Goal: Transaction & Acquisition: Purchase product/service

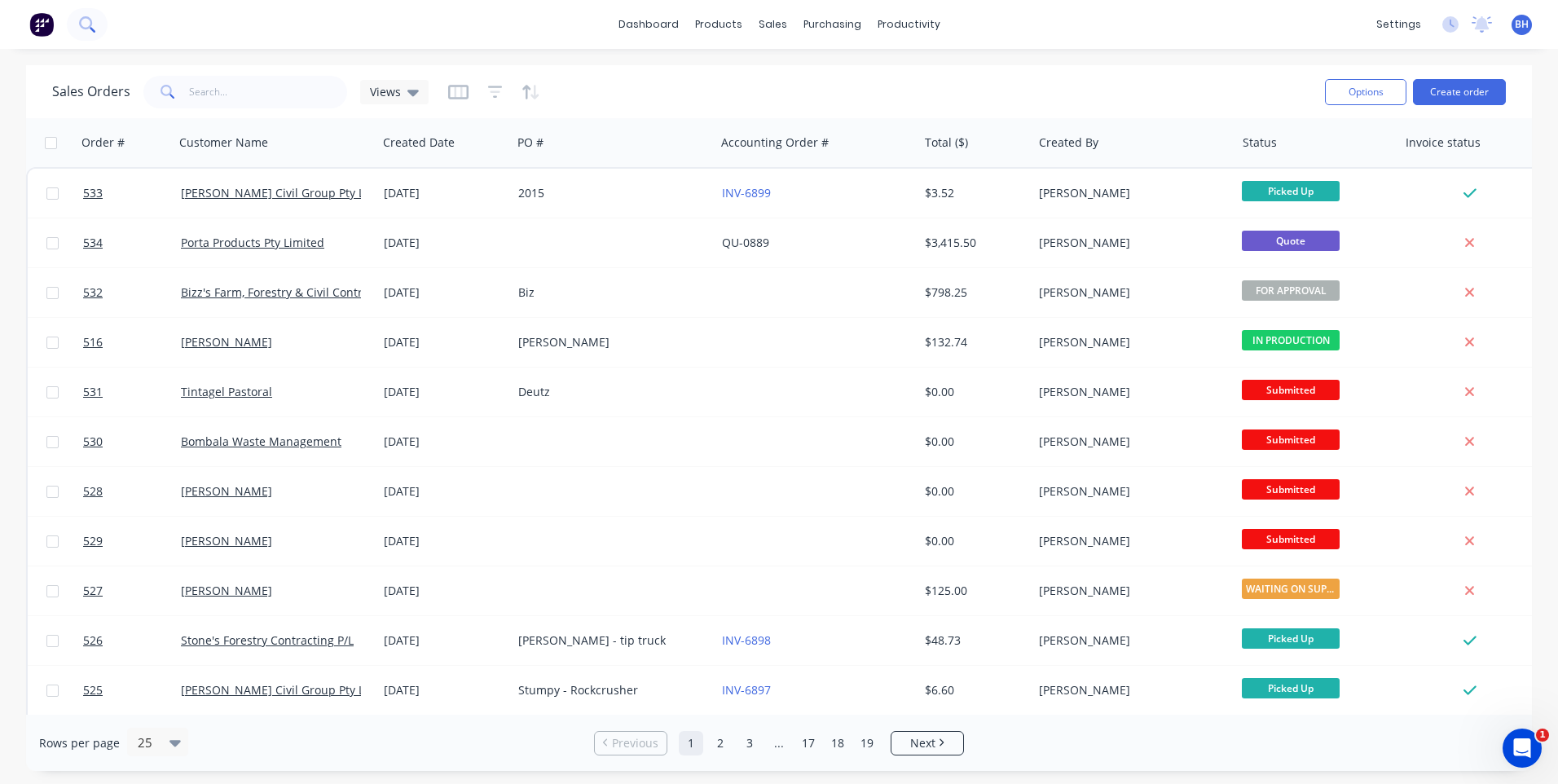
click at [85, 21] on icon at bounding box center [86, 24] width 16 height 16
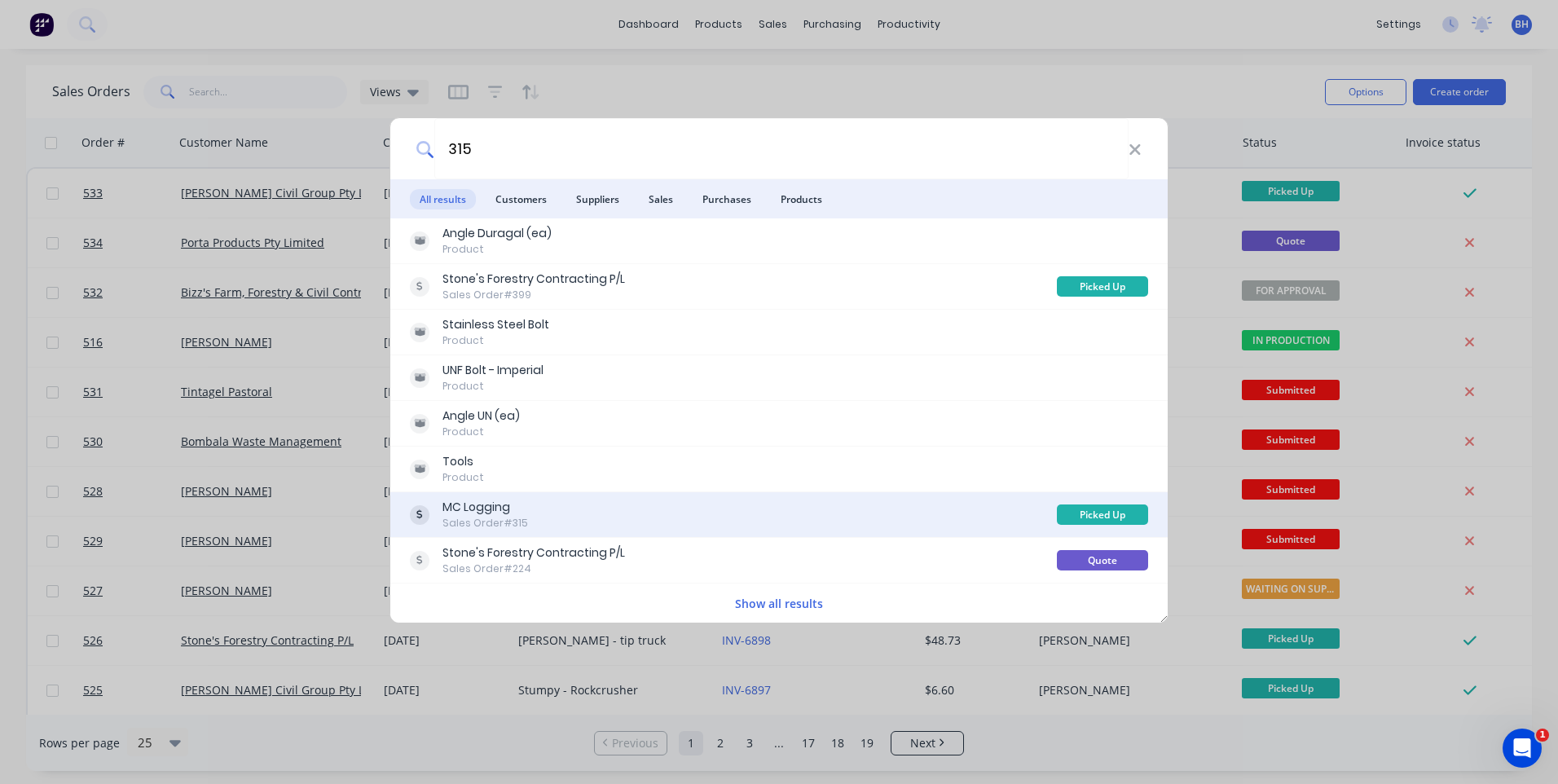
type input "315"
click at [598, 513] on div "MC Logging Sales Order #315" at bounding box center [733, 514] width 647 height 32
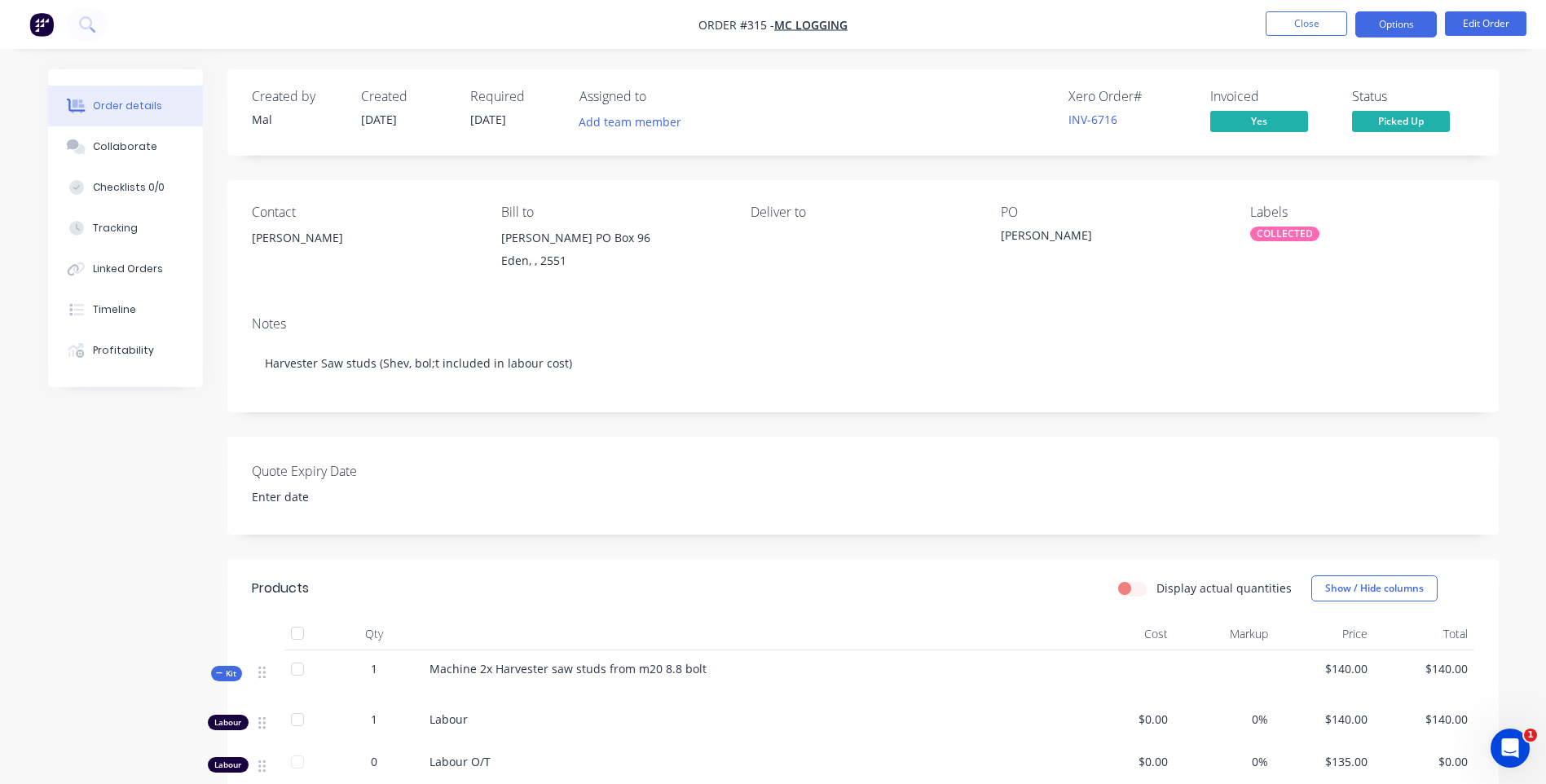
click at [1388, 19] on button "Options" at bounding box center [1395, 25] width 81 height 26
click at [1497, 20] on button "Edit Order" at bounding box center [1484, 24] width 81 height 25
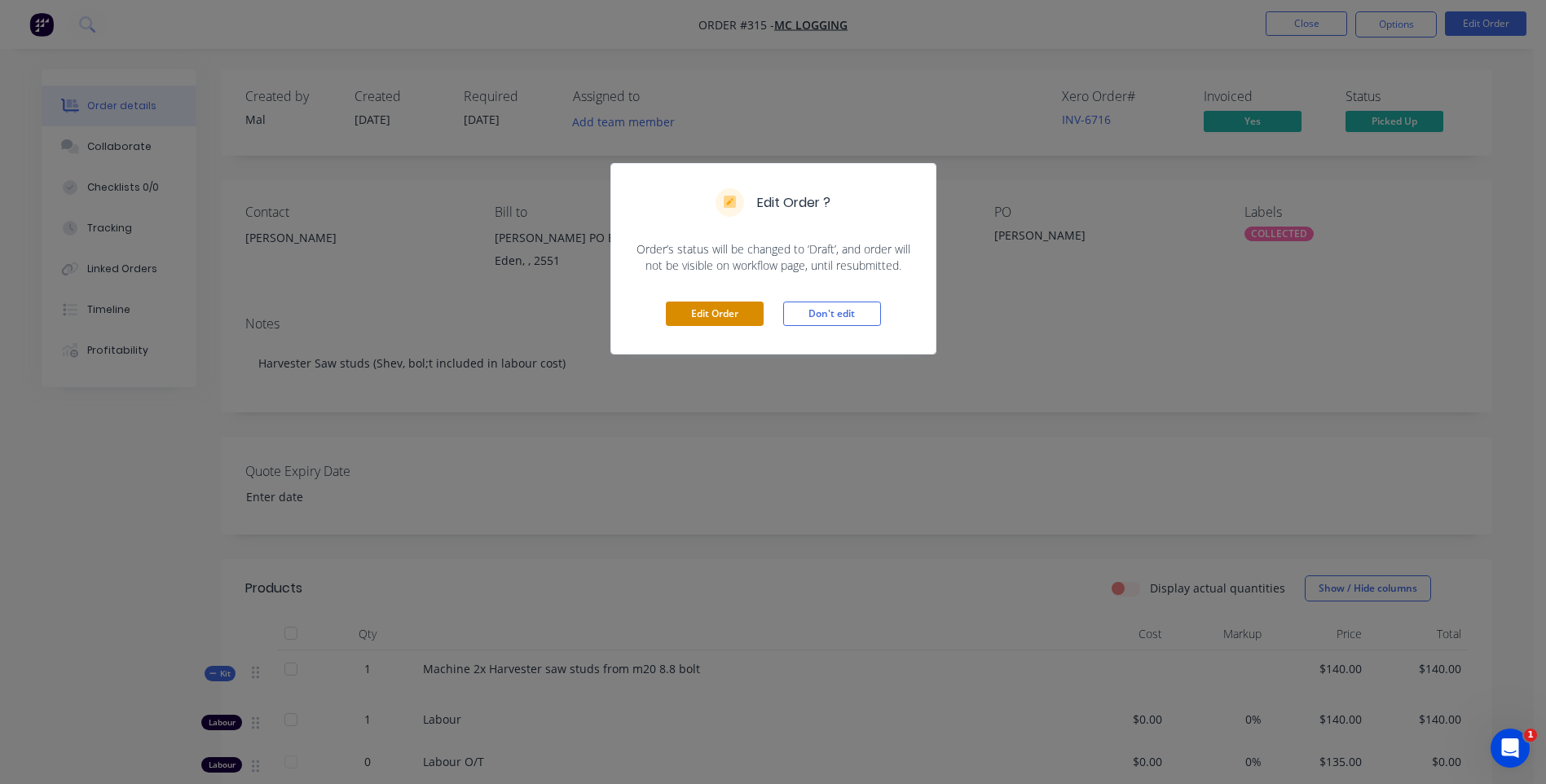
click at [704, 311] on button "Edit Order" at bounding box center [714, 314] width 98 height 25
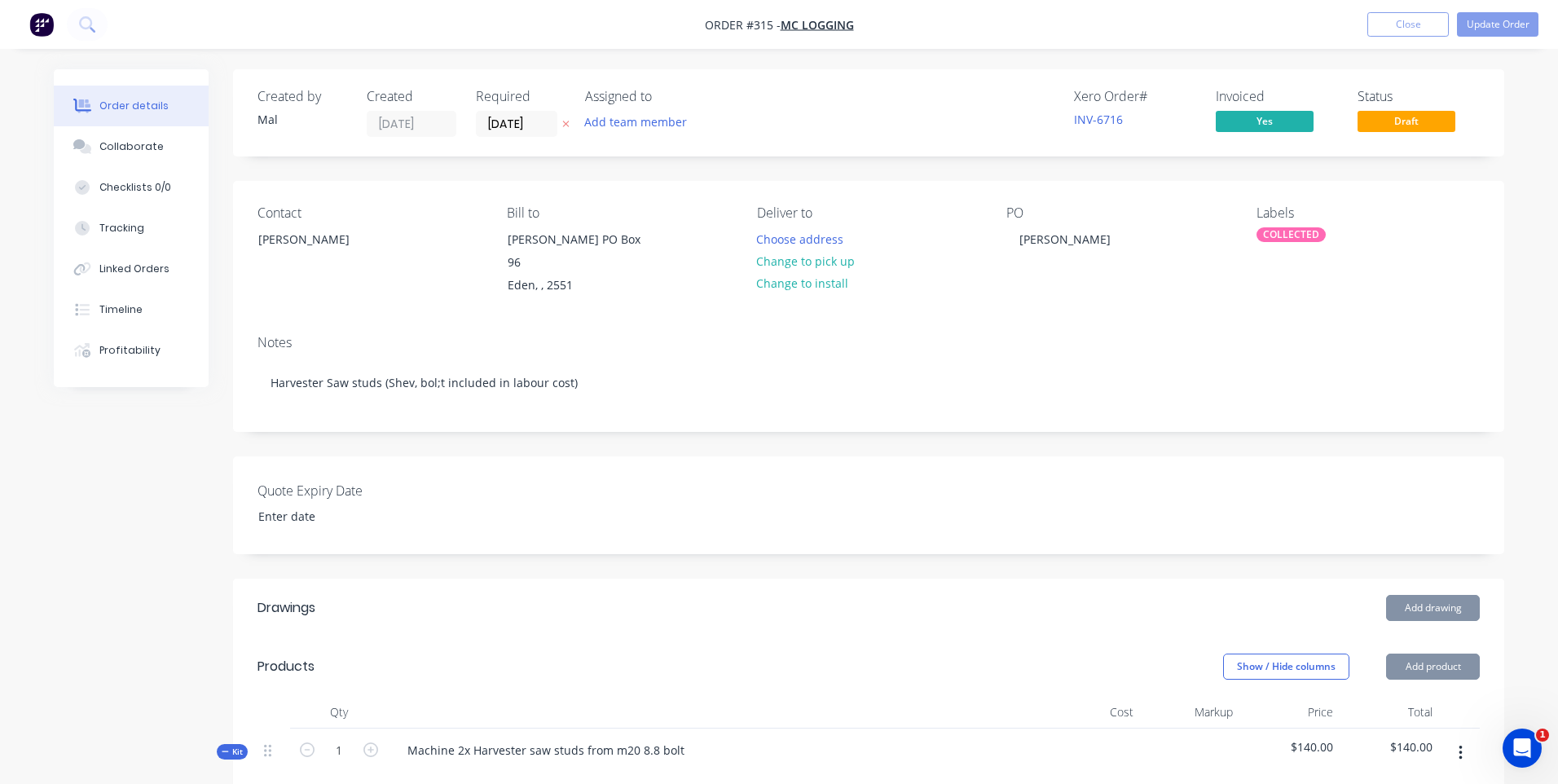
type input "$140.00"
type input "$135.00"
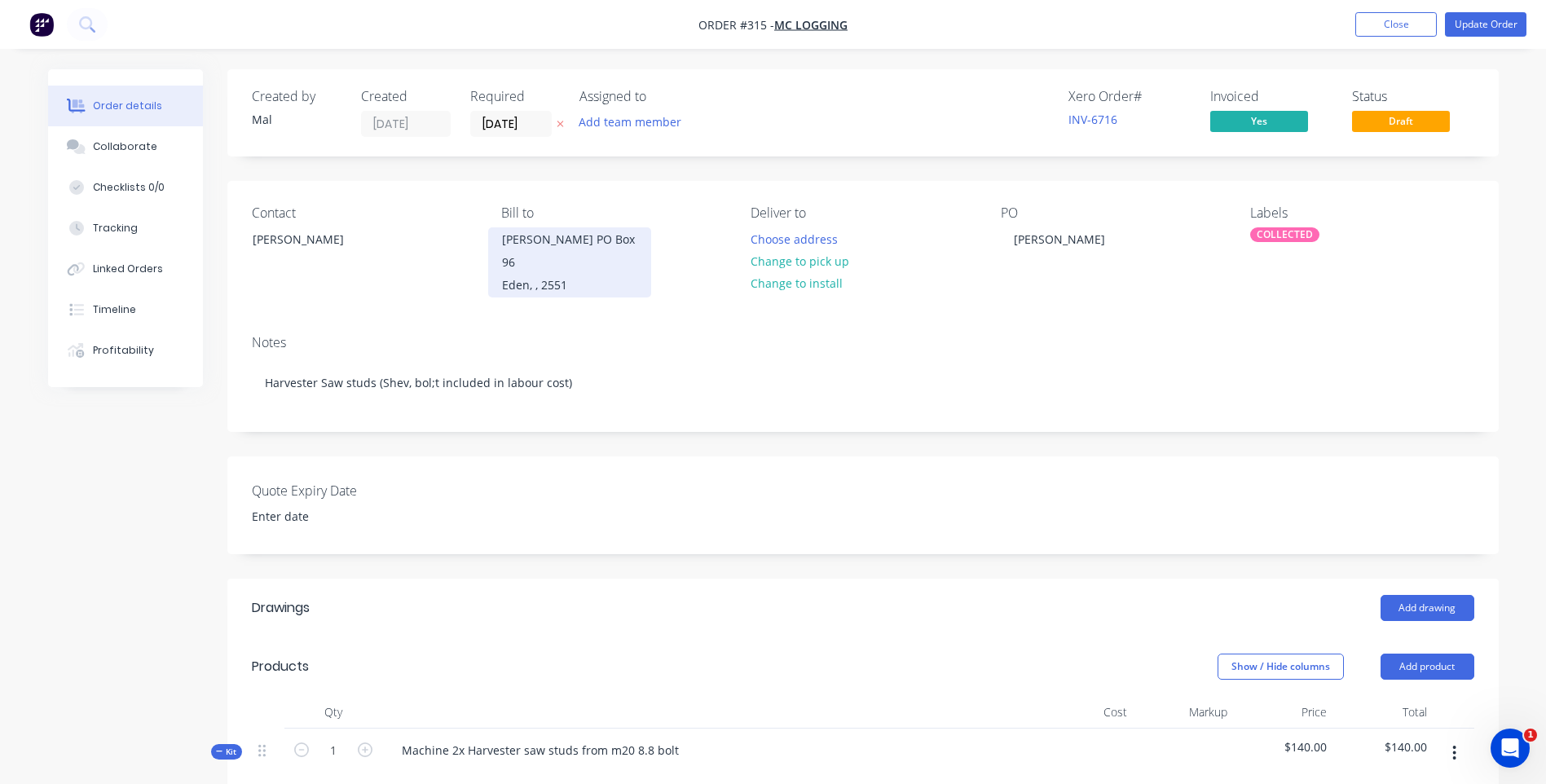
click at [579, 263] on div "Mr Michael Clunie PO Box 96" at bounding box center [569, 251] width 135 height 46
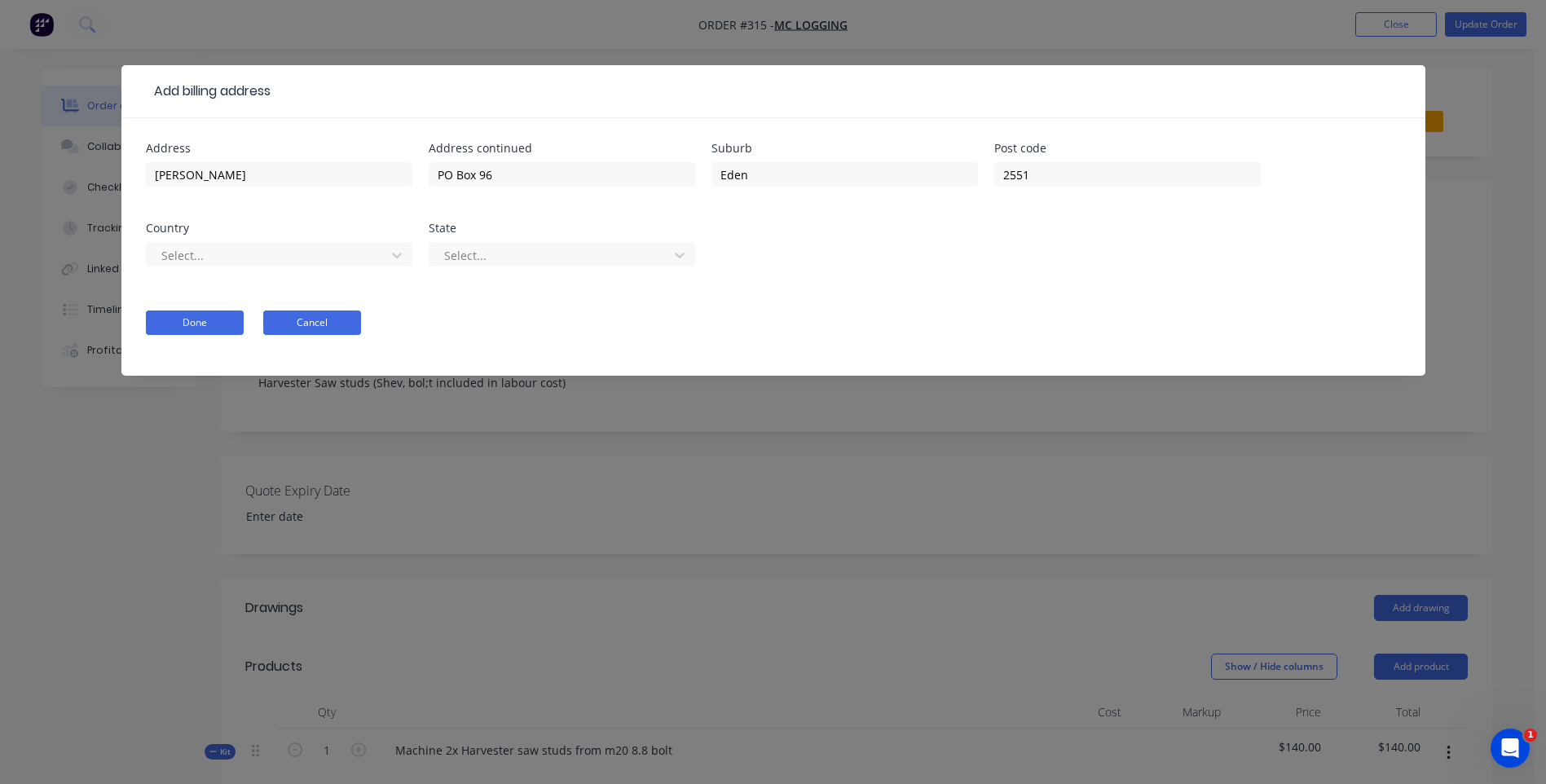
click at [318, 317] on button "Cancel" at bounding box center [312, 322] width 98 height 25
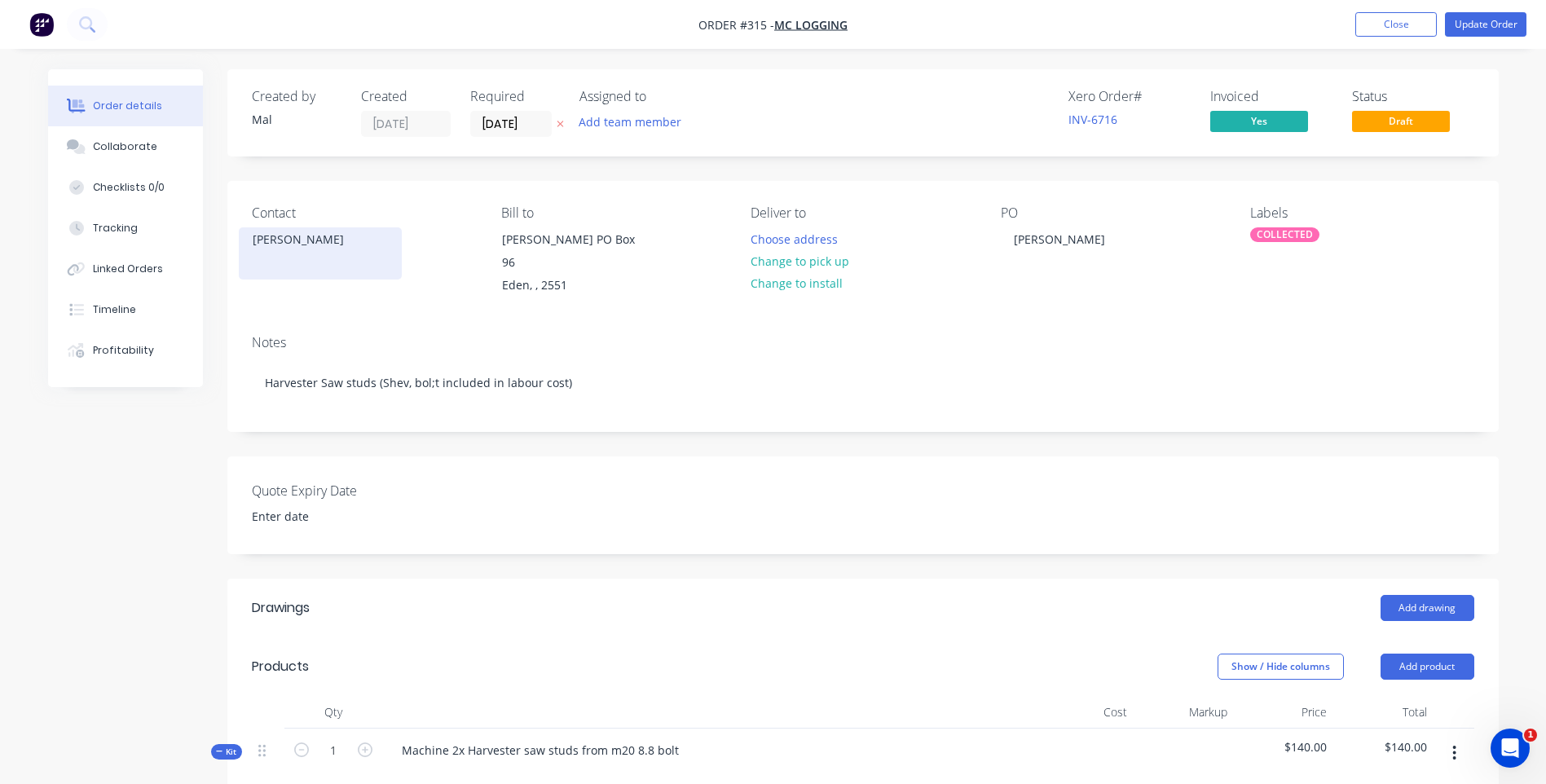
click at [353, 244] on div "Brett Hodak" at bounding box center [320, 239] width 135 height 23
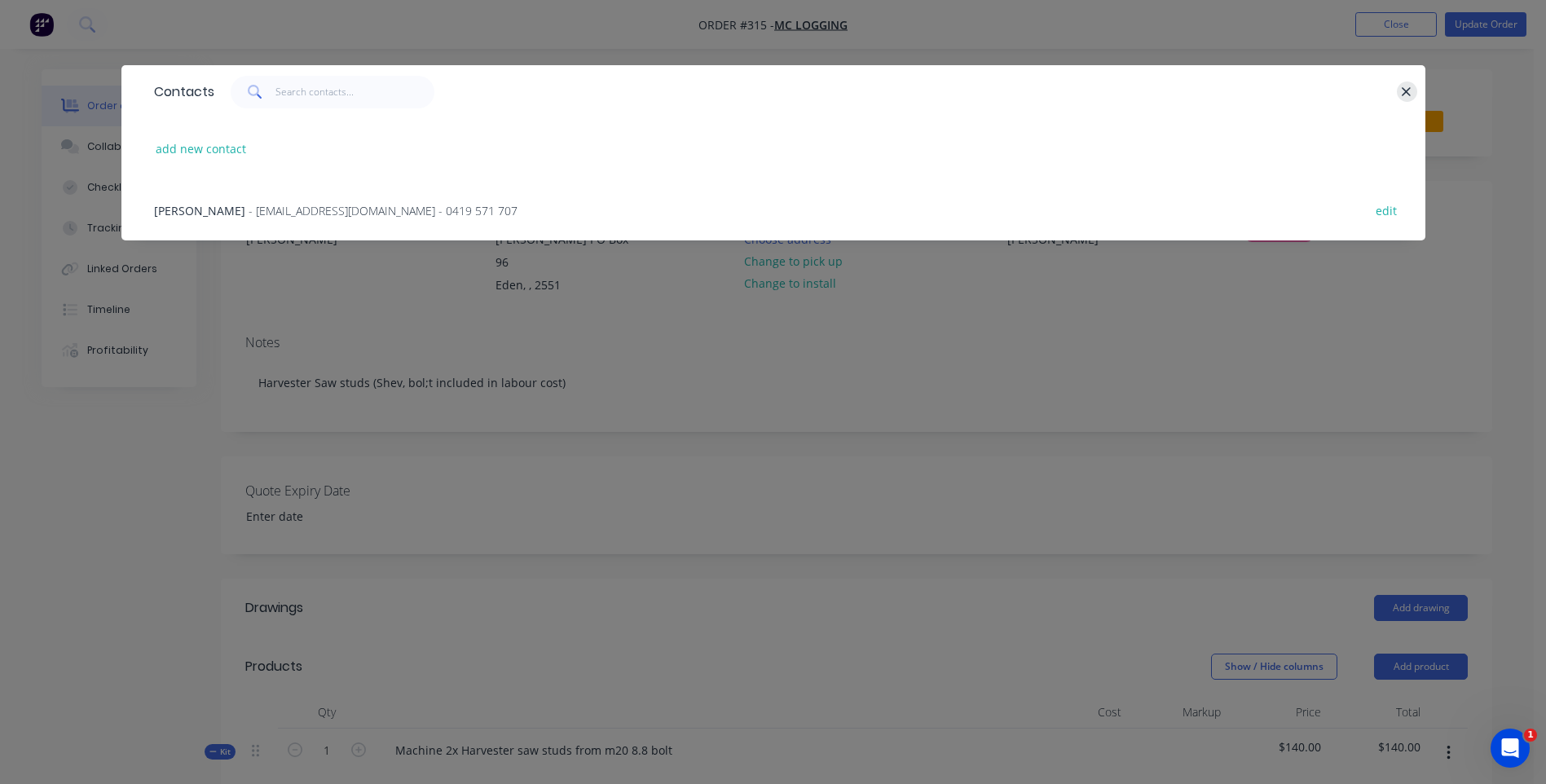
click at [1406, 90] on icon "button" at bounding box center [1407, 91] width 9 height 9
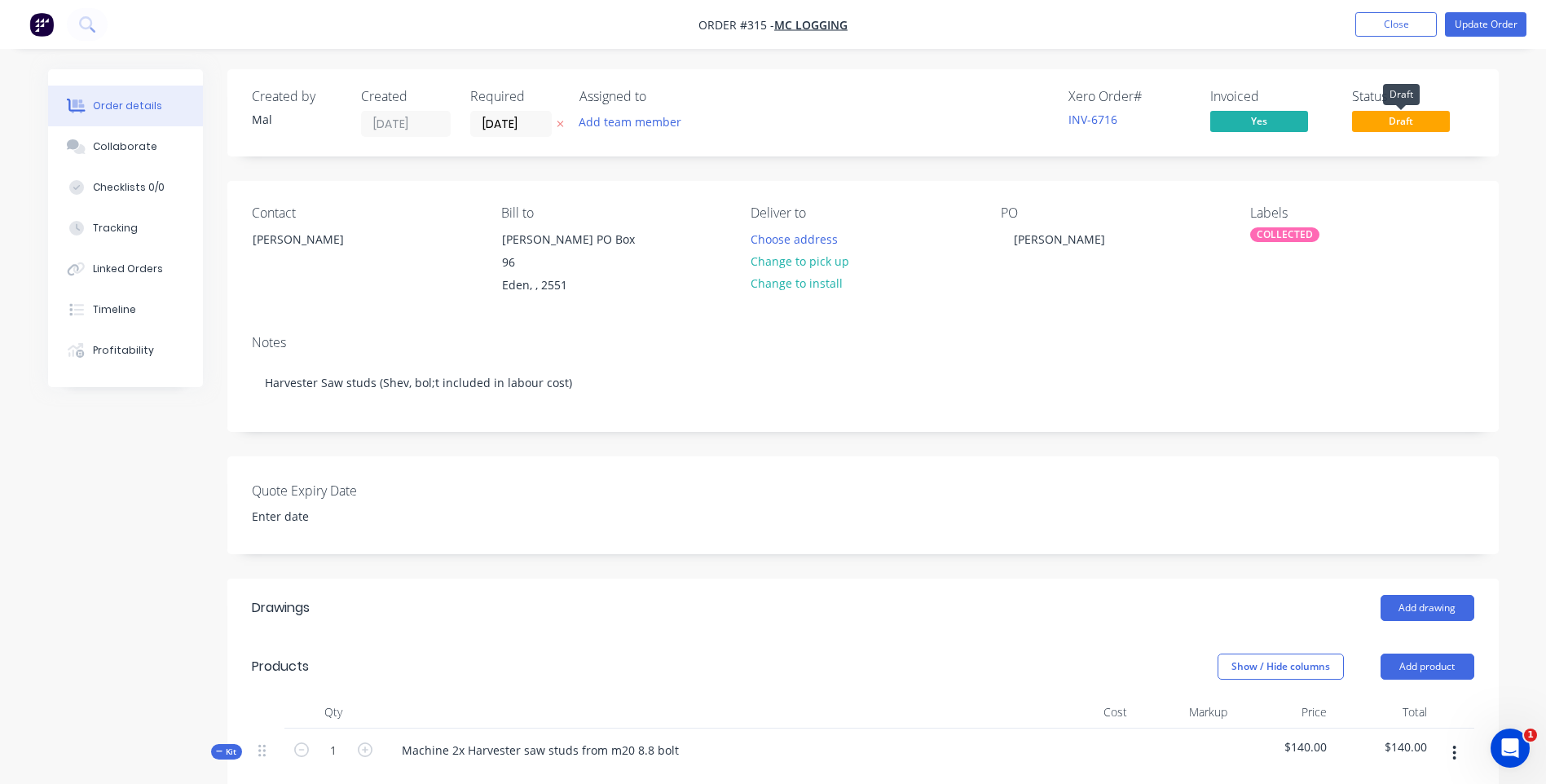
click at [1396, 123] on span "Draft" at bounding box center [1400, 121] width 98 height 21
click at [823, 21] on span "MC Logging" at bounding box center [810, 25] width 73 height 16
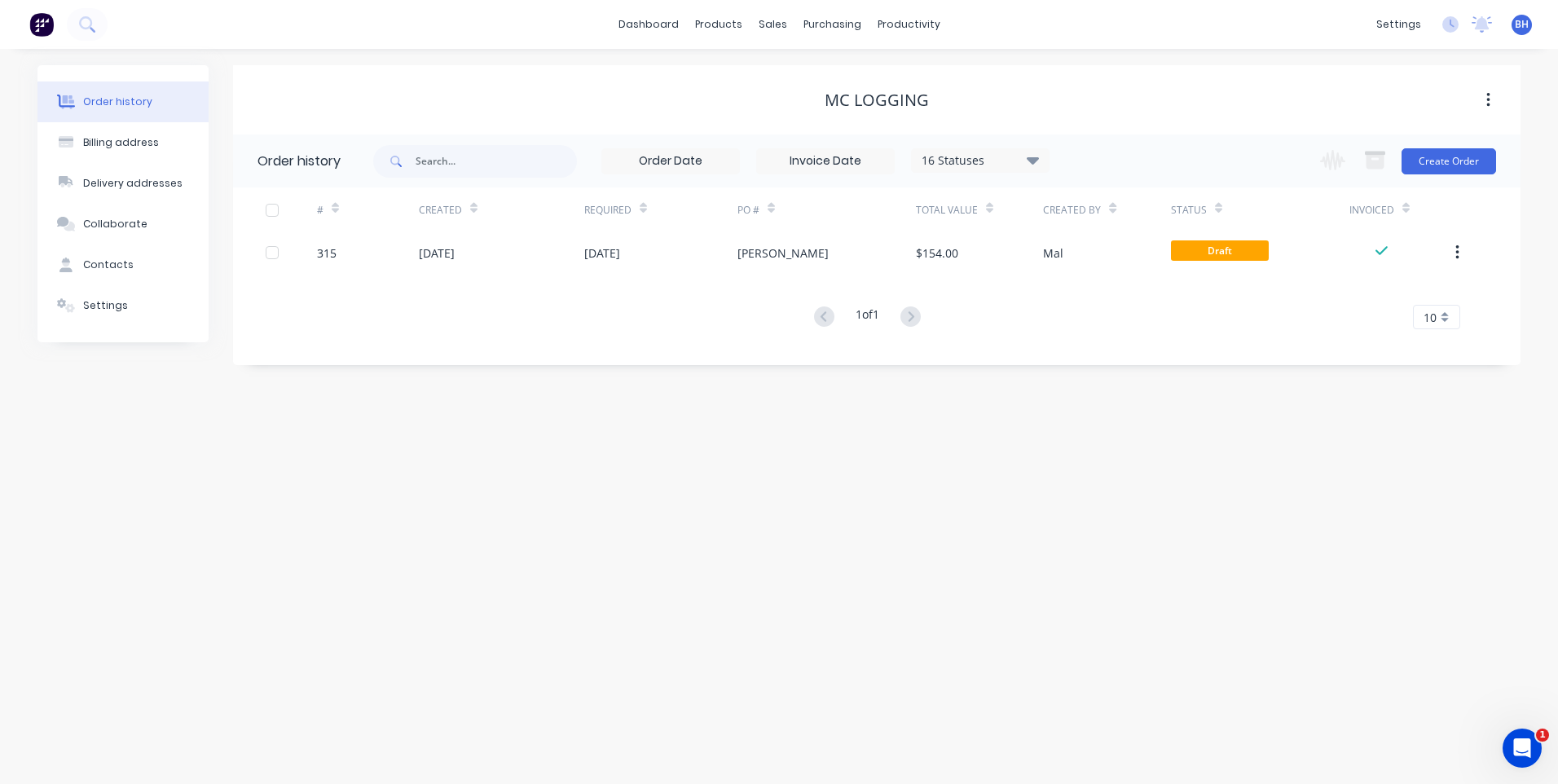
click at [1484, 93] on button "button" at bounding box center [1488, 100] width 39 height 30
click at [1214, 89] on div "MC Logging" at bounding box center [877, 100] width 1288 height 30
click at [107, 136] on div "Billing address" at bounding box center [121, 143] width 75 height 15
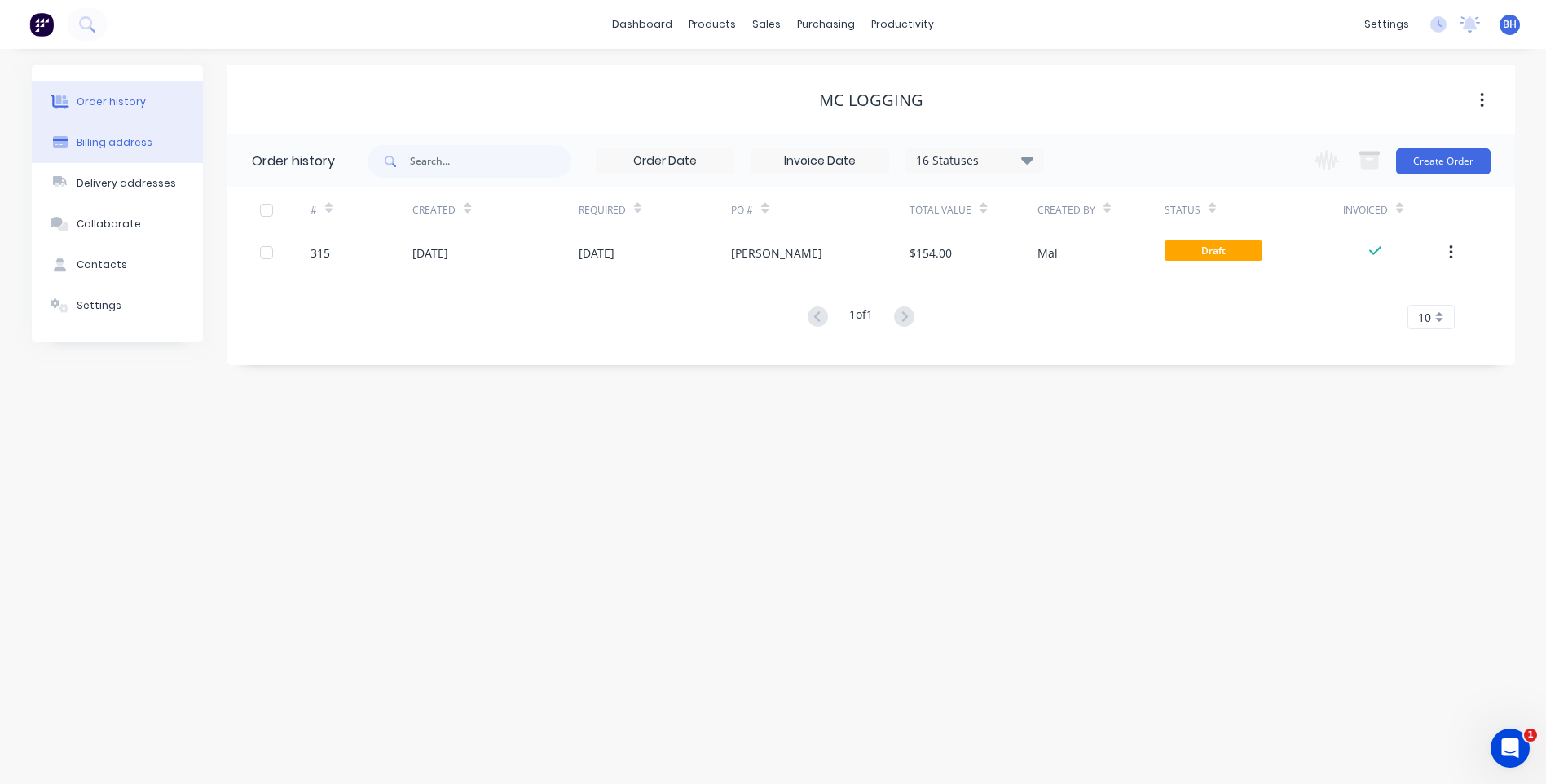
select select "AU"
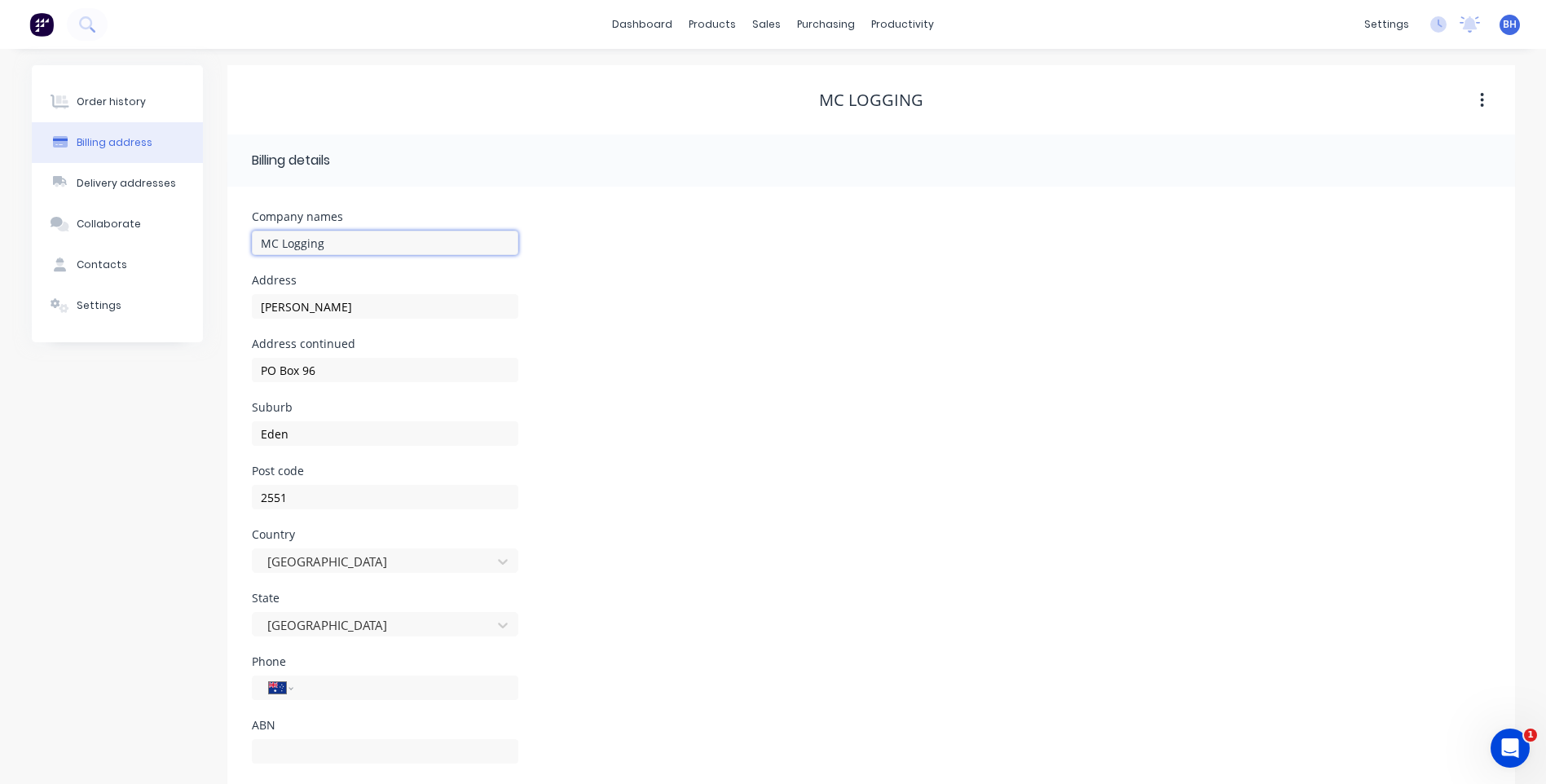
click at [326, 244] on input "MC Logging" at bounding box center [385, 243] width 267 height 25
type input "MC Loading"
click at [693, 511] on div "Post code 2551" at bounding box center [871, 496] width 1238 height 63
click at [719, 579] on div "Country Australia" at bounding box center [871, 560] width 1238 height 63
click at [826, 344] on div "Address continued PO Box 96" at bounding box center [871, 369] width 1238 height 63
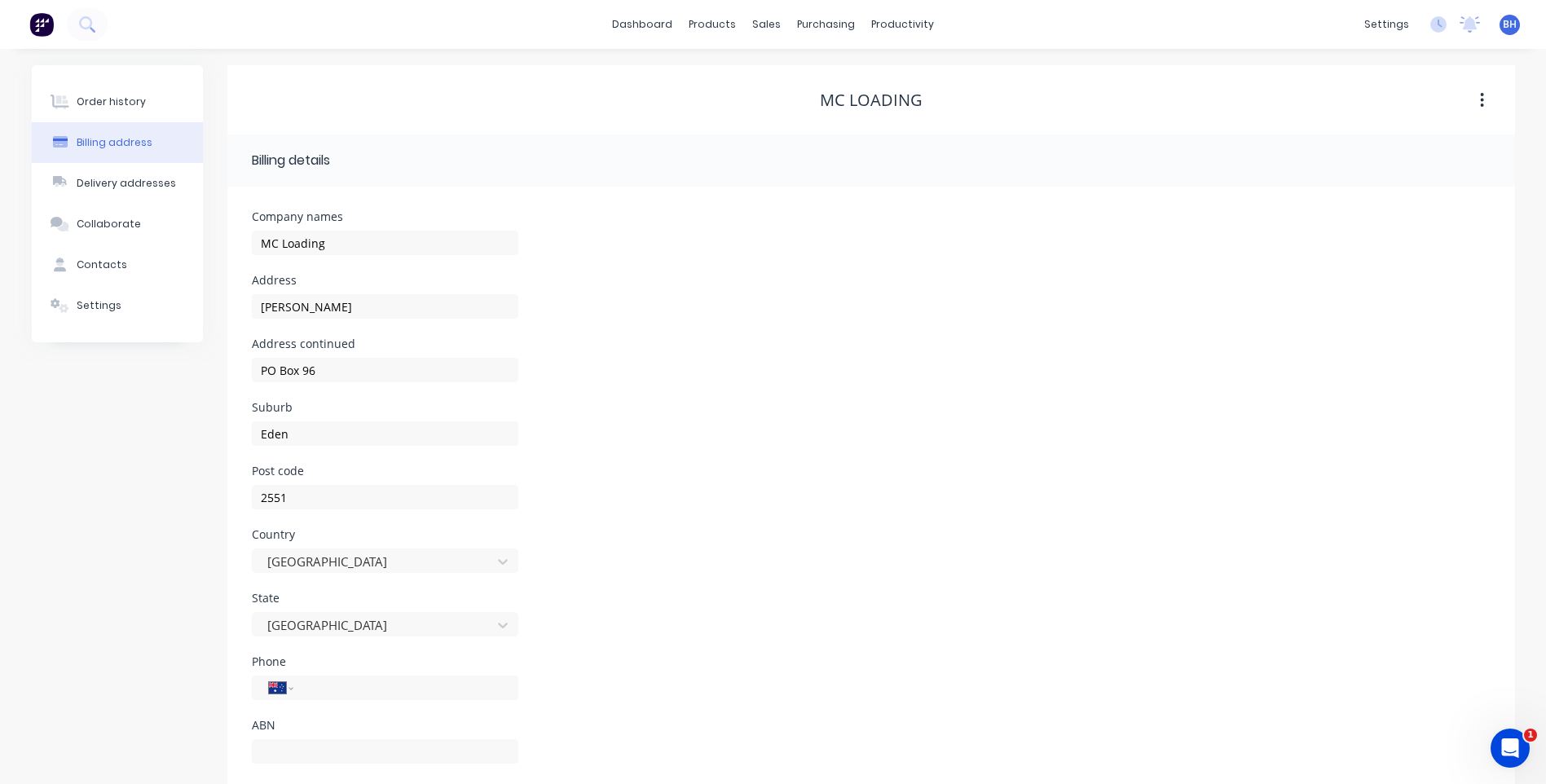
click at [1483, 101] on icon "button" at bounding box center [1482, 100] width 3 height 15
click at [1530, 87] on div "Order history Billing address Delivery addresses Collaborate Contacts Settings …" at bounding box center [773, 432] width 1546 height 767
click at [945, 445] on div "Suburb Eden" at bounding box center [871, 433] width 1238 height 63
click at [115, 99] on div "Order history" at bounding box center [111, 102] width 69 height 15
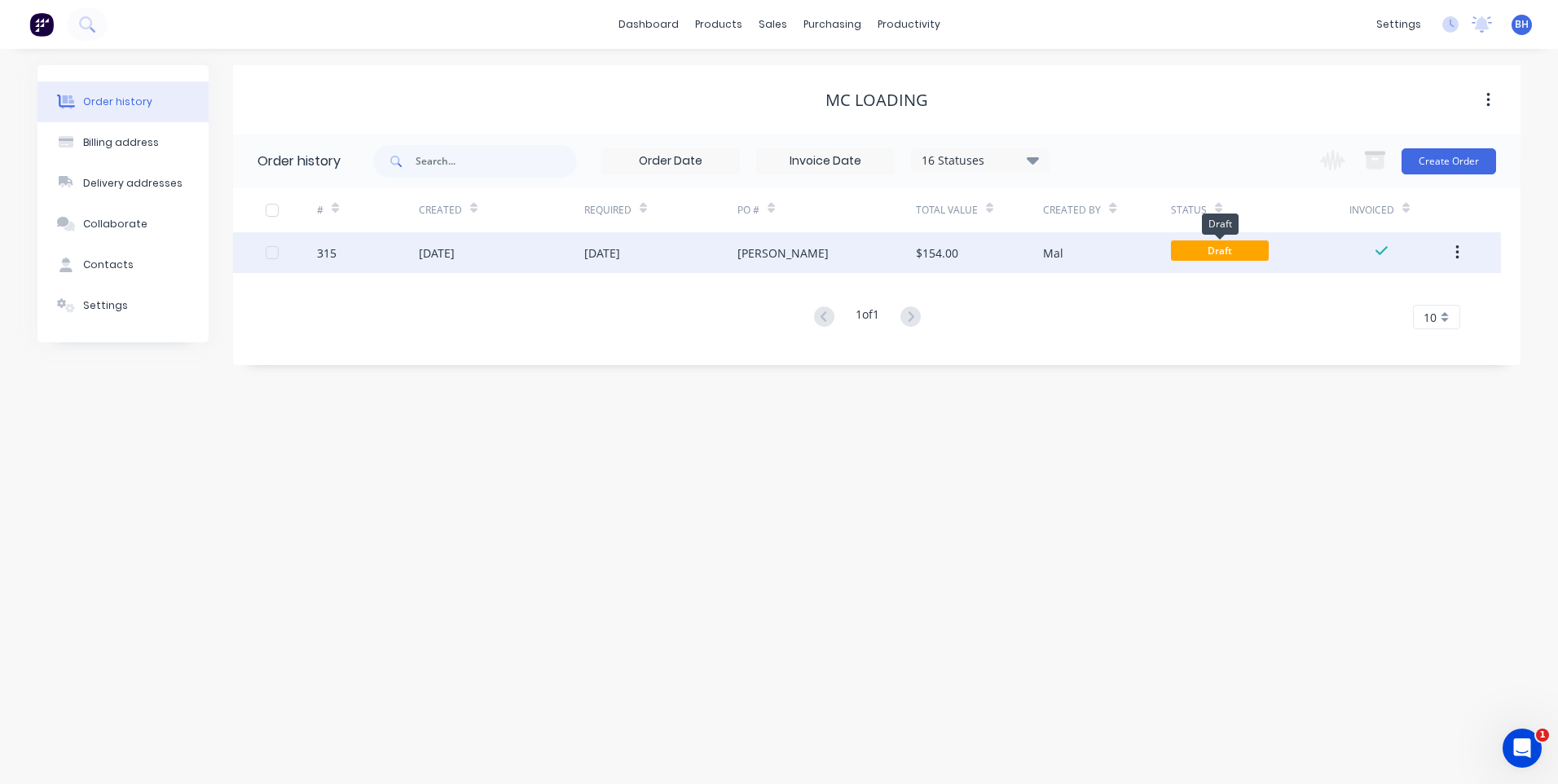
click at [1172, 244] on span "Draft" at bounding box center [1220, 250] width 98 height 21
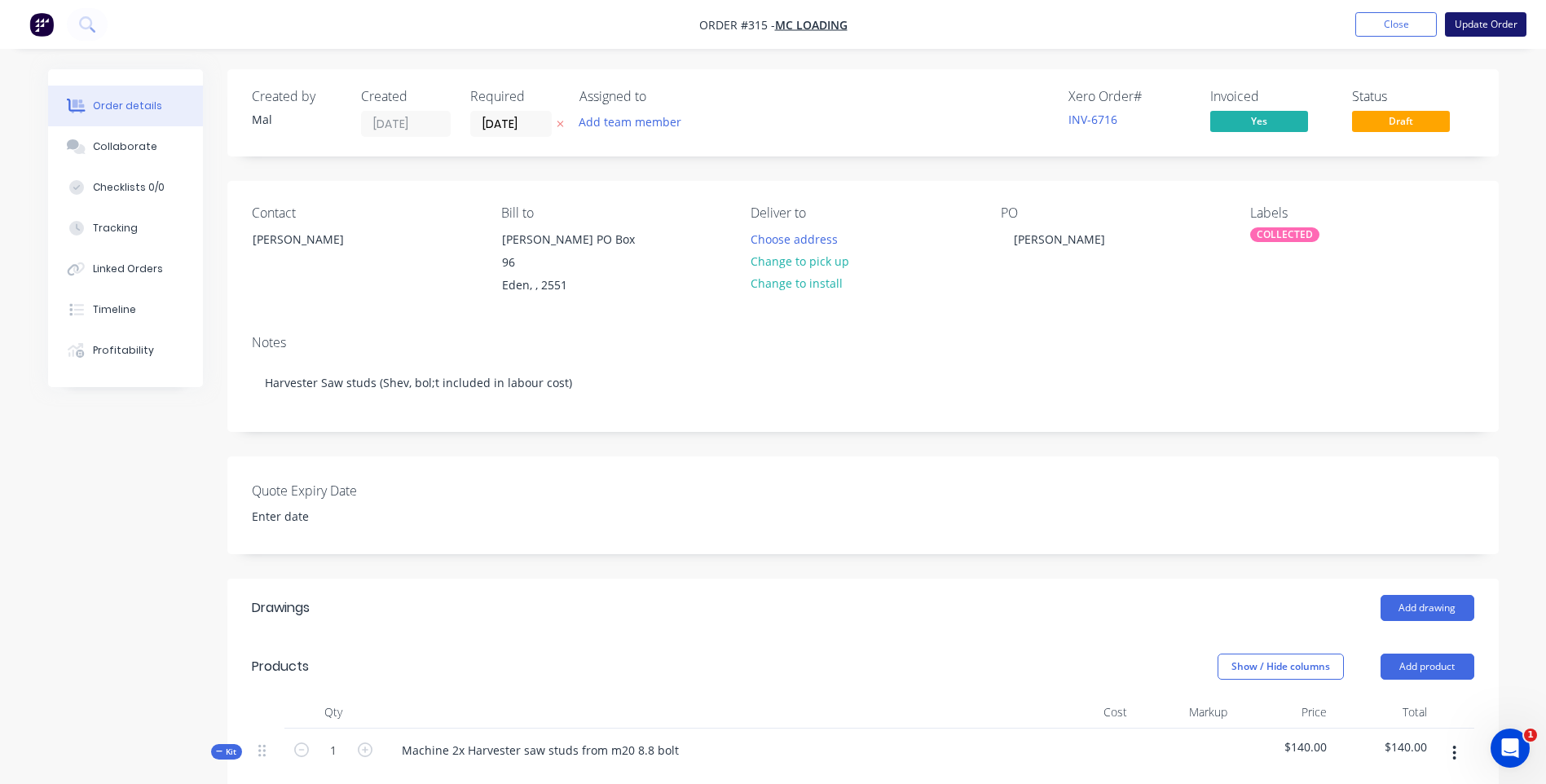
click at [1492, 21] on button "Update Order" at bounding box center [1484, 25] width 81 height 25
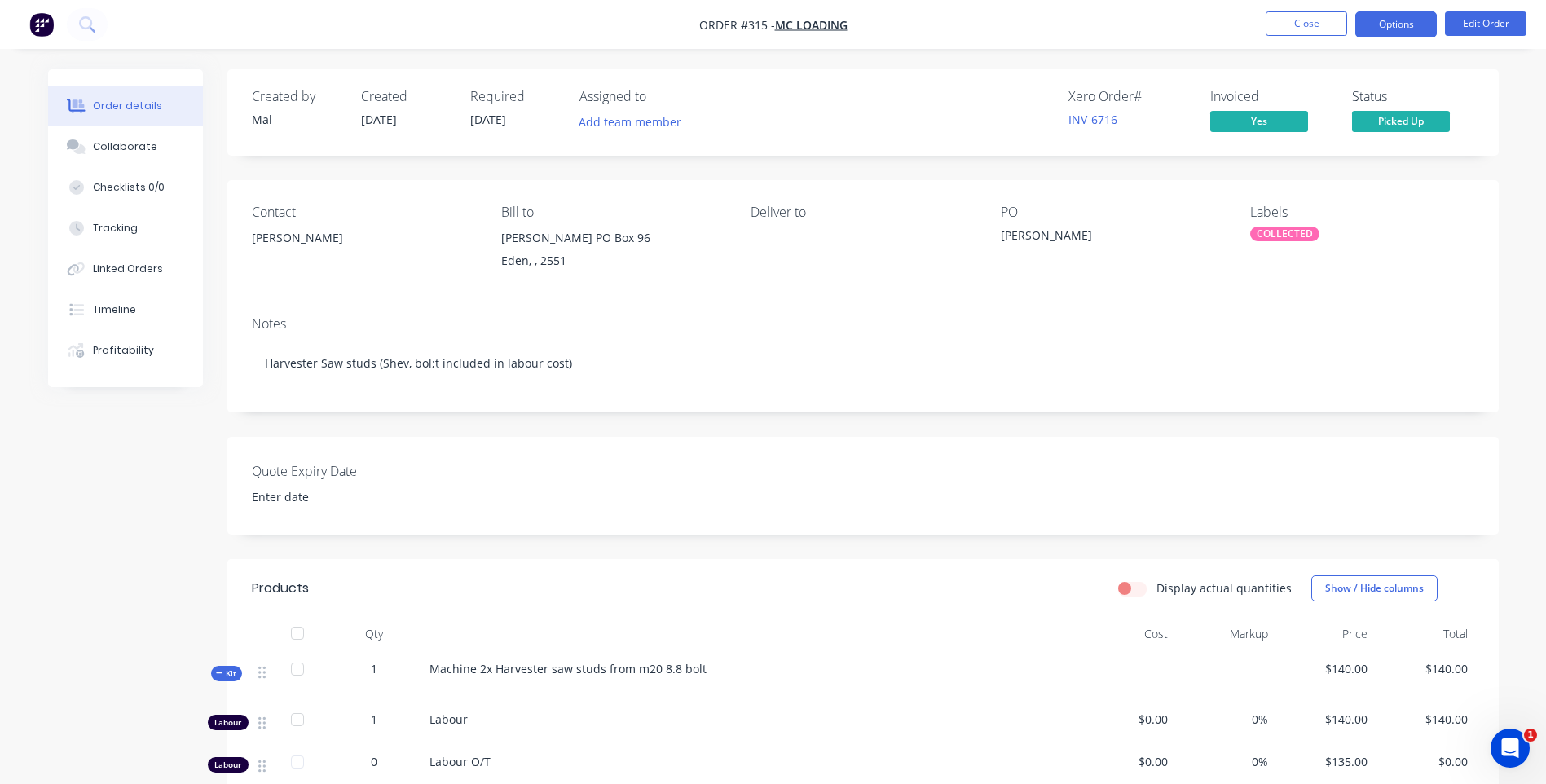
click at [1411, 27] on button "Options" at bounding box center [1395, 25] width 81 height 26
click at [1182, 261] on div "PO Brett" at bounding box center [1112, 241] width 223 height 74
click at [1092, 117] on link "INV-6716" at bounding box center [1092, 119] width 49 height 16
click at [1411, 21] on button "Options" at bounding box center [1395, 25] width 81 height 26
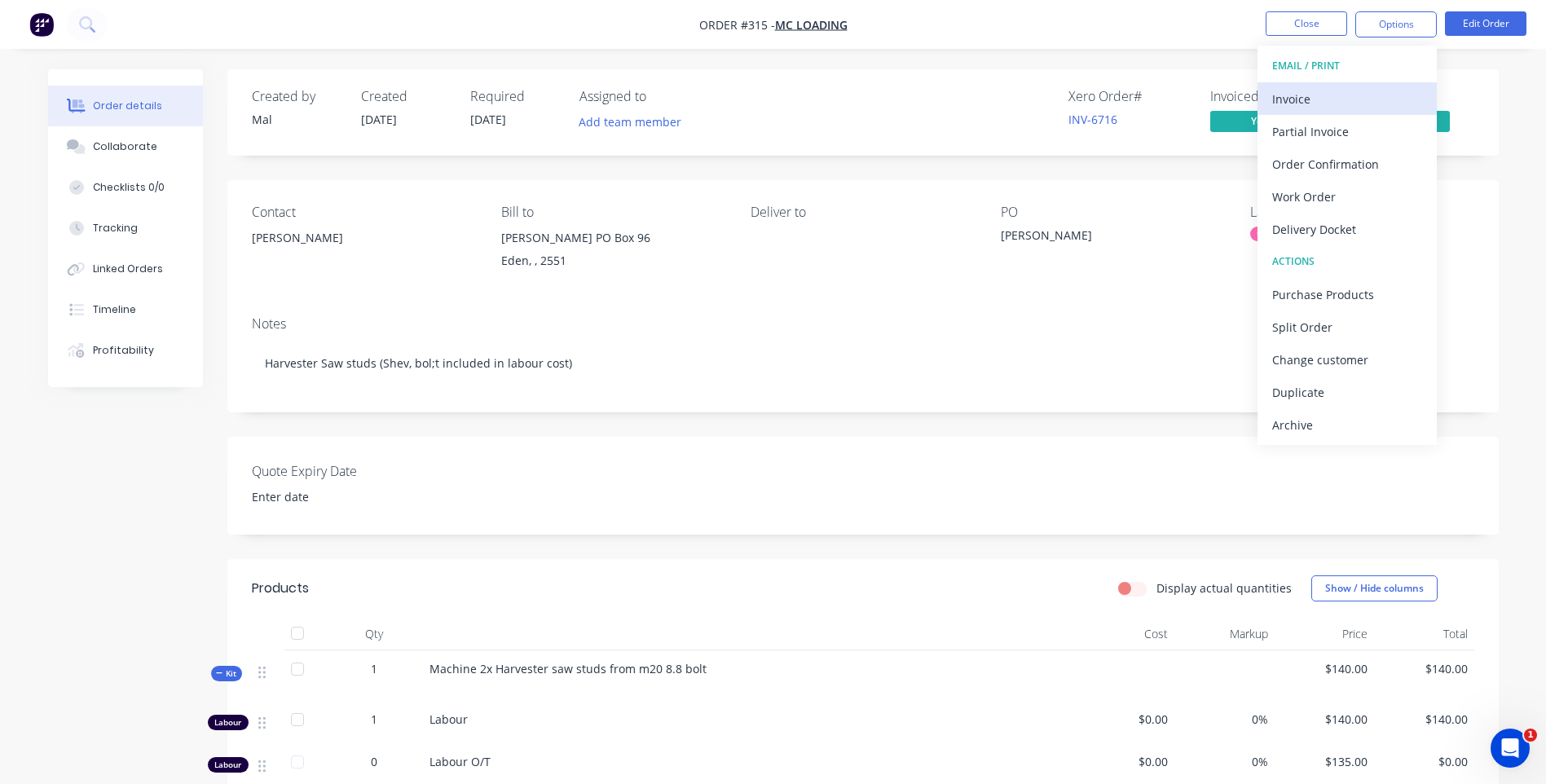
click at [1291, 94] on div "Invoice" at bounding box center [1347, 98] width 150 height 24
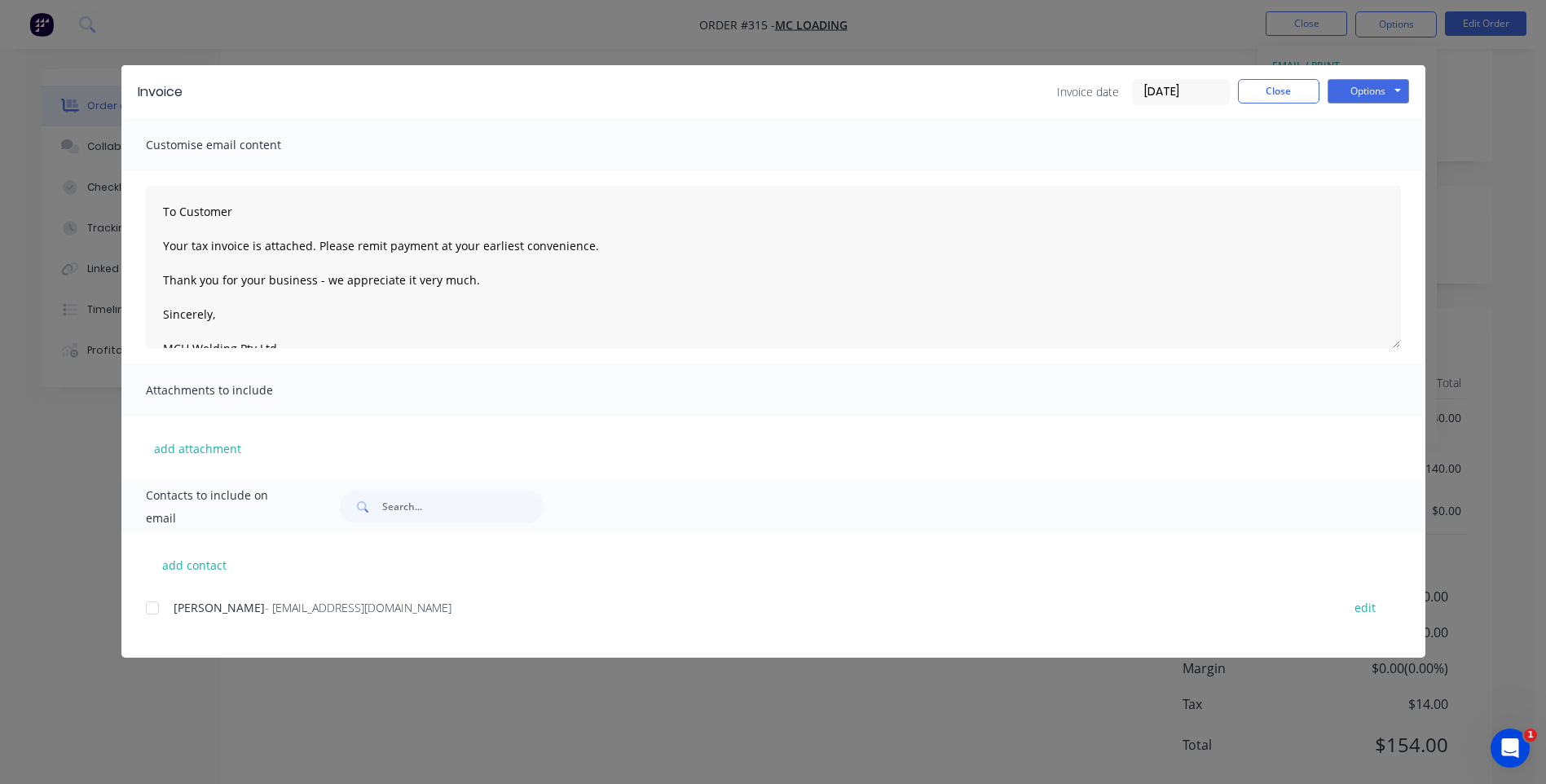
scroll to position [292, 0]
click at [156, 613] on div at bounding box center [153, 608] width 33 height 33
click at [1373, 88] on button "Options" at bounding box center [1367, 91] width 81 height 25
click at [1364, 117] on button "Preview" at bounding box center [1379, 120] width 104 height 27
click at [1357, 97] on button "Options" at bounding box center [1367, 91] width 81 height 25
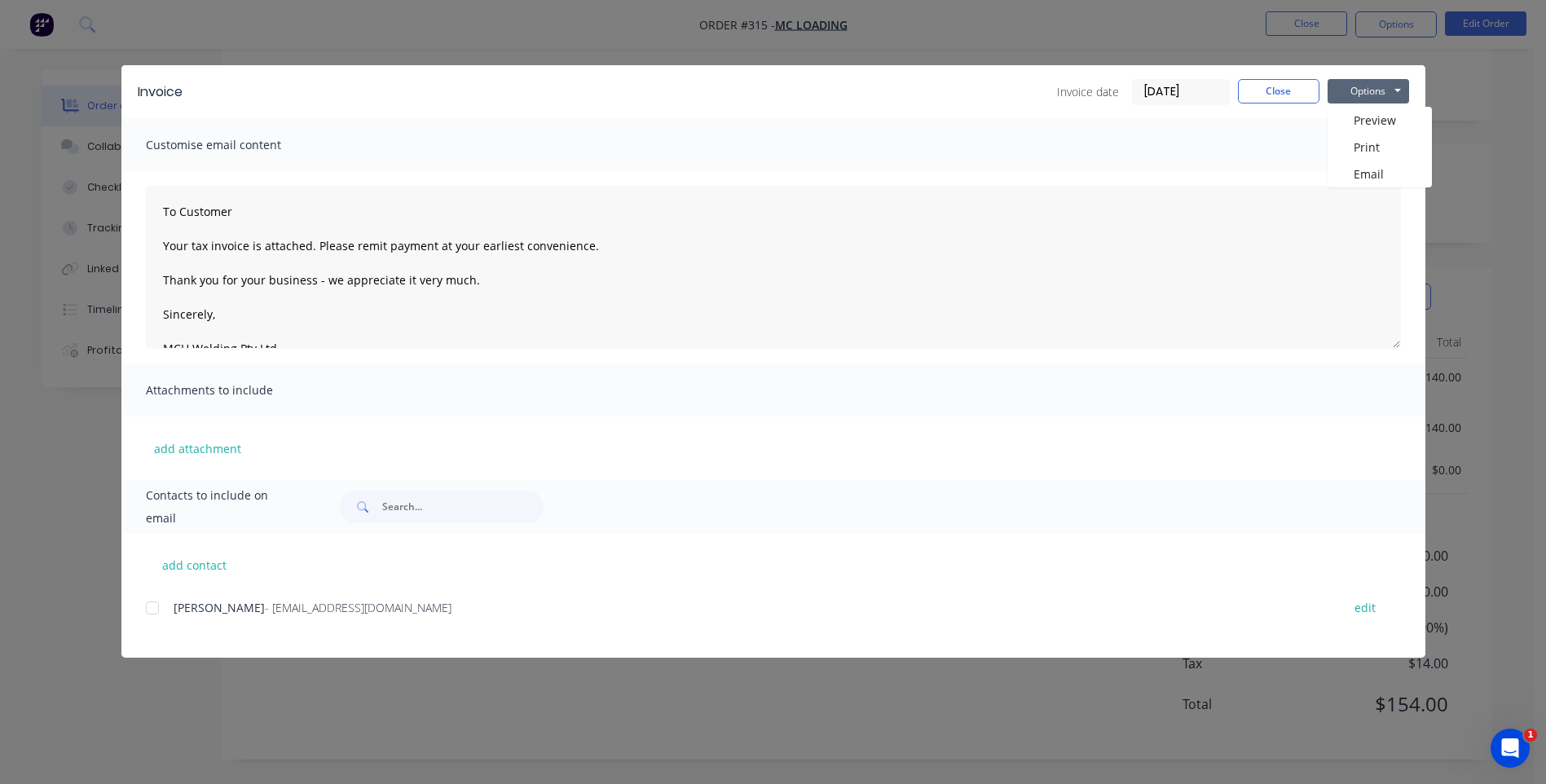
drag, startPoint x: 151, startPoint y: 607, endPoint x: 174, endPoint y: 609, distance: 23.1
click at [152, 607] on div at bounding box center [153, 608] width 33 height 33
click at [1365, 91] on button "Options" at bounding box center [1367, 91] width 81 height 25
click at [1375, 171] on button "Email" at bounding box center [1379, 174] width 104 height 27
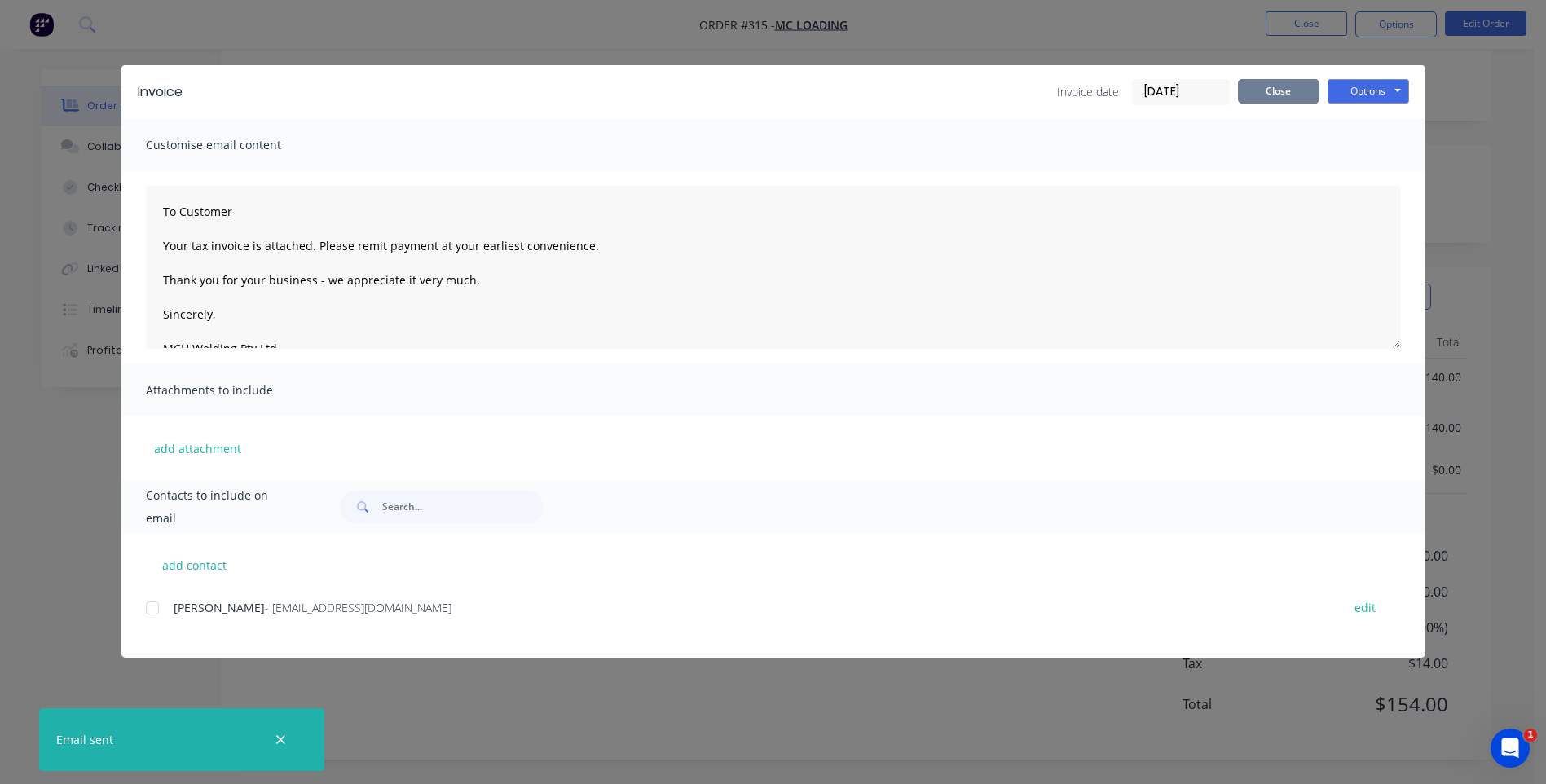
click at [1254, 87] on button "Close" at bounding box center [1278, 91] width 81 height 25
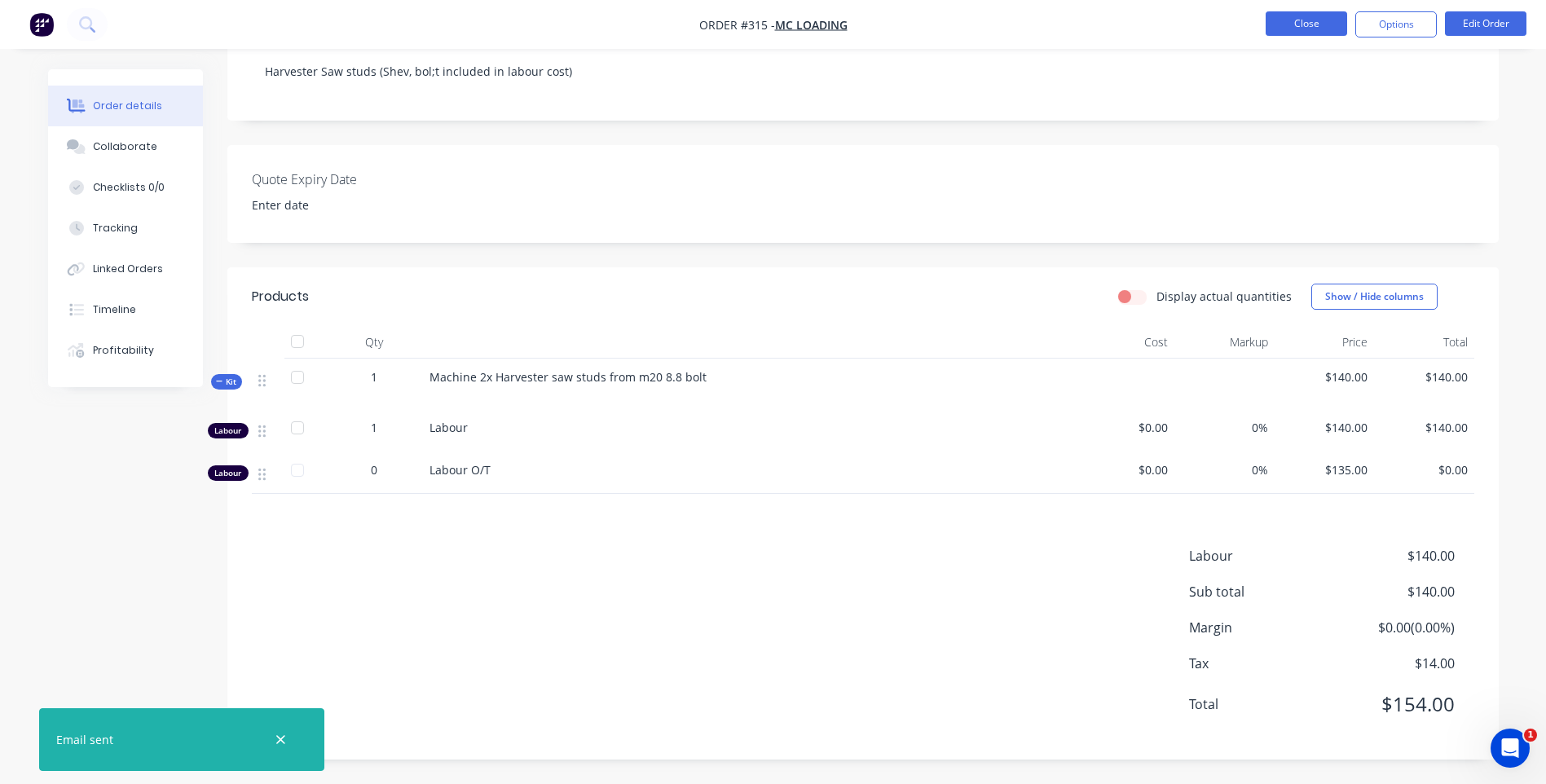
click at [1288, 16] on button "Close" at bounding box center [1306, 24] width 81 height 25
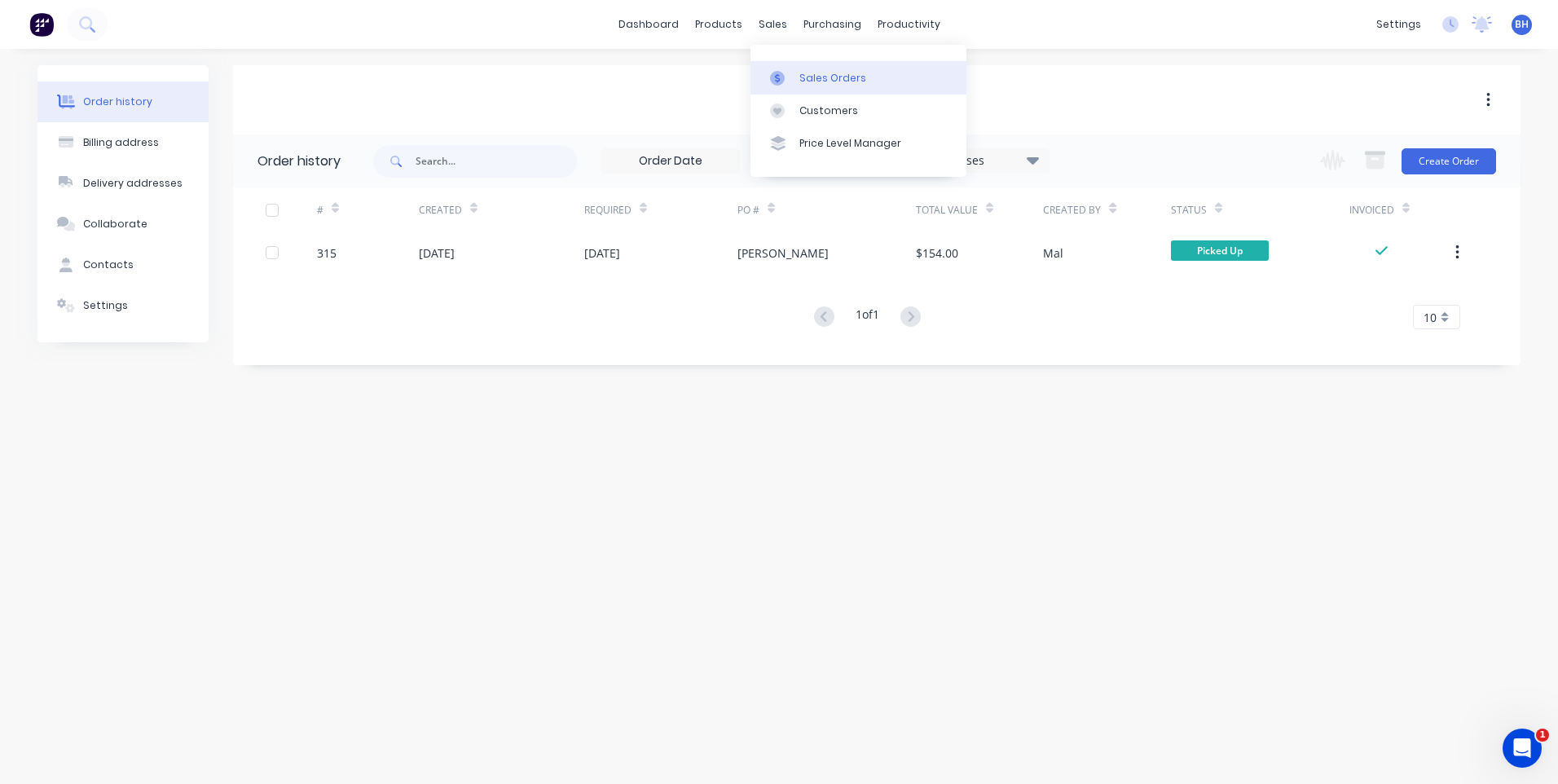
click at [797, 69] on link "Sales Orders" at bounding box center [858, 78] width 216 height 33
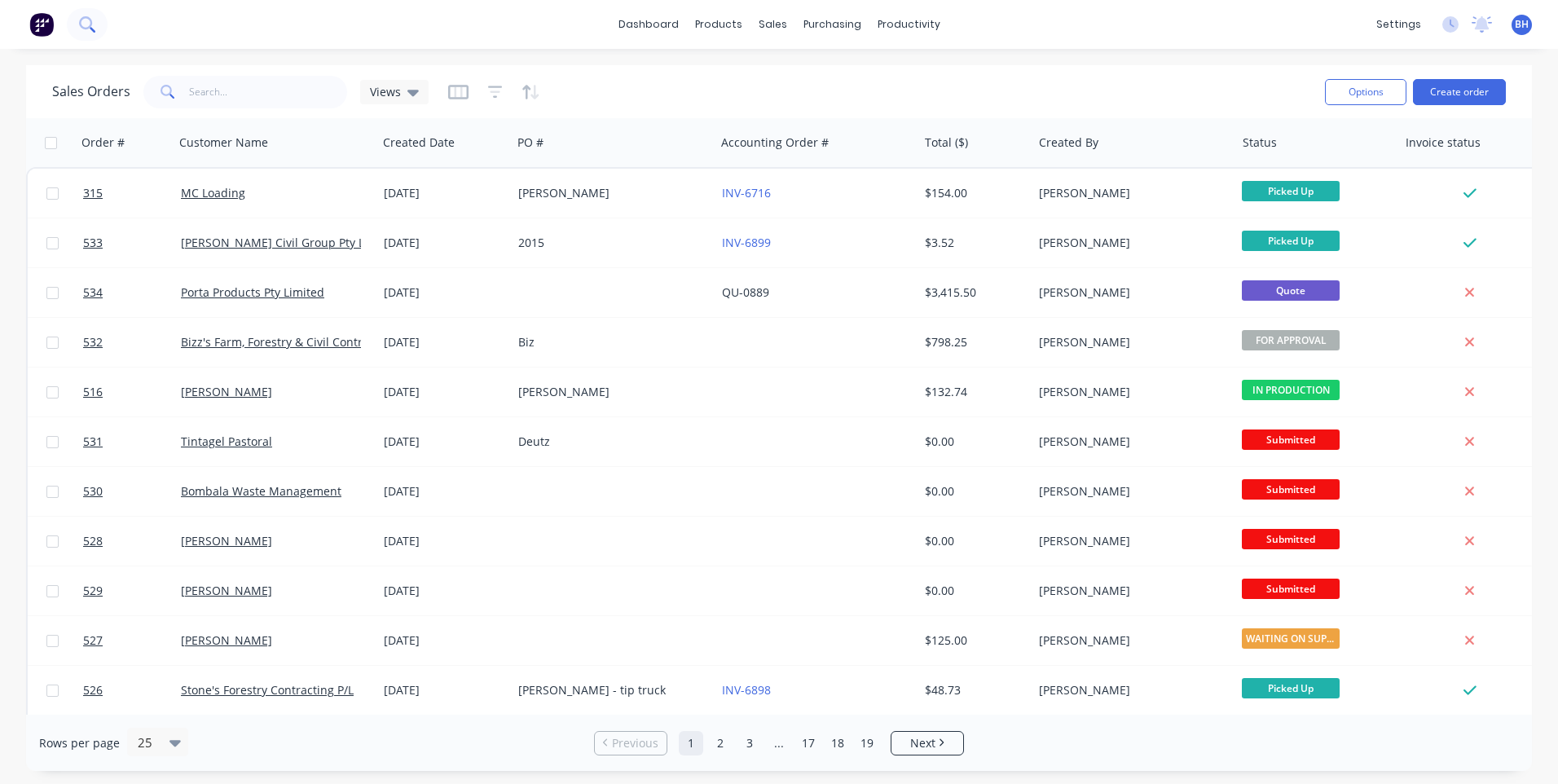
click at [85, 19] on icon at bounding box center [86, 24] width 16 height 16
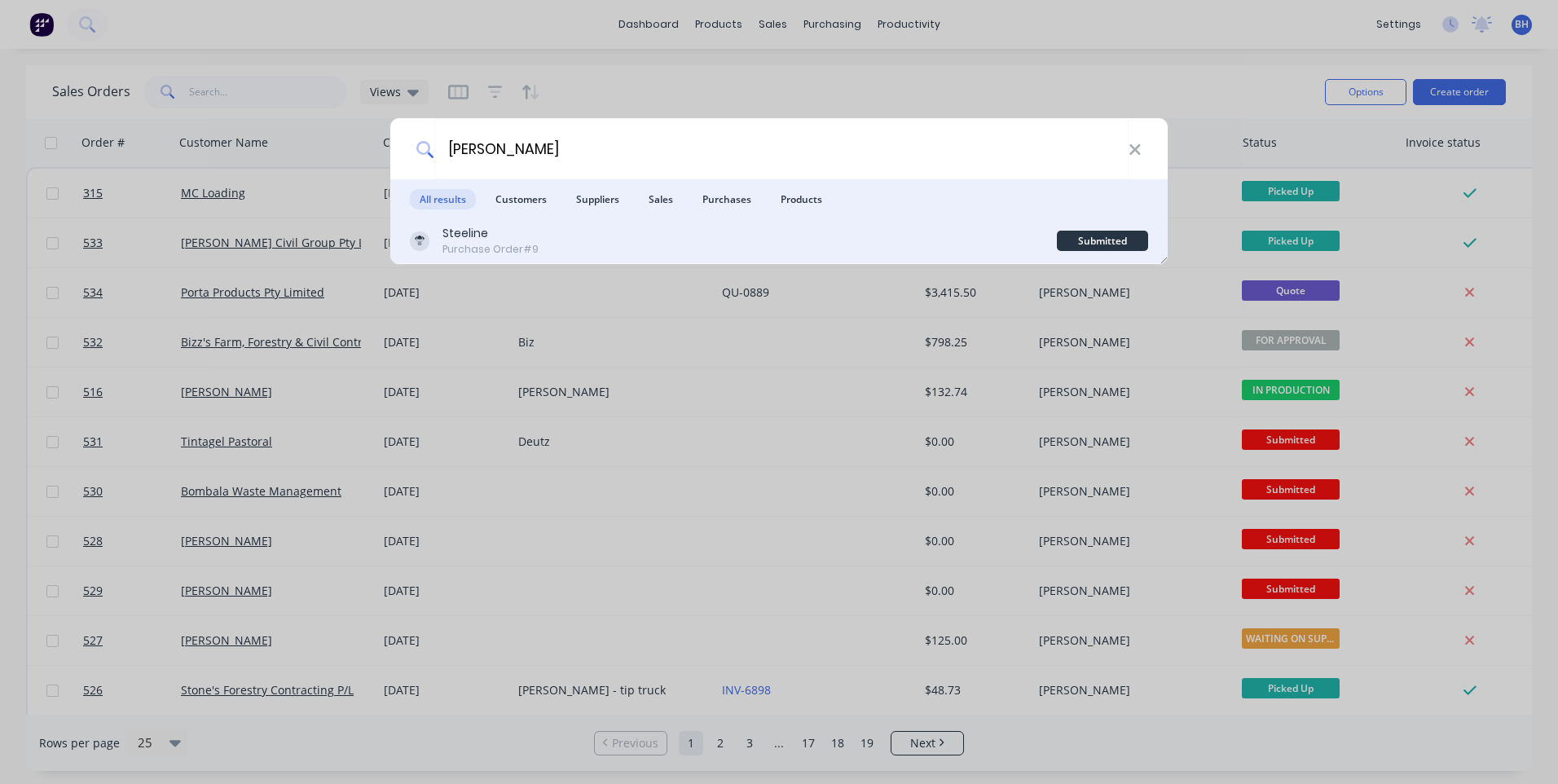
type input "bill cairns"
click at [556, 239] on div "Steeline Purchase Order #9" at bounding box center [733, 240] width 647 height 32
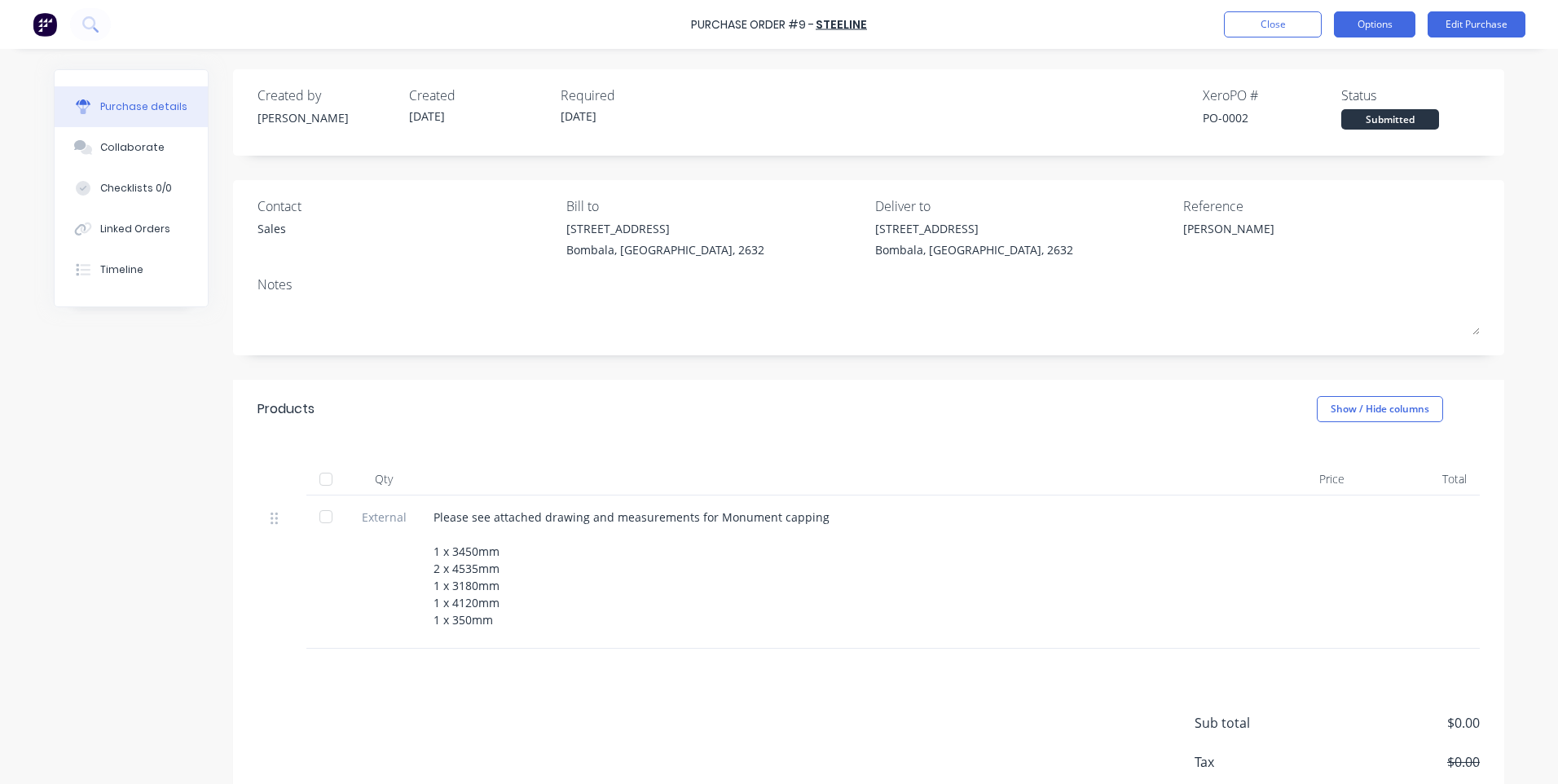
click at [1358, 19] on button "Options" at bounding box center [1374, 25] width 81 height 26
click at [1130, 30] on div "Purchase Order #9 - Steeline Close Options Edit Purchase" at bounding box center [779, 25] width 1558 height 49
click at [1375, 25] on button "Options" at bounding box center [1374, 25] width 81 height 26
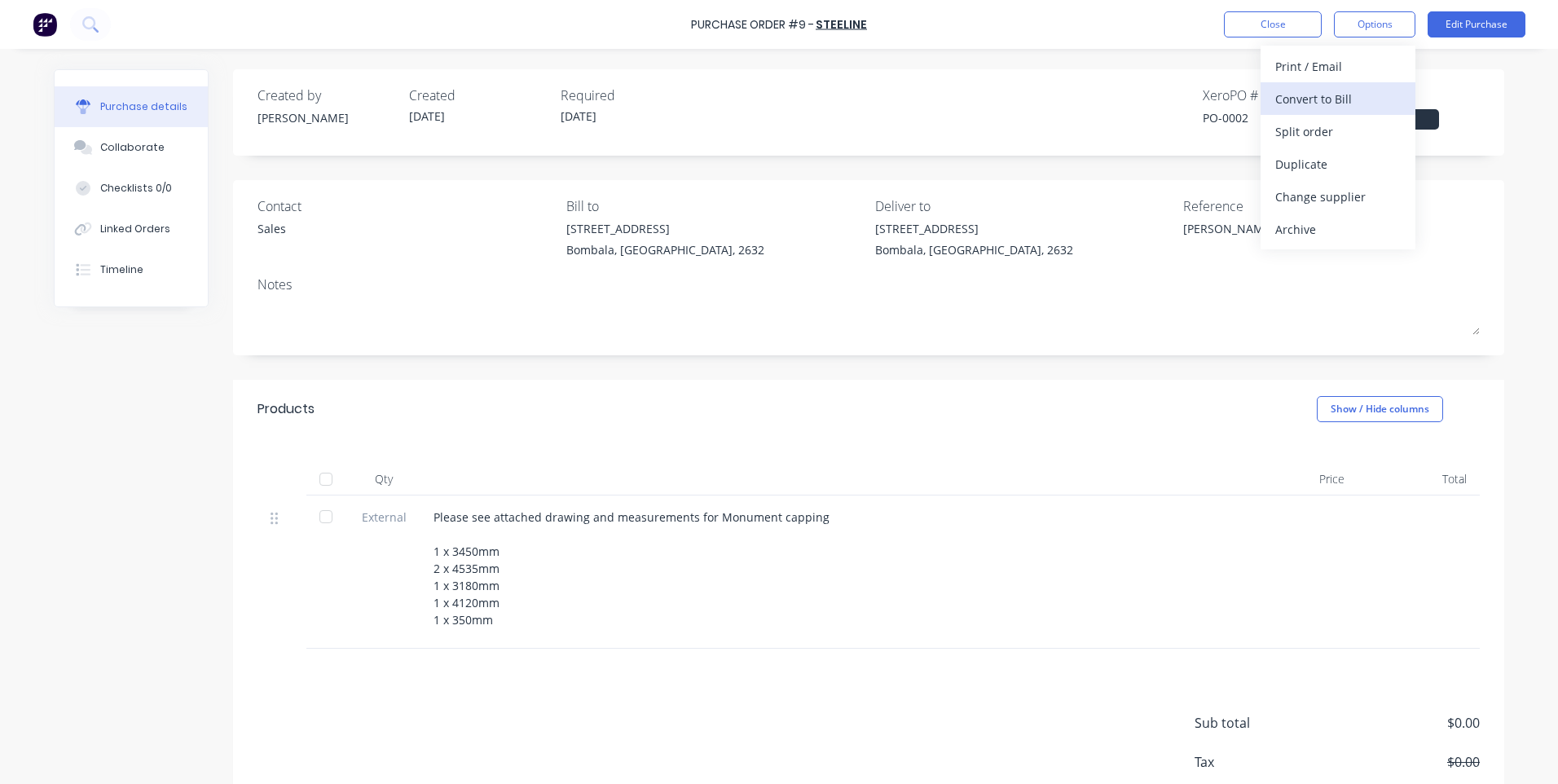
click at [1314, 95] on div "Convert to Bill" at bounding box center [1338, 98] width 126 height 24
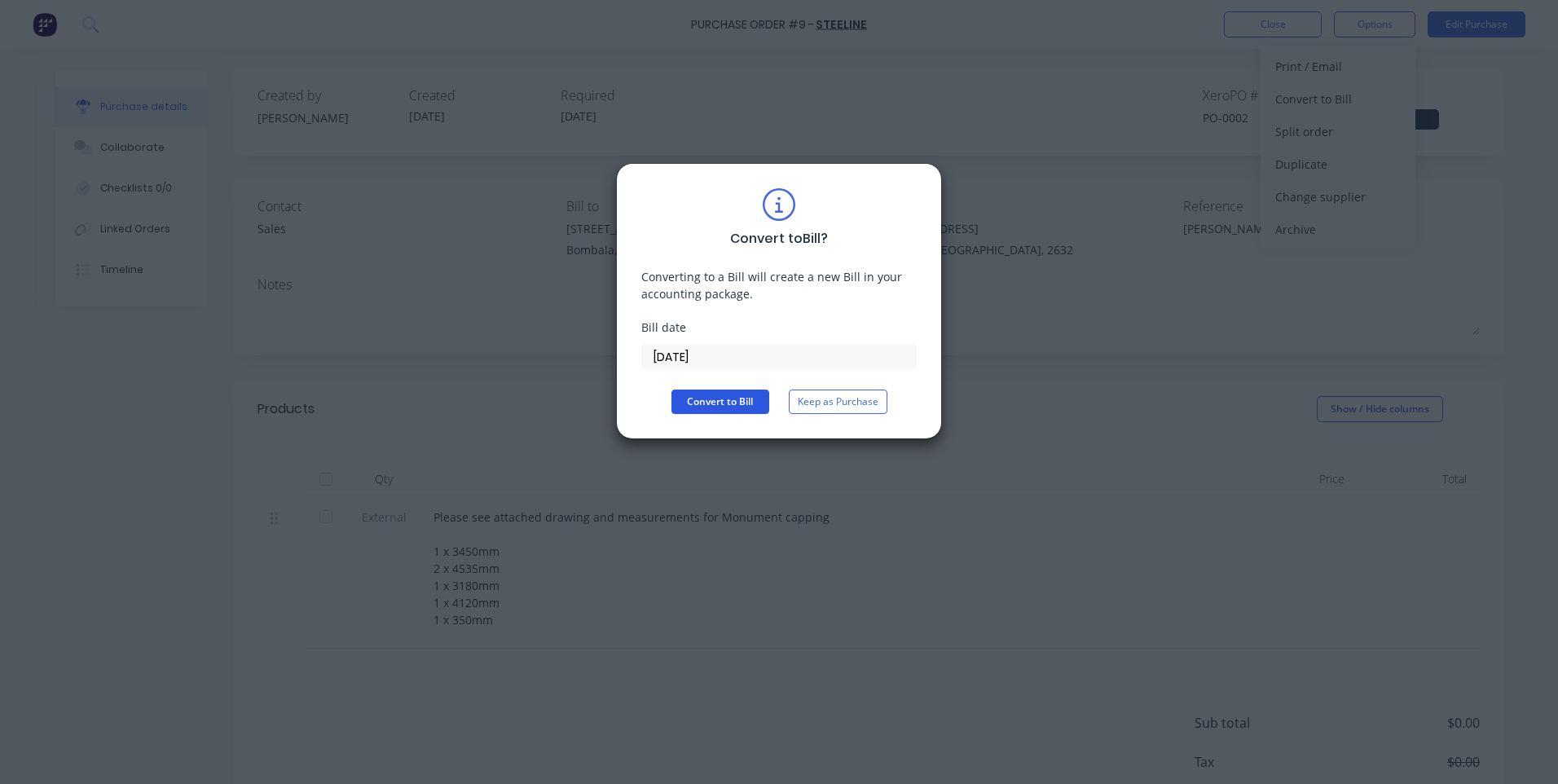
click at [716, 399] on button "Convert to Bill" at bounding box center [720, 402] width 98 height 25
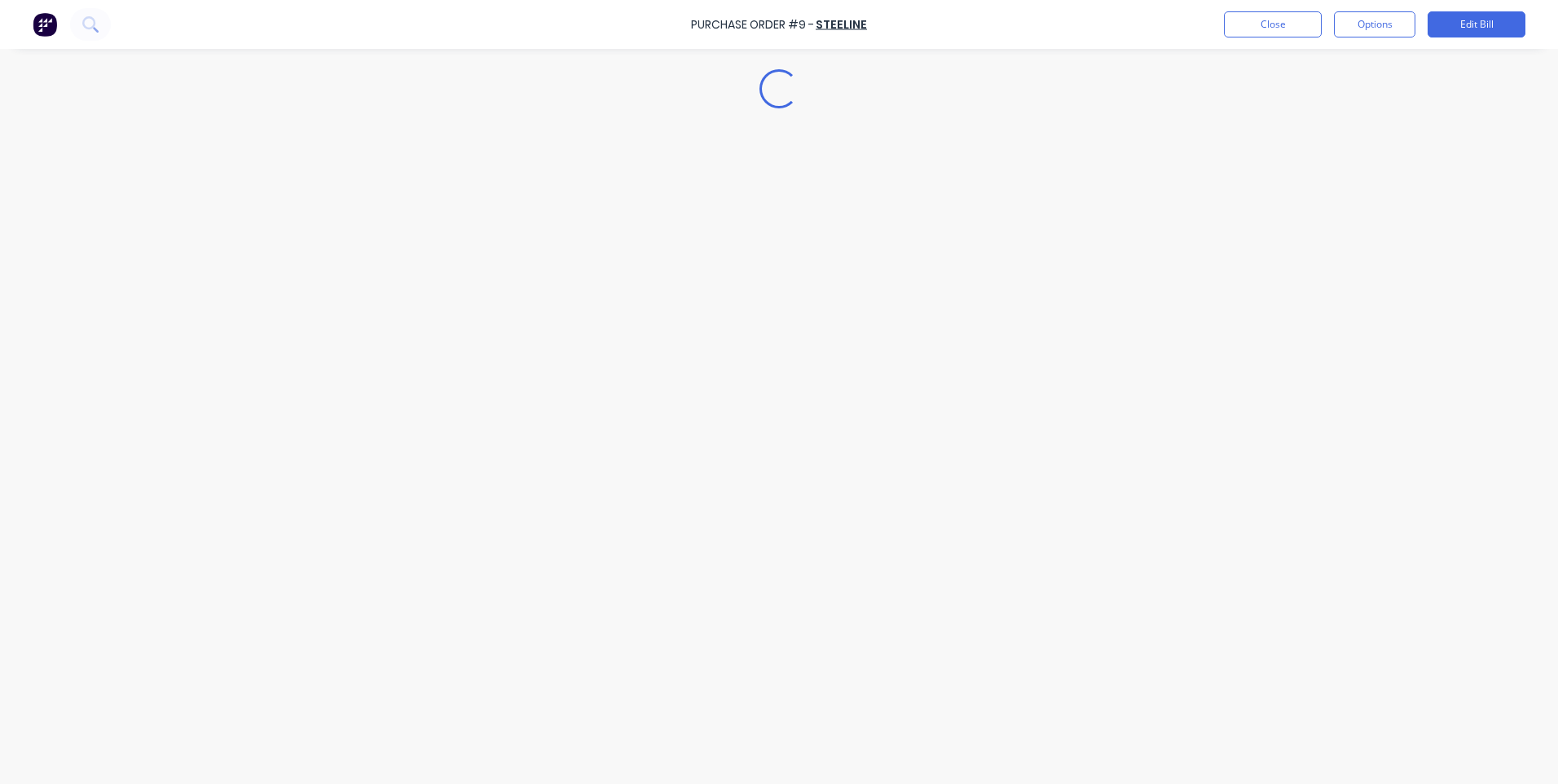
type textarea "x"
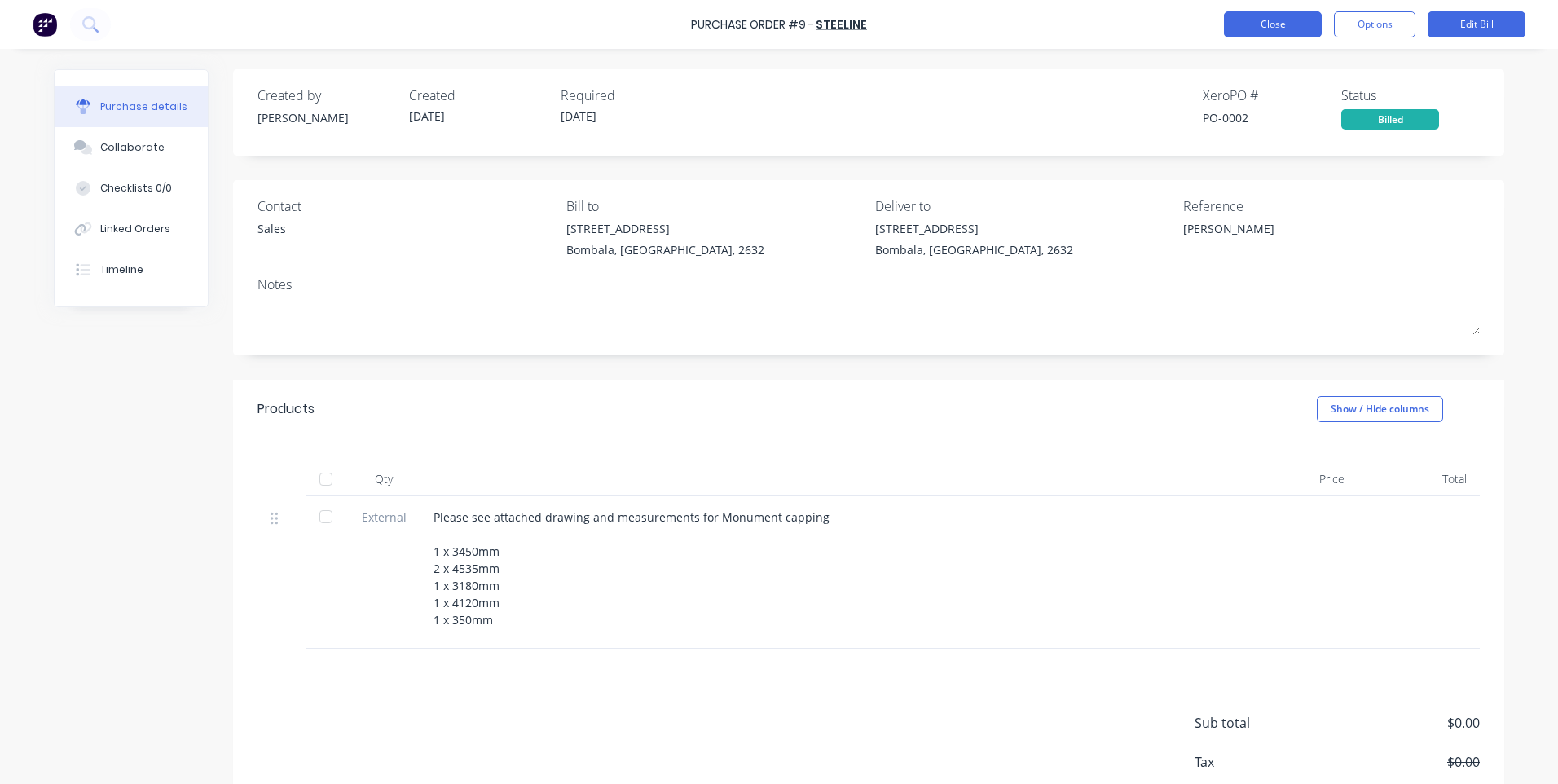
click at [1234, 19] on button "Close" at bounding box center [1272, 25] width 98 height 26
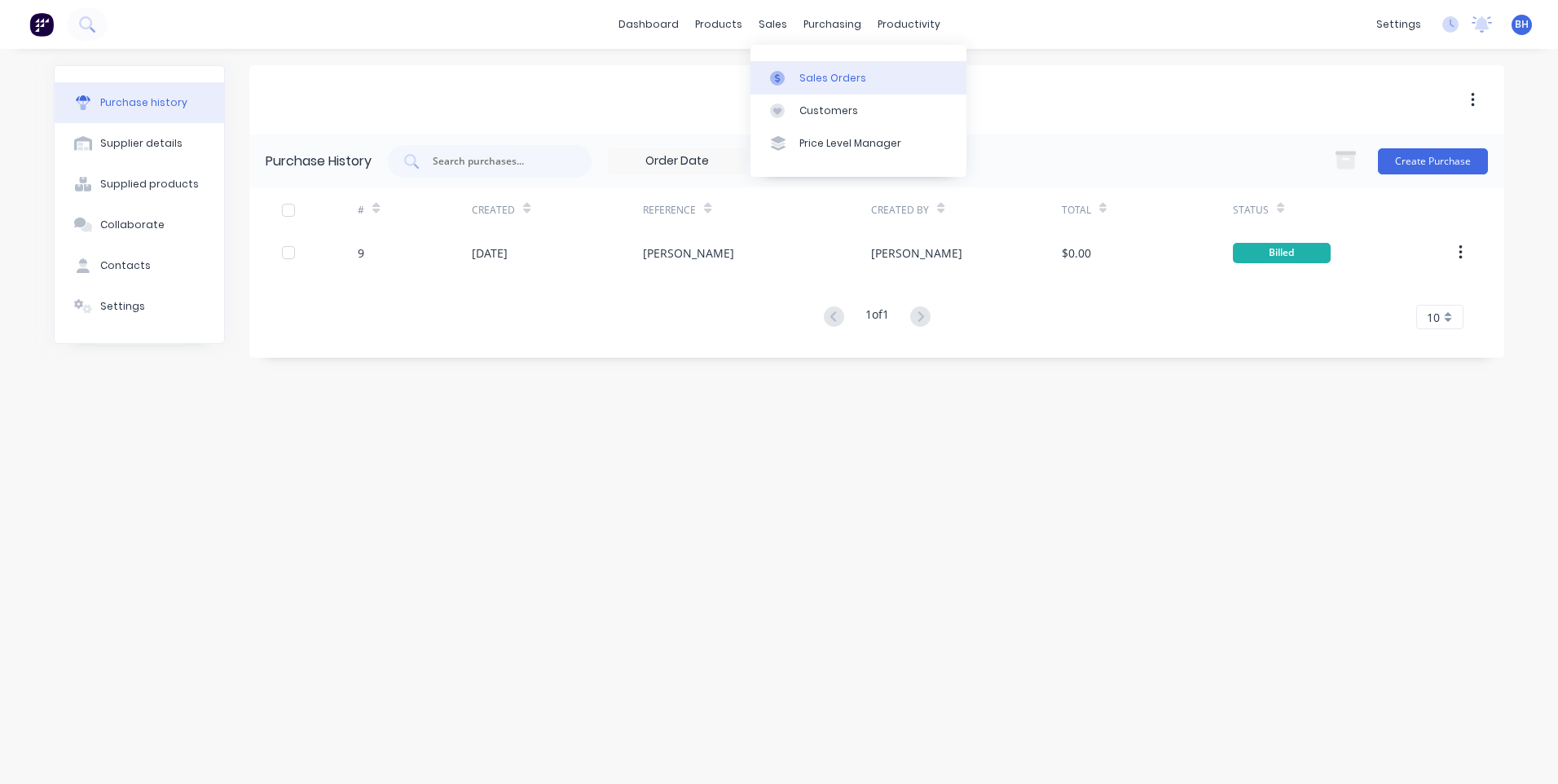
click at [847, 73] on div "Sales Orders" at bounding box center [833, 78] width 66 height 15
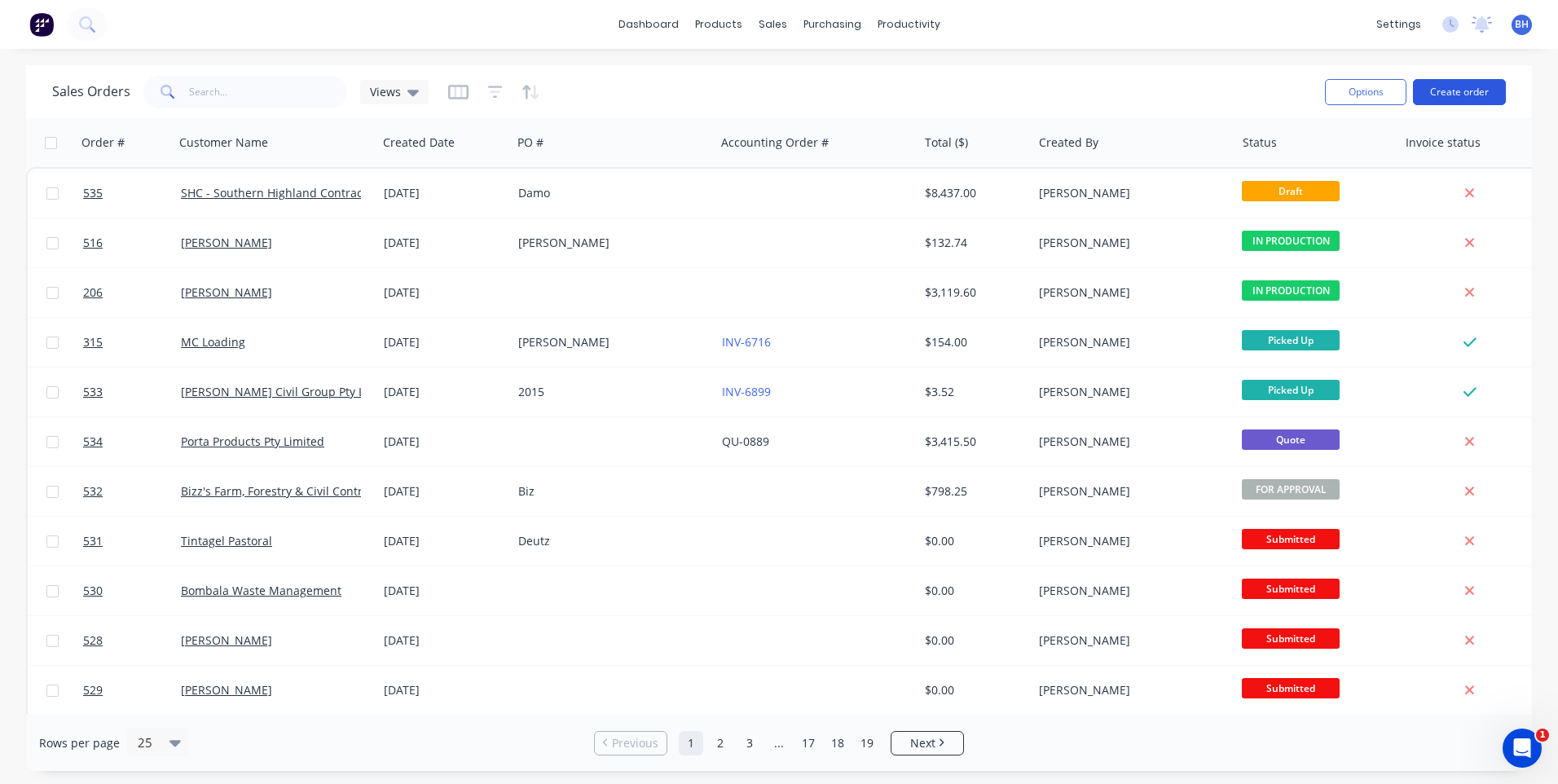
click at [1456, 87] on button "Create order" at bounding box center [1460, 92] width 93 height 26
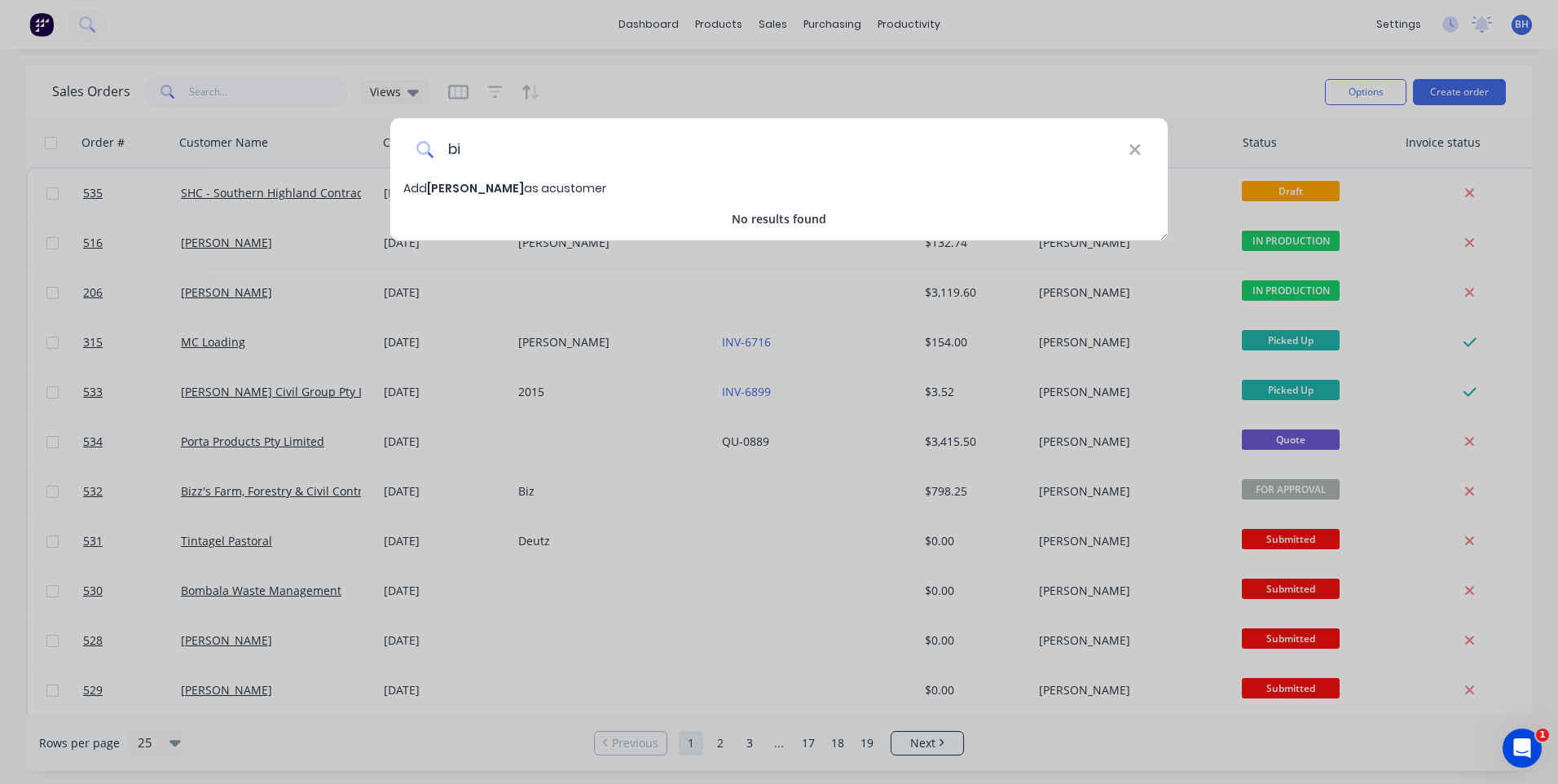
type input "b"
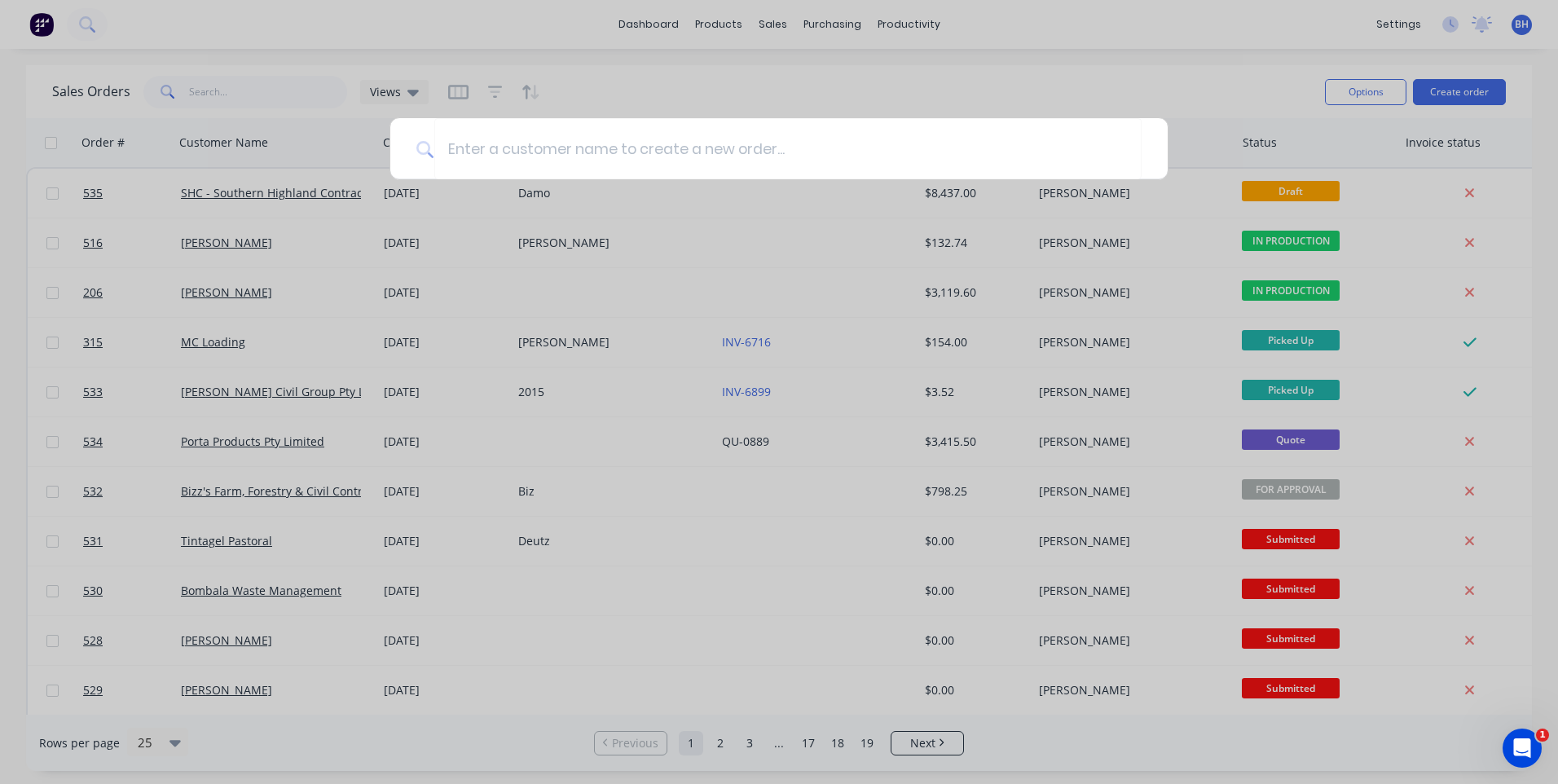
click at [188, 96] on div at bounding box center [779, 392] width 1558 height 784
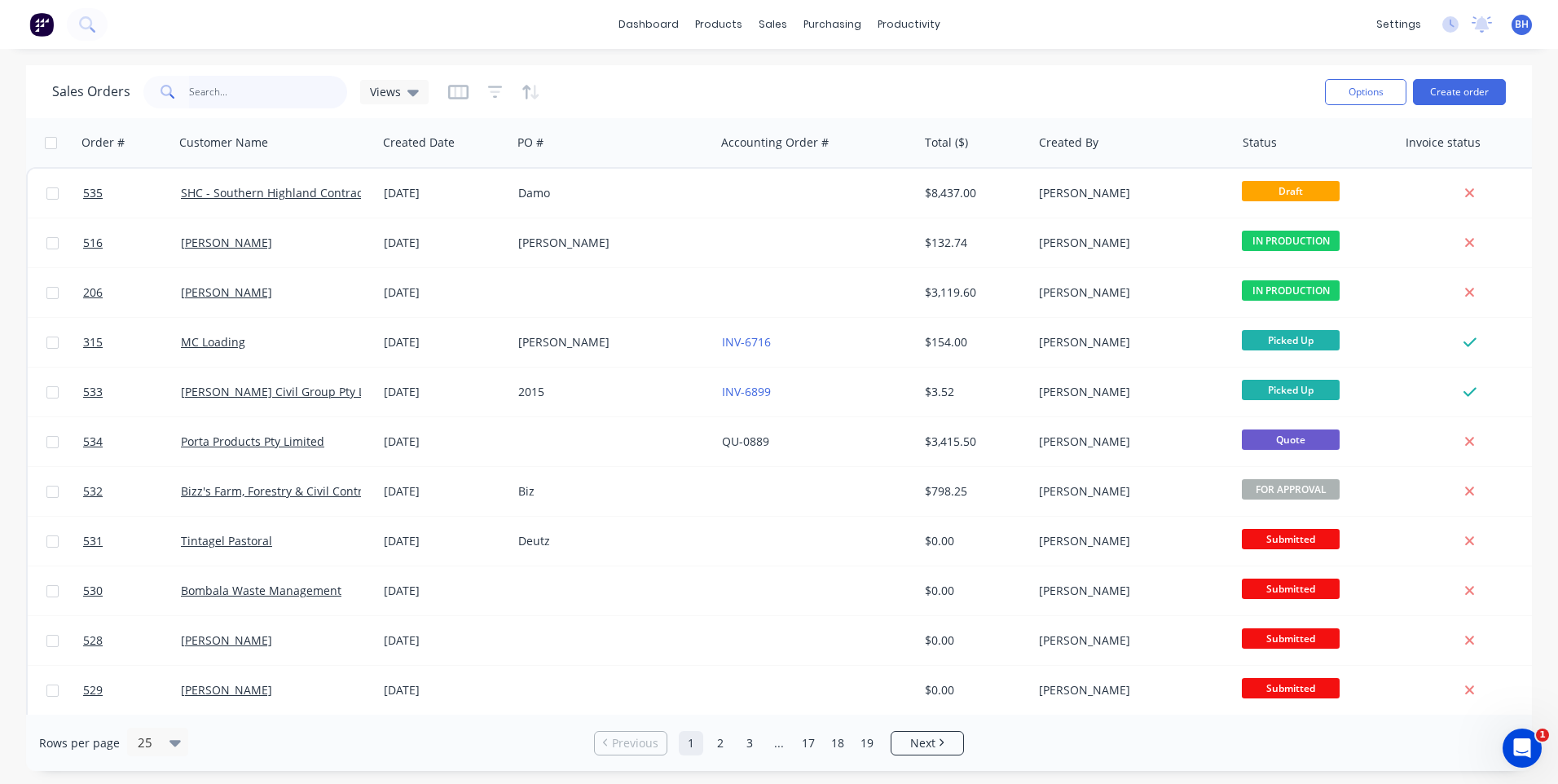
click at [194, 89] on input "text" at bounding box center [268, 92] width 159 height 33
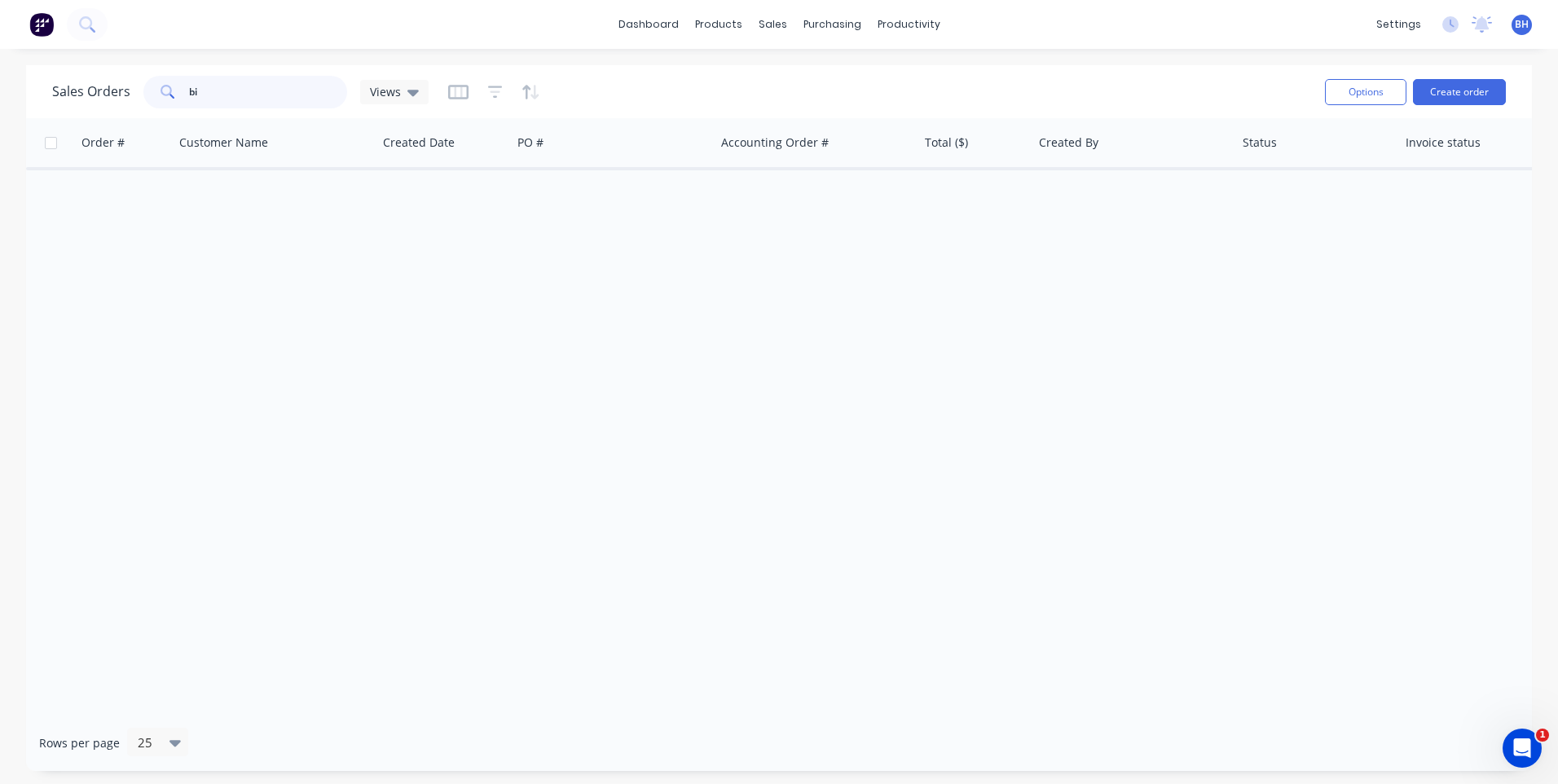
type input "b"
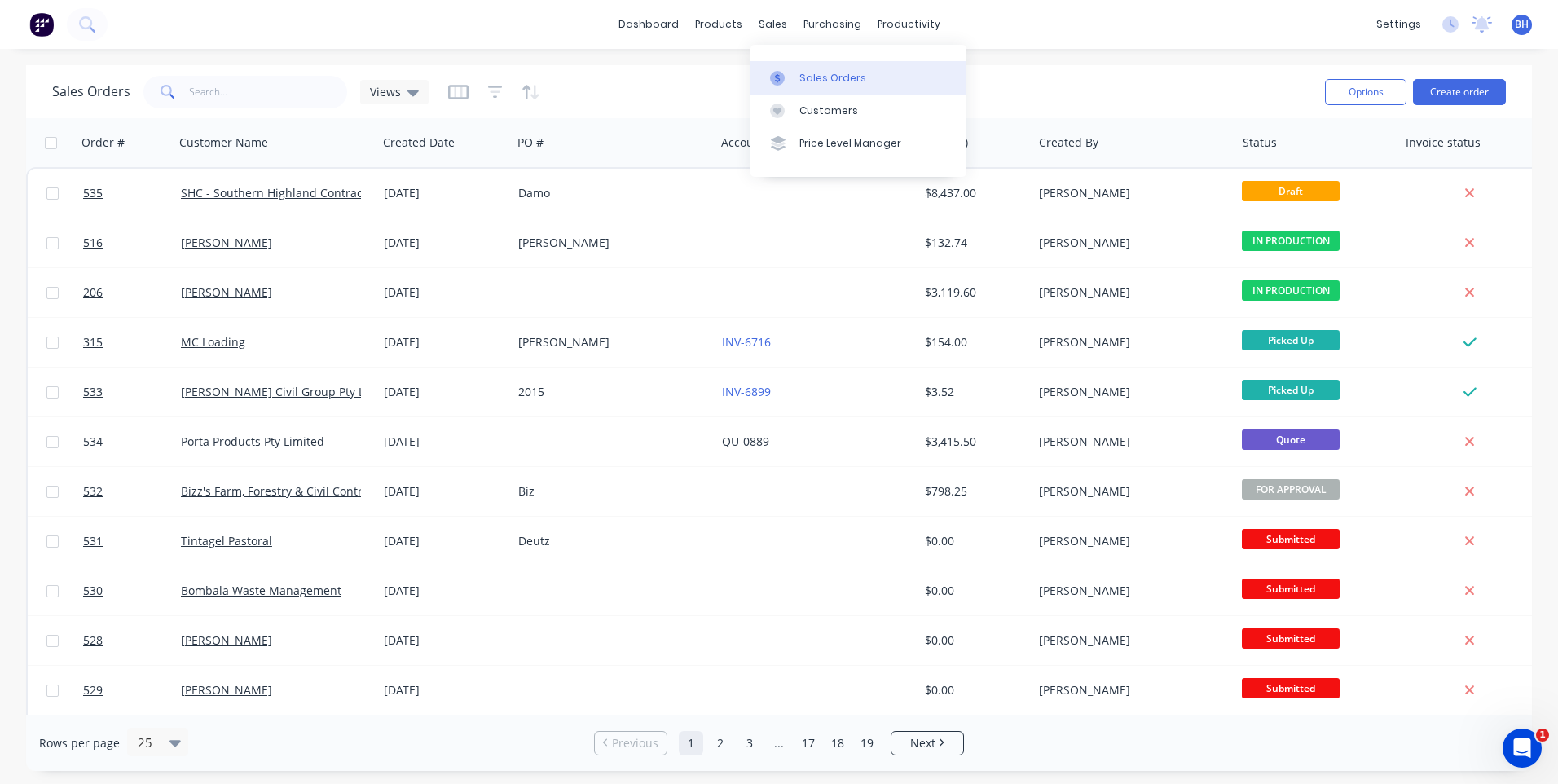
click at [813, 74] on div "Sales Orders" at bounding box center [833, 78] width 66 height 15
click at [1443, 83] on button "Create order" at bounding box center [1460, 92] width 93 height 26
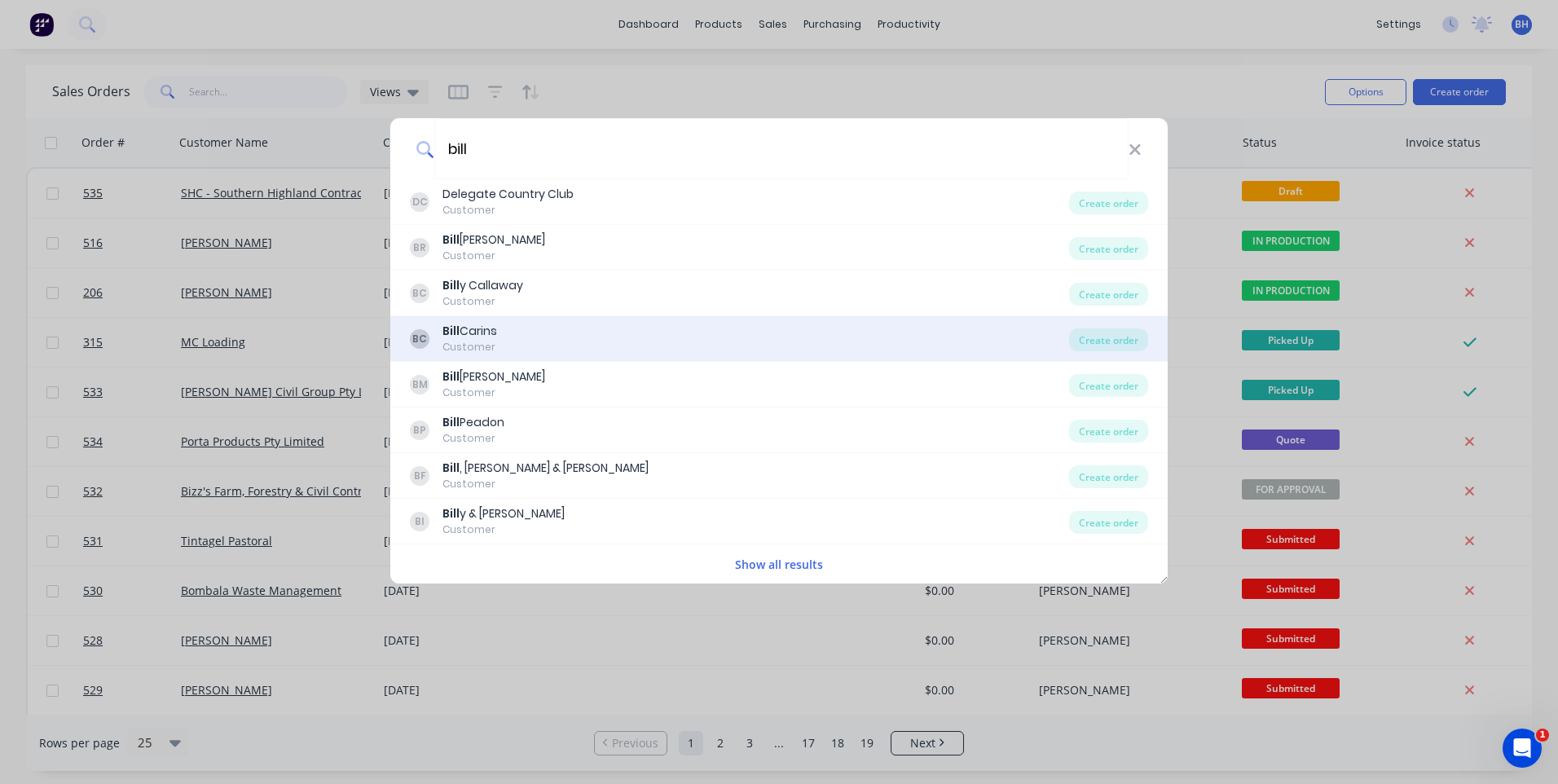
type input "bill"
click at [538, 334] on div "BC [PERSON_NAME] Customer" at bounding box center [740, 338] width 660 height 32
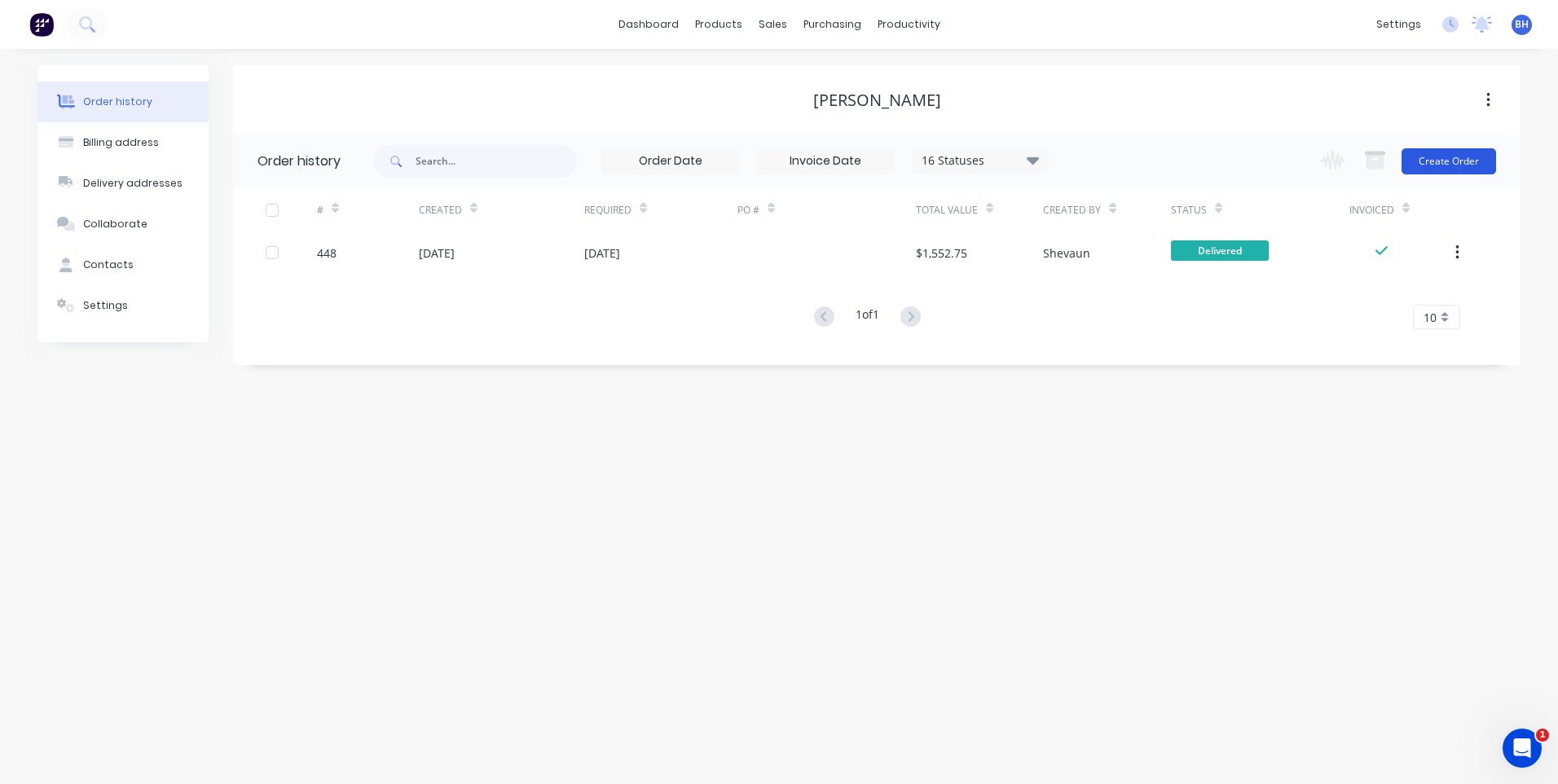
click at [1437, 157] on button "Create Order" at bounding box center [1449, 162] width 94 height 26
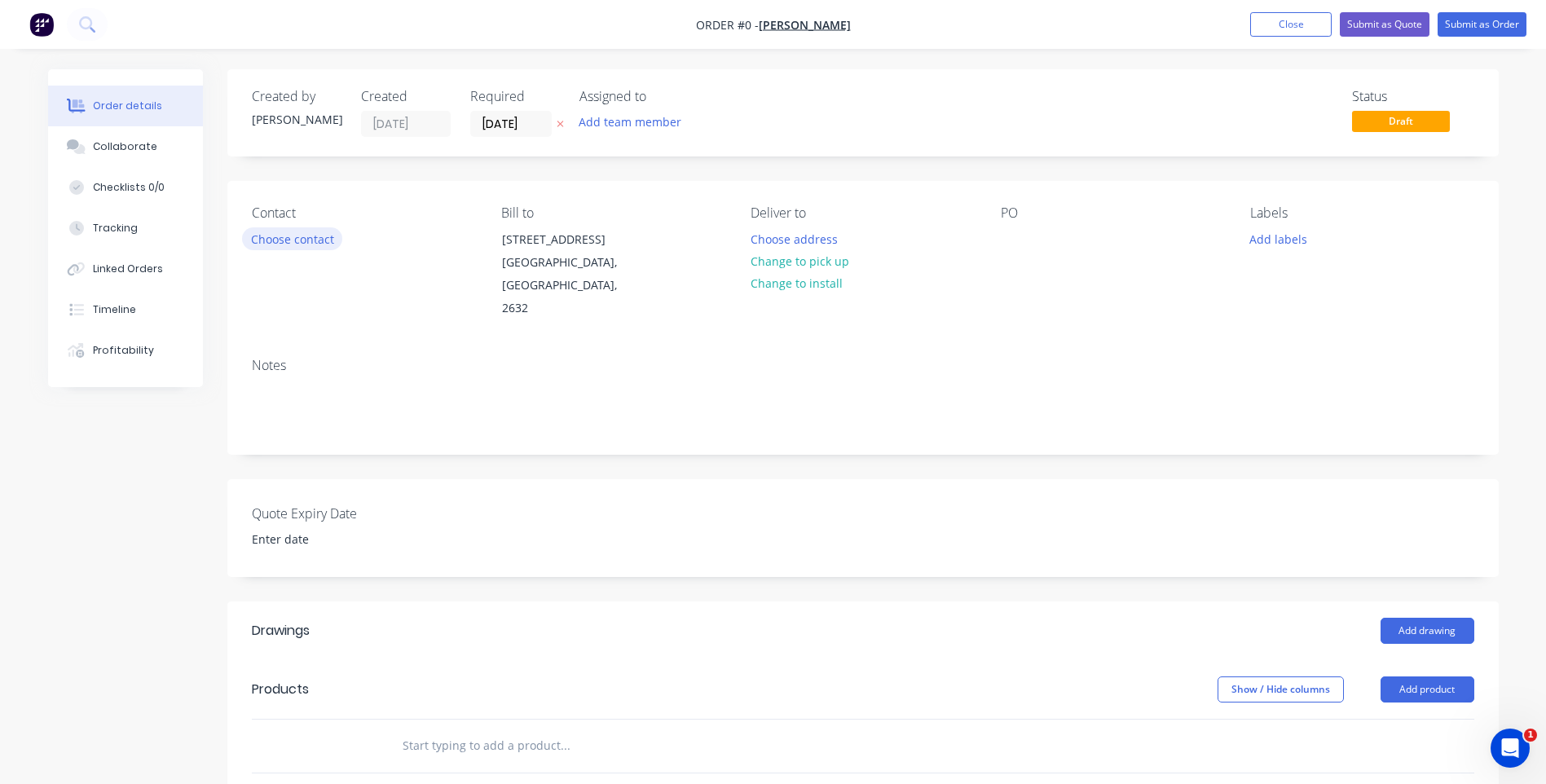
click at [322, 233] on button "Choose contact" at bounding box center [292, 238] width 100 height 22
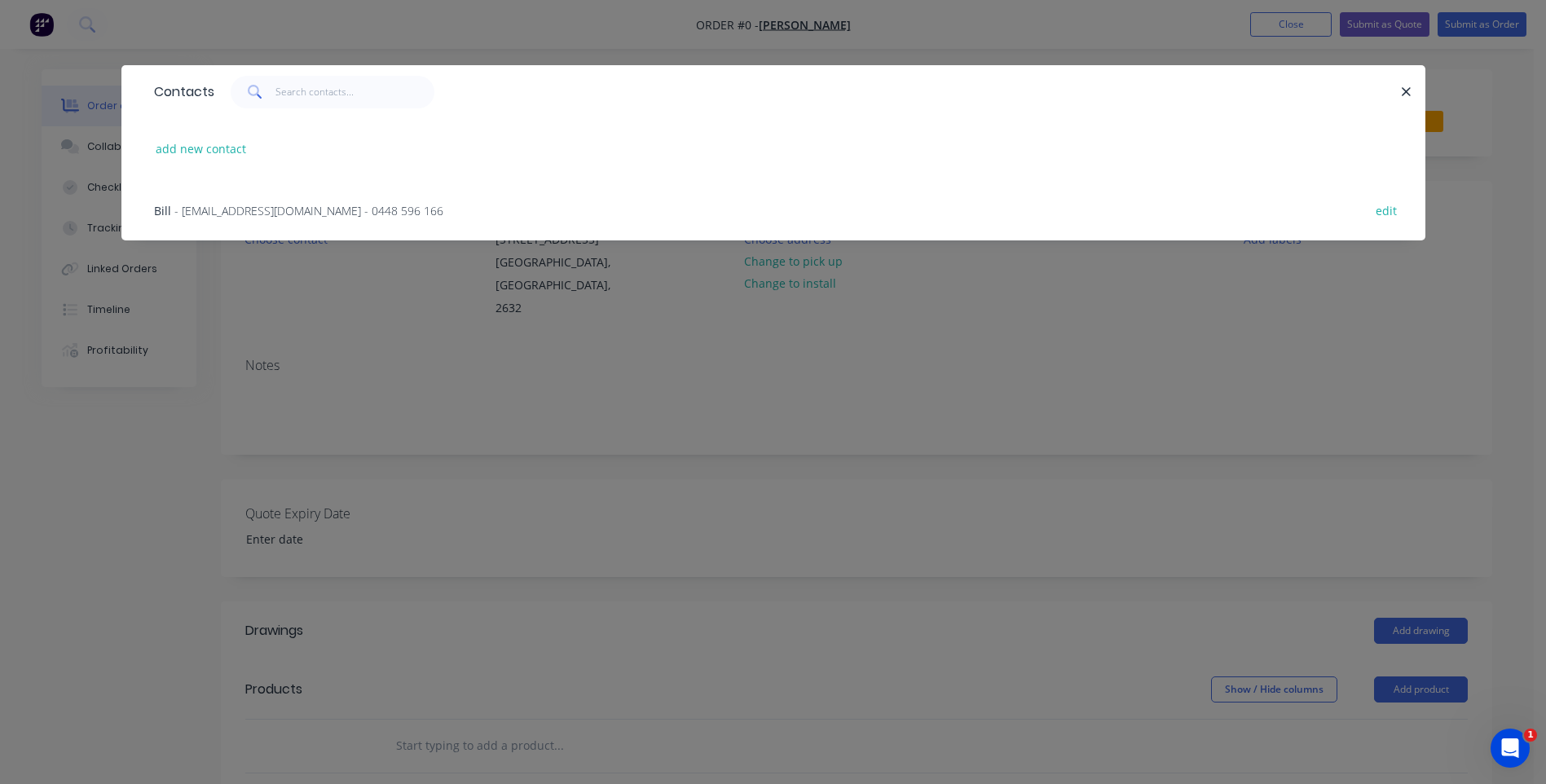
click at [324, 207] on span "- [EMAIL_ADDRESS][DOMAIN_NAME] - 0448 596 166" at bounding box center [309, 210] width 269 height 16
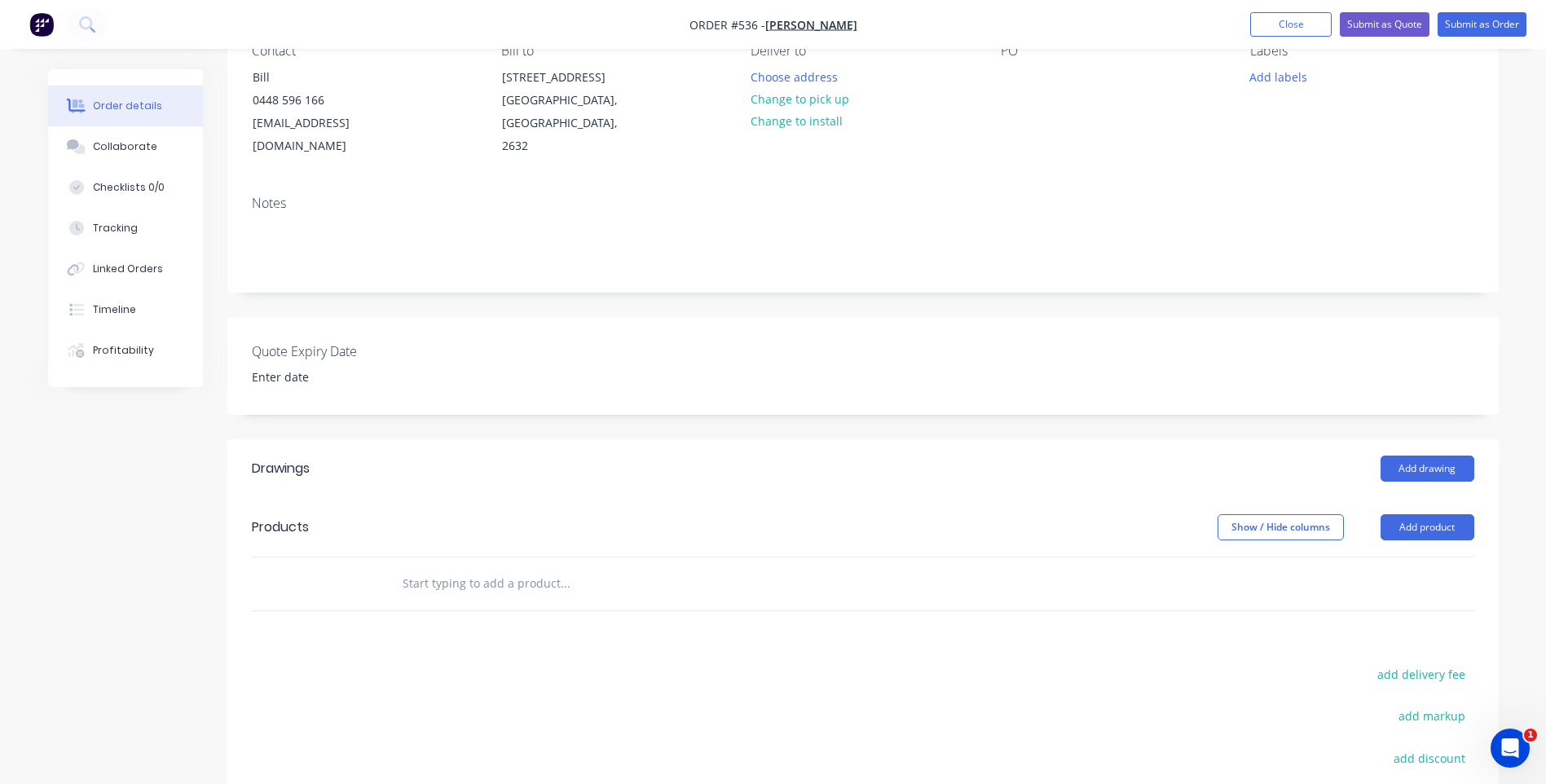
scroll to position [163, 0]
click at [568, 567] on input "text" at bounding box center [564, 582] width 326 height 33
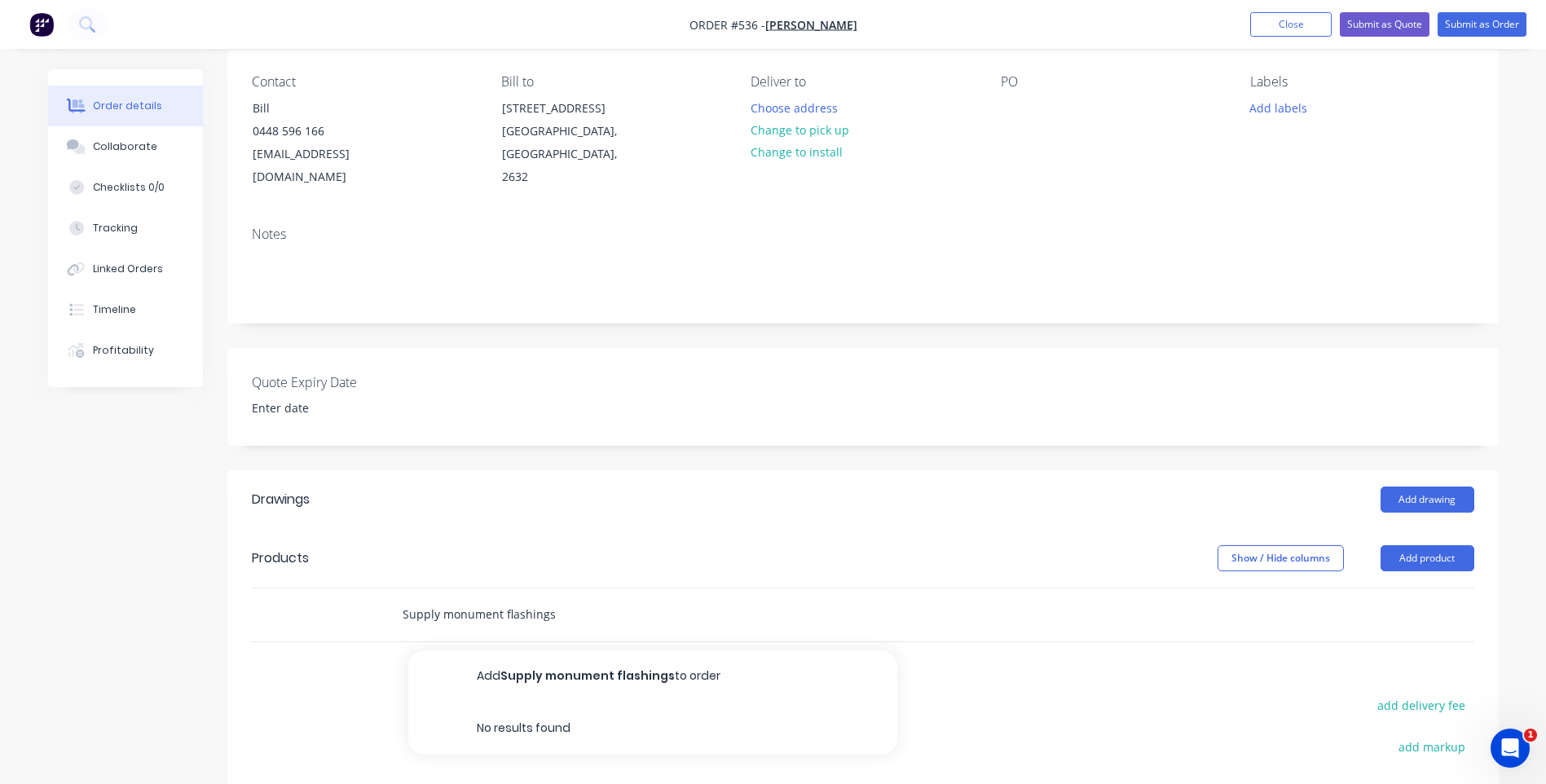
scroll to position [219, 0]
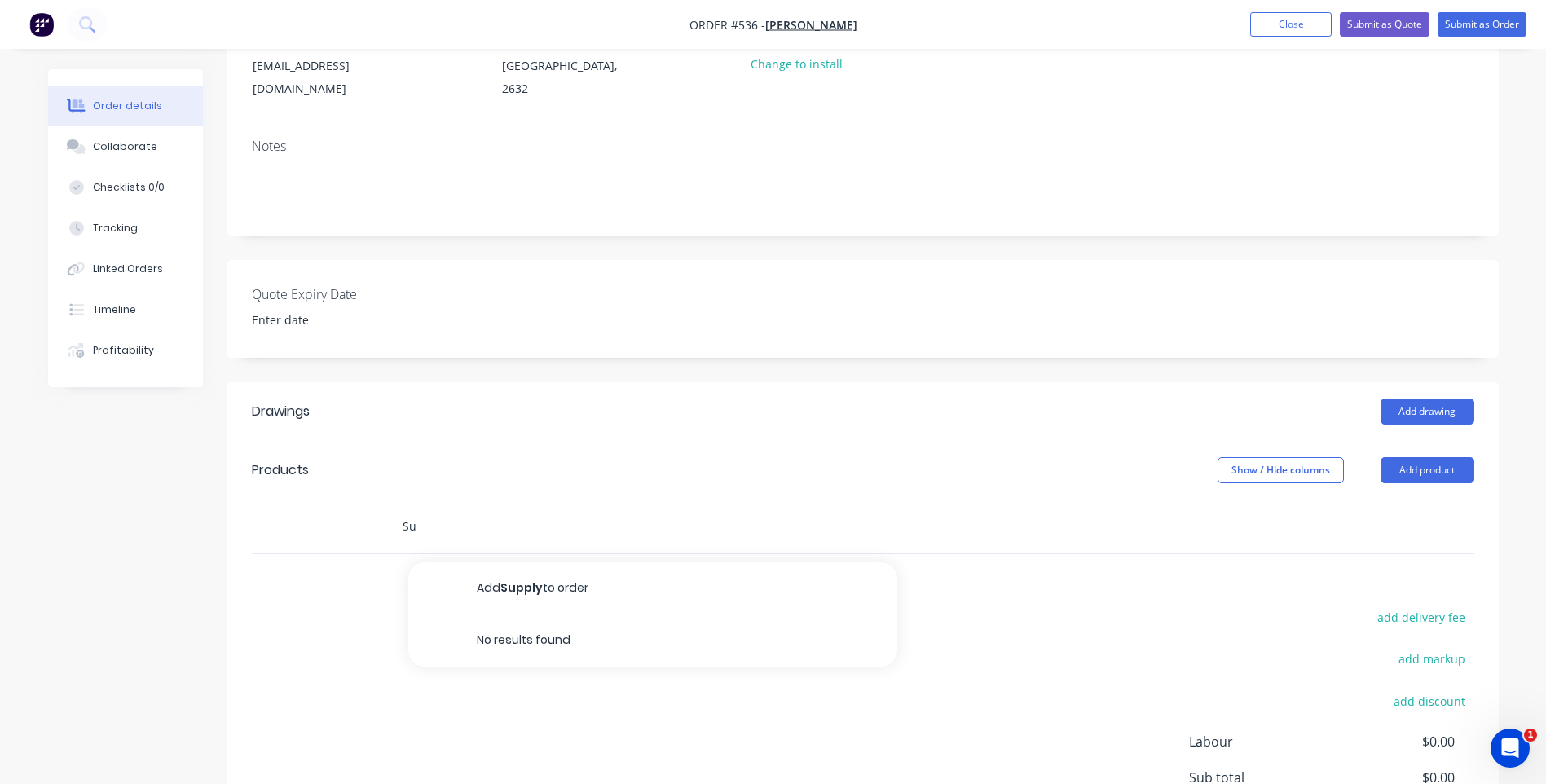
type input "S"
click at [1401, 457] on button "Add product" at bounding box center [1427, 470] width 93 height 26
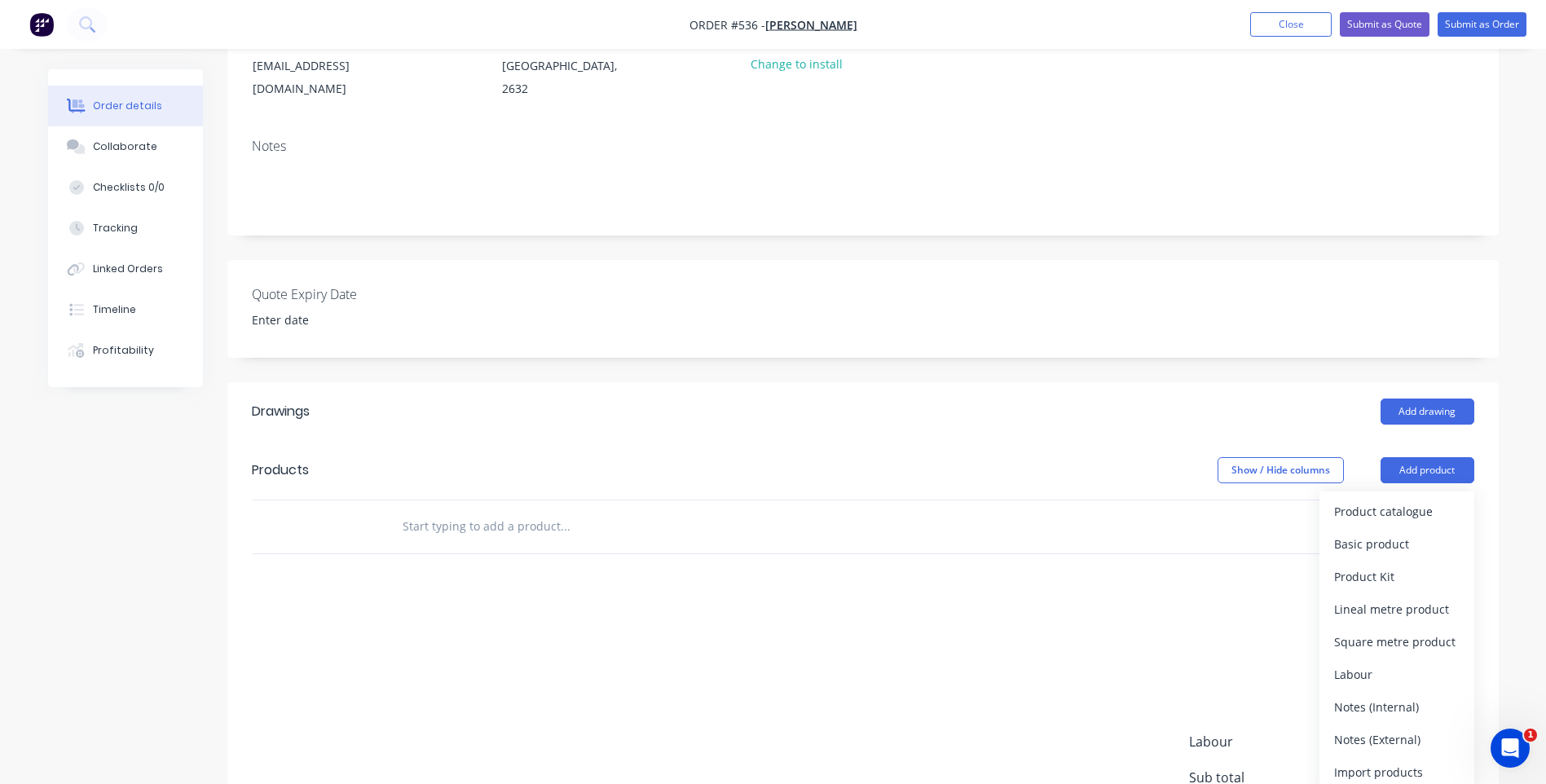
click at [404, 510] on input "text" at bounding box center [564, 526] width 326 height 33
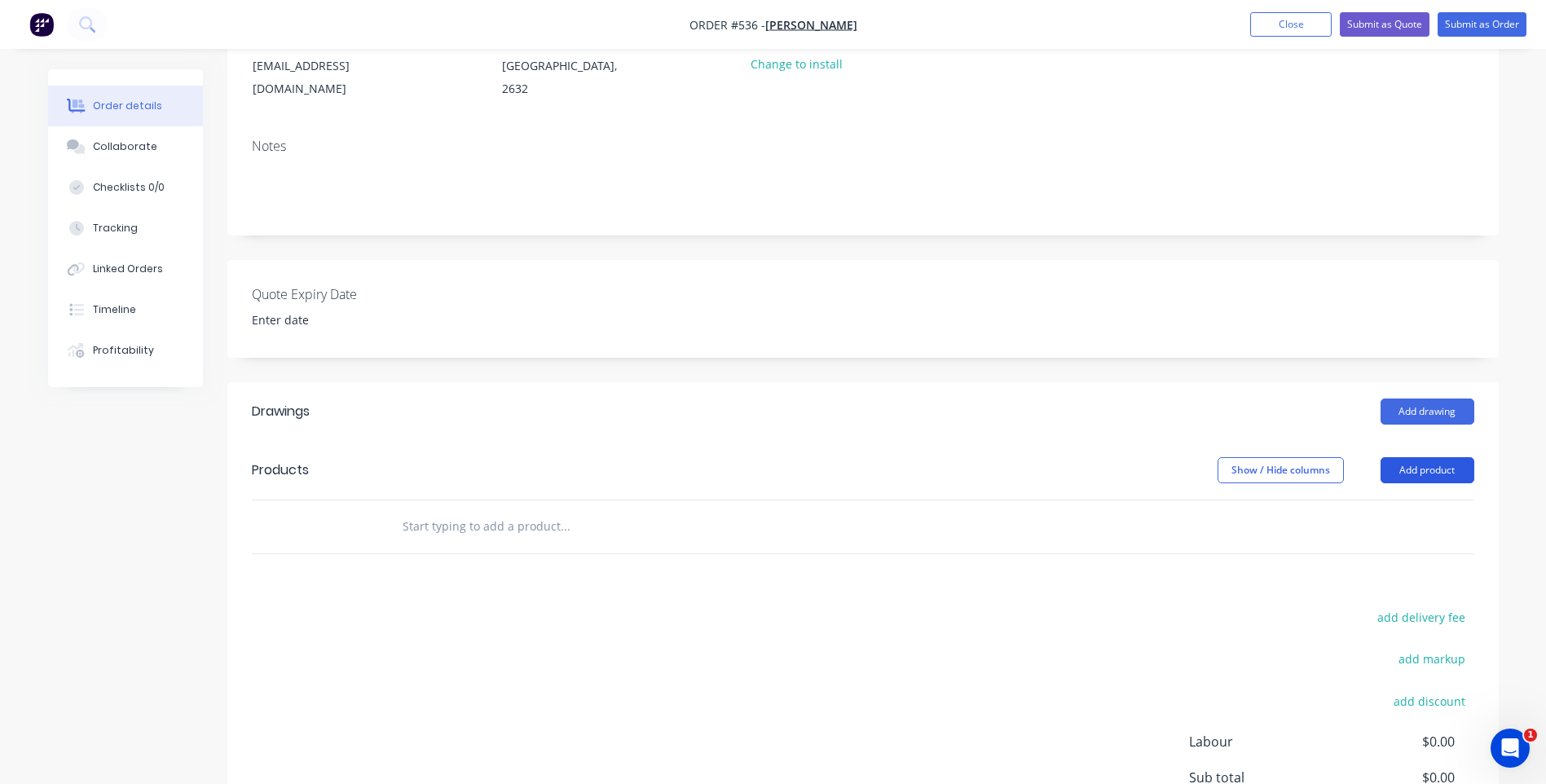
click at [1431, 457] on button "Add product" at bounding box center [1427, 470] width 93 height 26
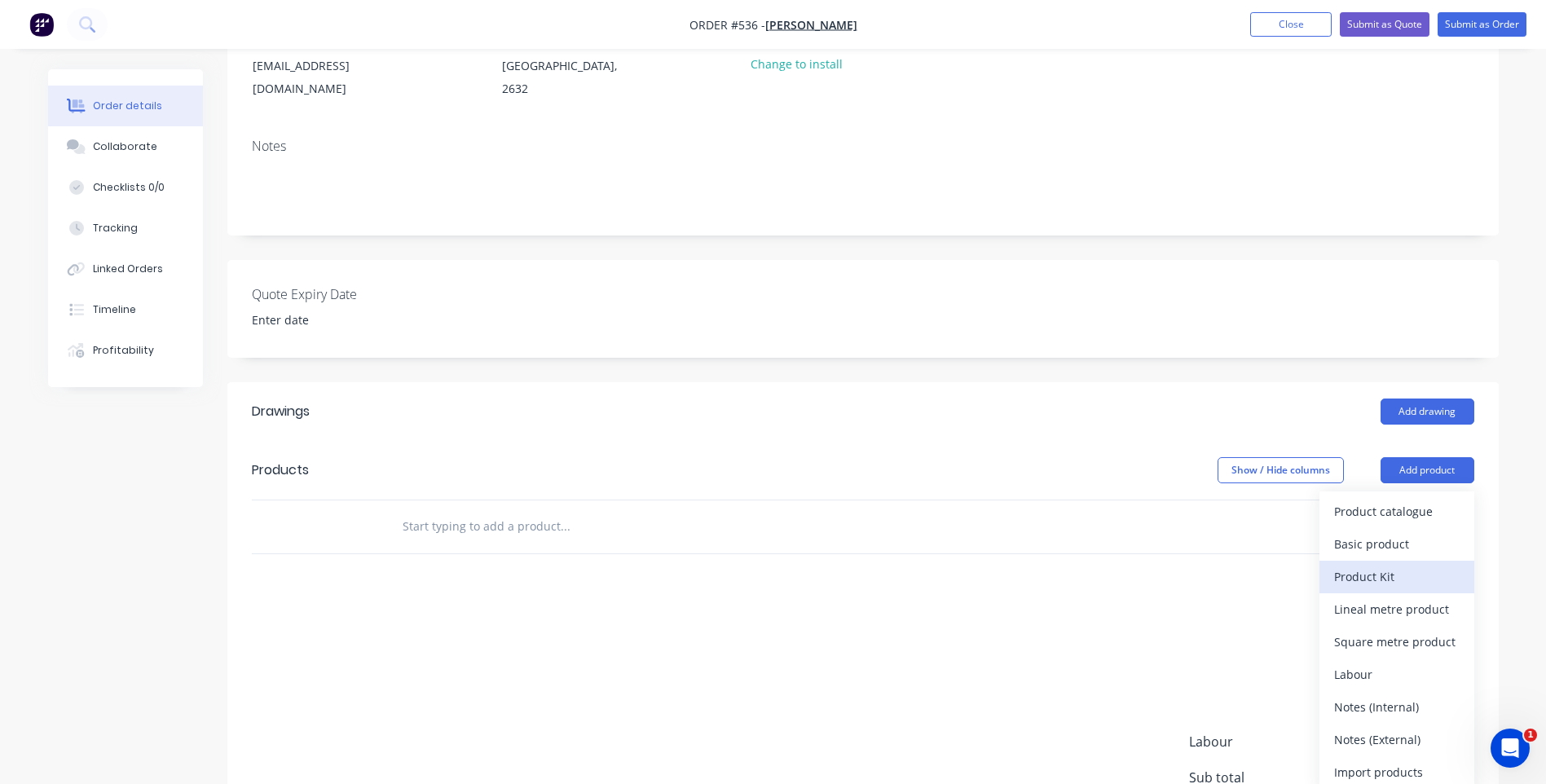
click at [1366, 564] on div "Product Kit" at bounding box center [1396, 576] width 125 height 24
click at [1365, 564] on div "Custom pricing" at bounding box center [1396, 576] width 125 height 24
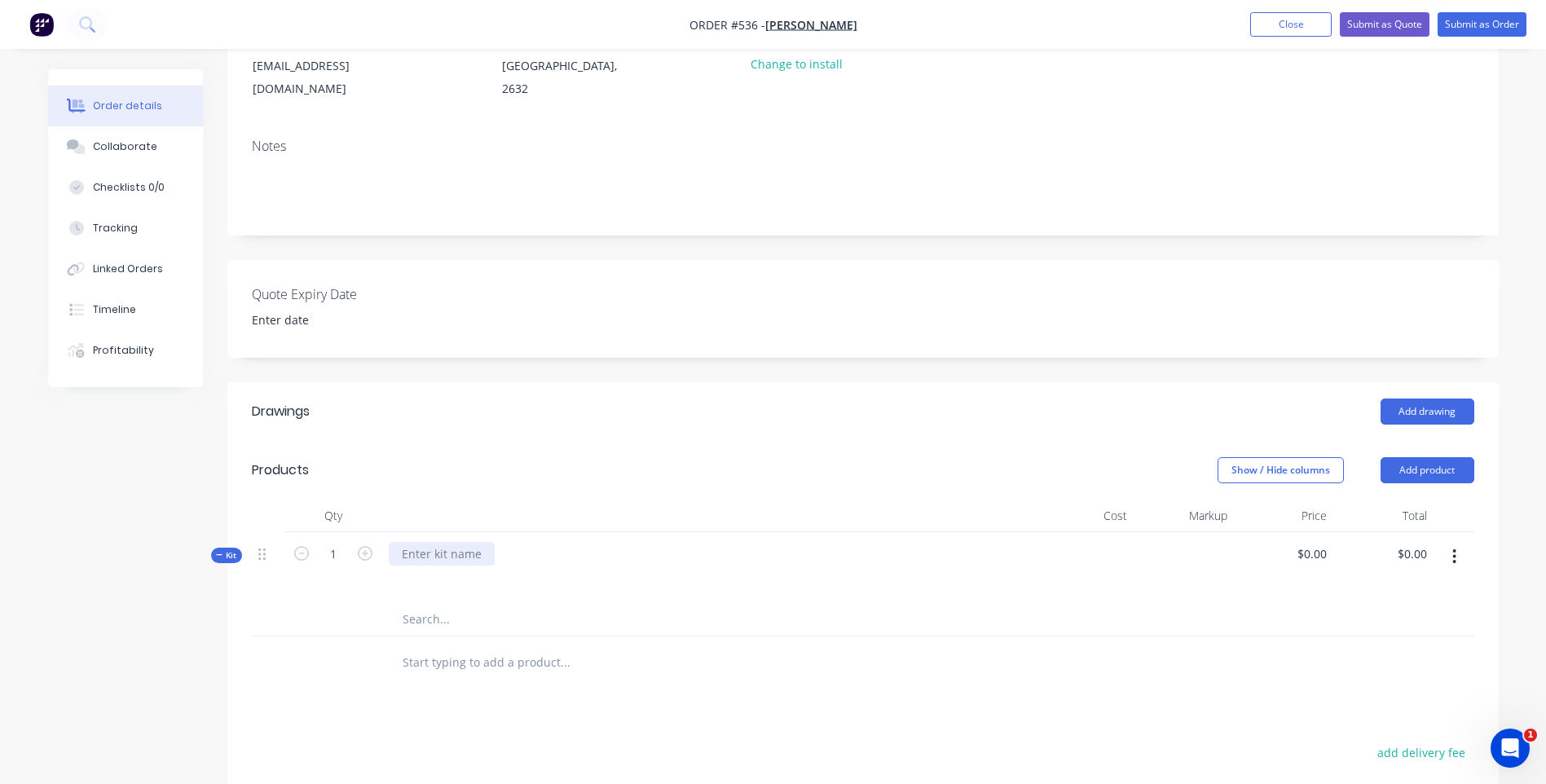
click at [425, 542] on div at bounding box center [441, 554] width 106 height 24
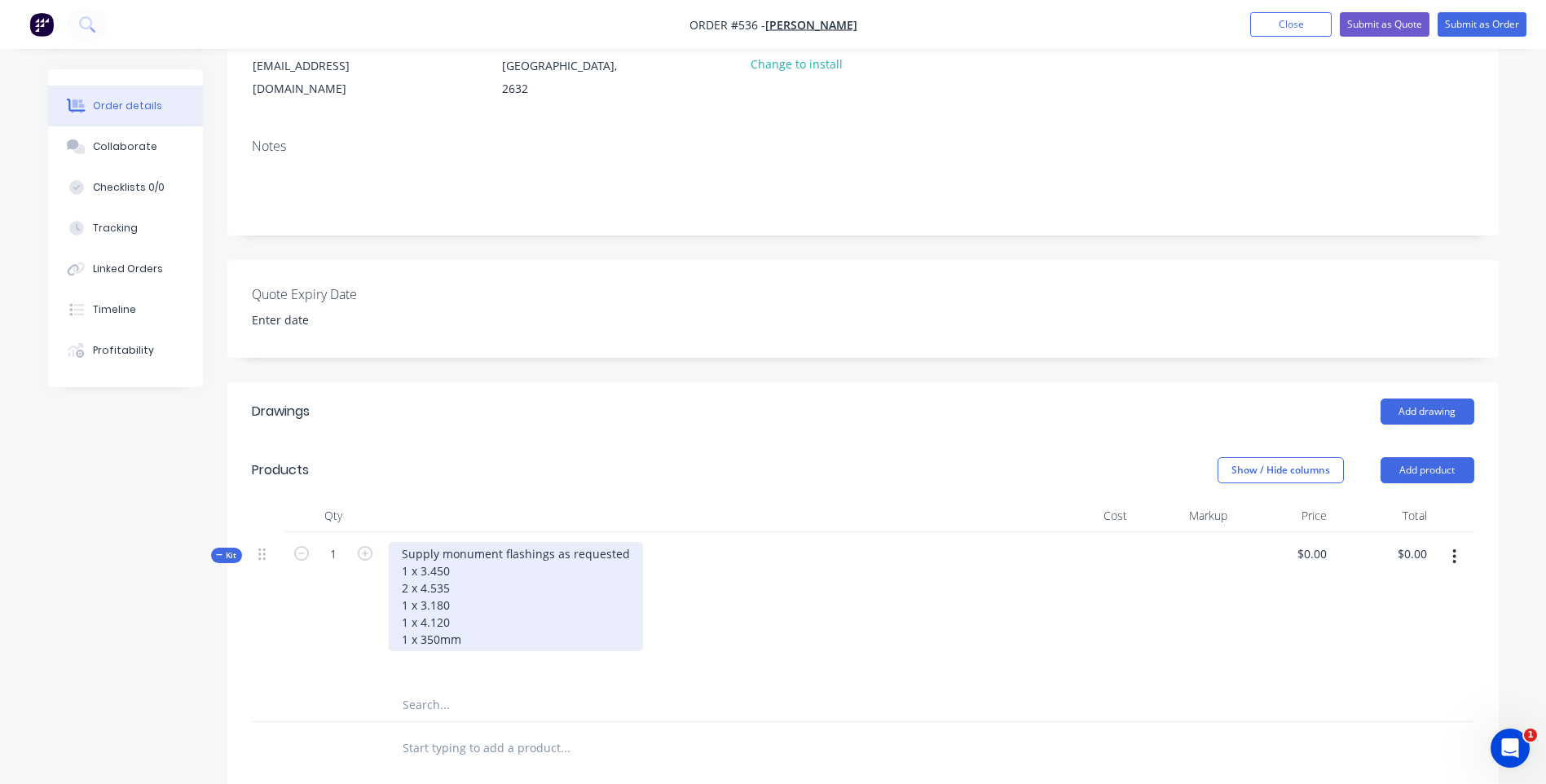
click at [450, 549] on div "Supply monument flashings as requested 1 x 3.450 2 x 4.535 1 x 3.180 1 x 4.120 …" at bounding box center [516, 596] width 254 height 109
click at [448, 565] on div "Supply monument flashings as requested 1 x 3.450mm 2 x 4.535 1 x 3.180 1 x 4.12…" at bounding box center [516, 596] width 254 height 109
click at [449, 581] on div "Supply monument flashings as requested 1 x 3.450mm 2 x 4.535mm 1 x 3.180 1 x 4.…" at bounding box center [516, 596] width 254 height 109
click at [451, 599] on div "Supply monument flashings as requested 1 x 3.450mm 2 x 4.535mm 1 x 3.180mm 1 x …" at bounding box center [516, 596] width 254 height 109
click at [448, 546] on div "Supply monument flashings as requested 1 x 3.450mm 2 x 4.535mm 1 x 3.180mm 1 x …" at bounding box center [516, 596] width 254 height 109
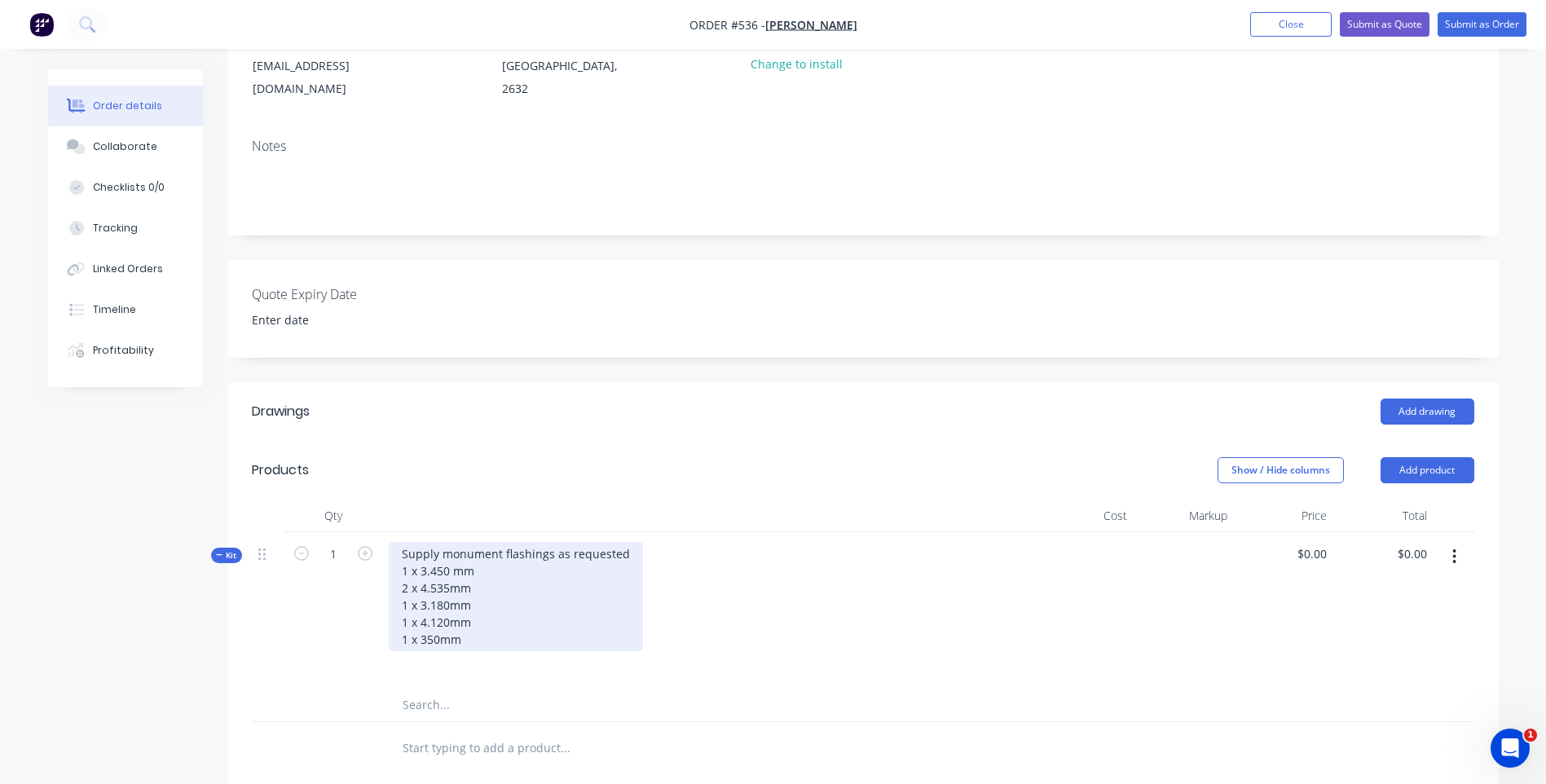
click at [448, 563] on div "Supply monument flashings as requested 1 x 3.450 mm 2 x 4.535mm 1 x 3.180mm 1 x…" at bounding box center [516, 596] width 254 height 109
click at [446, 579] on div "Supply monument flashings as requested 1 x 3.450 mm 2 x 4.535 mm 1 x 3.180mm 1 …" at bounding box center [516, 596] width 254 height 109
click at [447, 601] on div "Supply monument flashings as requested 1 x 3.450 mm 2 x 4.535 mm 1 x 3.180 mm 1…" at bounding box center [516, 596] width 254 height 109
click at [439, 613] on div "Supply monument flashings as requested 1 x 3.450 mm 2 x 4.535 mm 1 x 3.180 mm 1…" at bounding box center [516, 596] width 254 height 109
click at [524, 564] on div "Supply monument flashings as requested 1 x 3.450 mm 2 x 4.535 mm 1 x 3.180 mm 1…" at bounding box center [516, 596] width 254 height 109
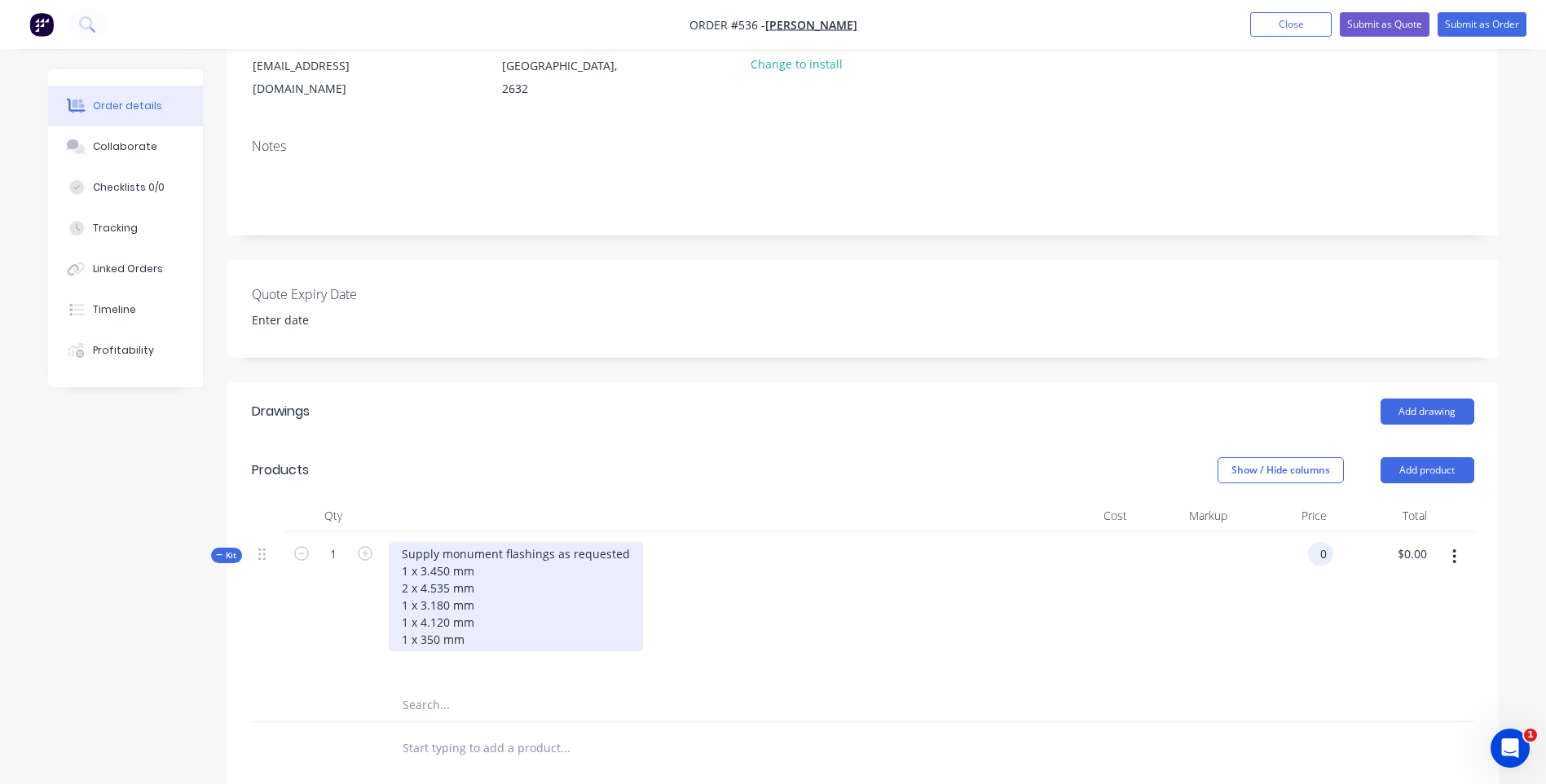
type input "$0.00"
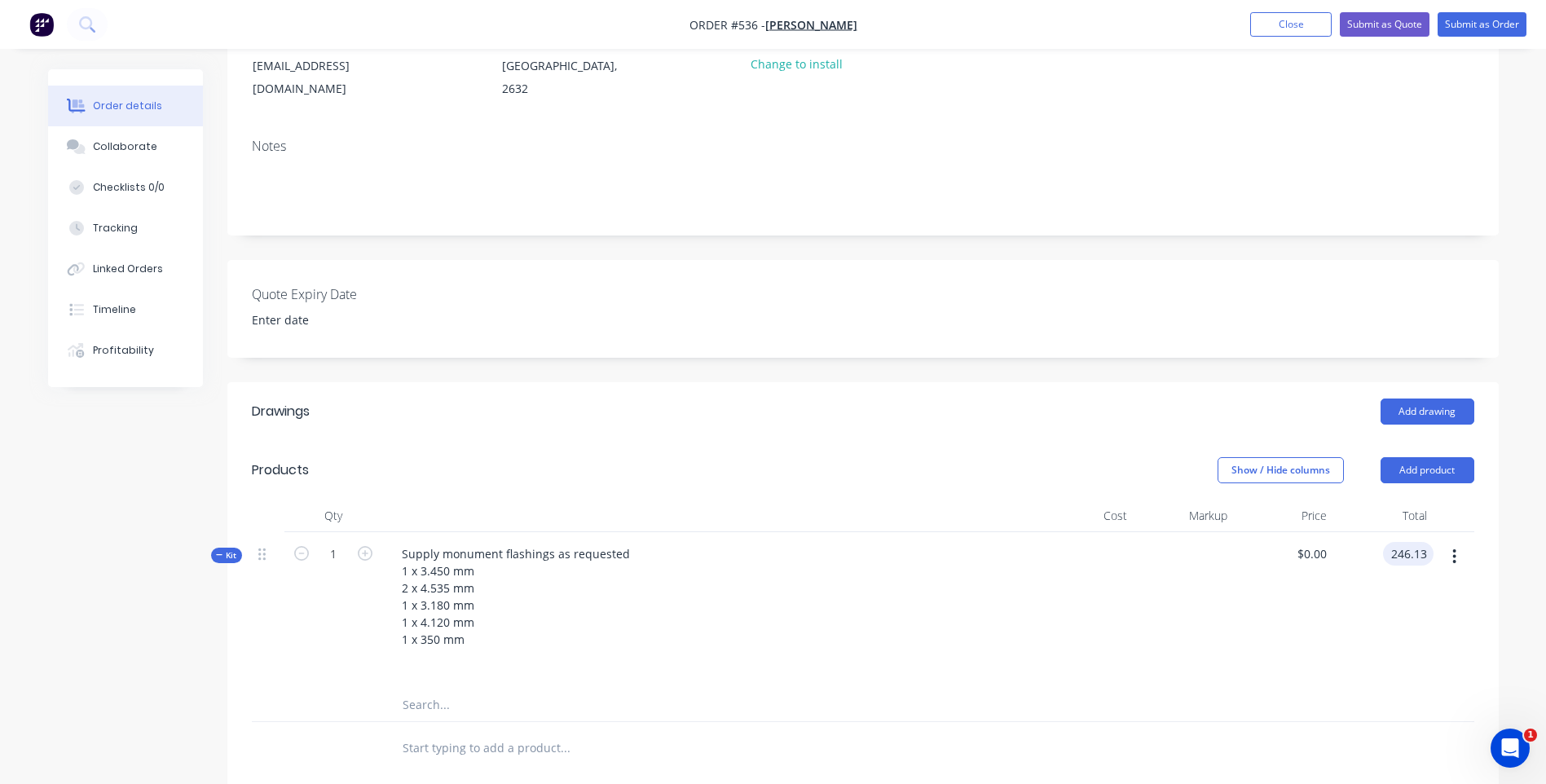
type input "246.13"
type input "$246.13"
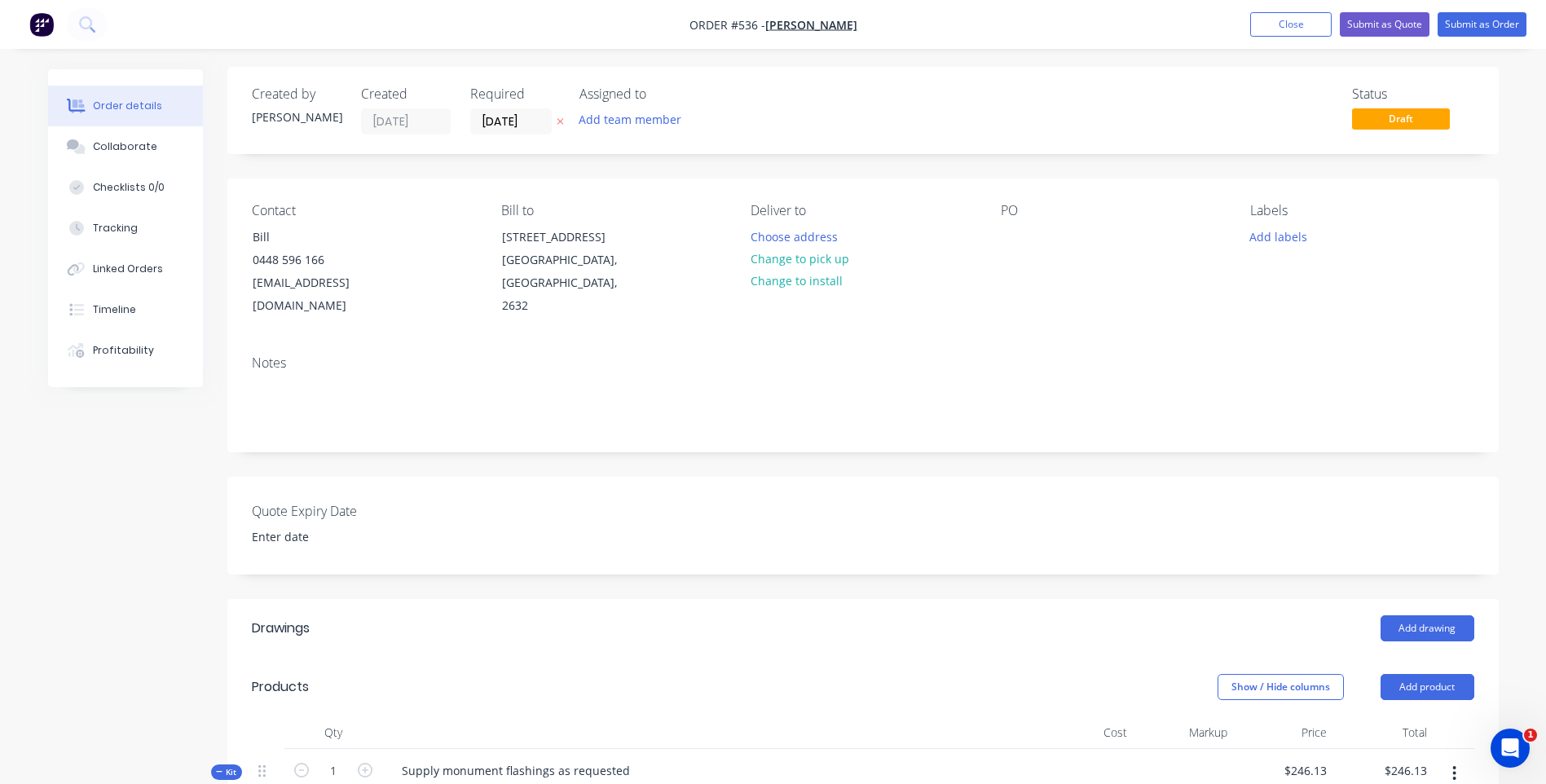
scroll to position [0, 0]
click at [537, 125] on input "03/09/25" at bounding box center [510, 124] width 80 height 25
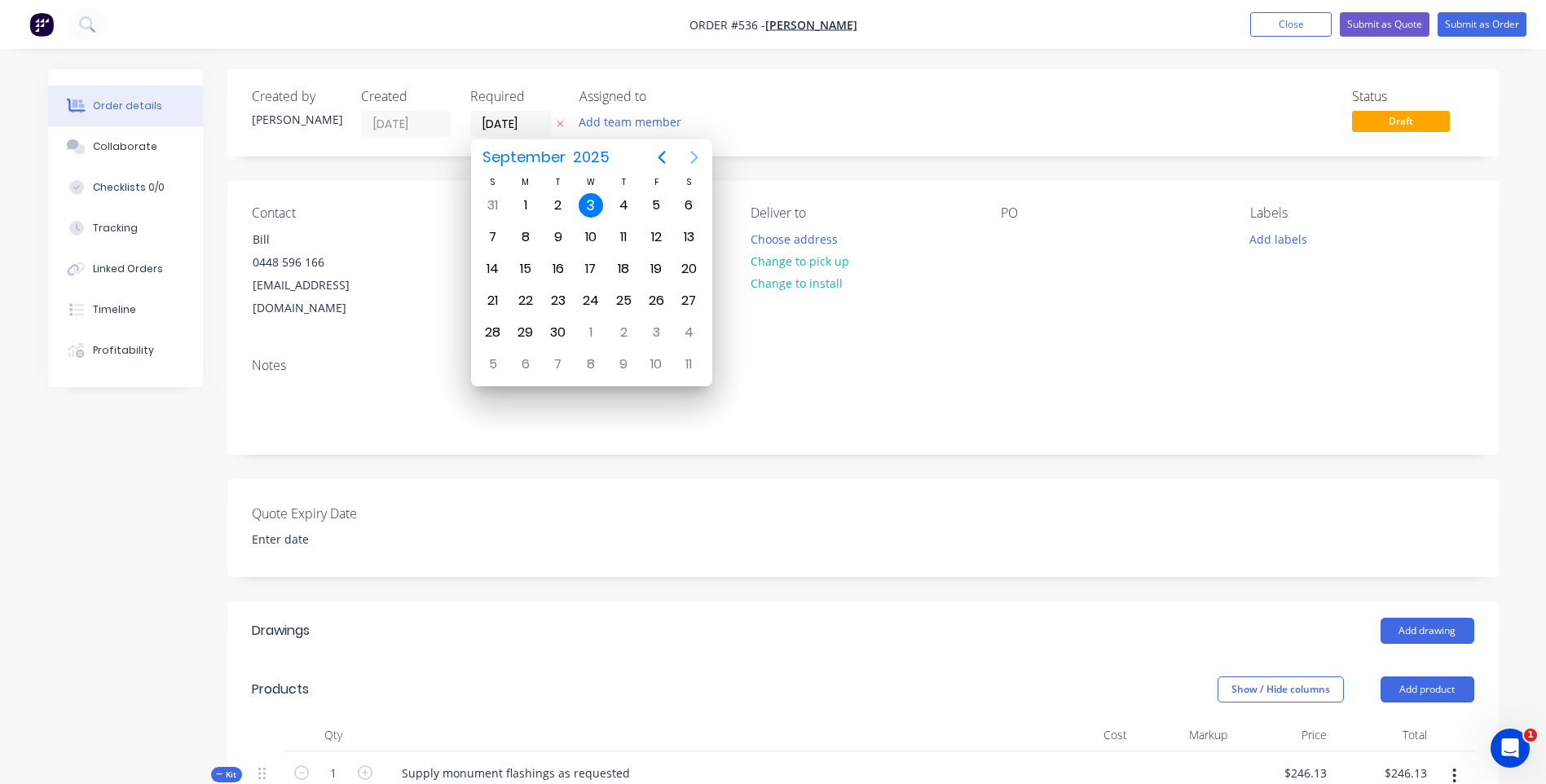
click at [691, 152] on icon "Next page" at bounding box center [693, 157] width 7 height 13
click at [660, 208] on div "3" at bounding box center [656, 205] width 25 height 25
type input "03/10/25"
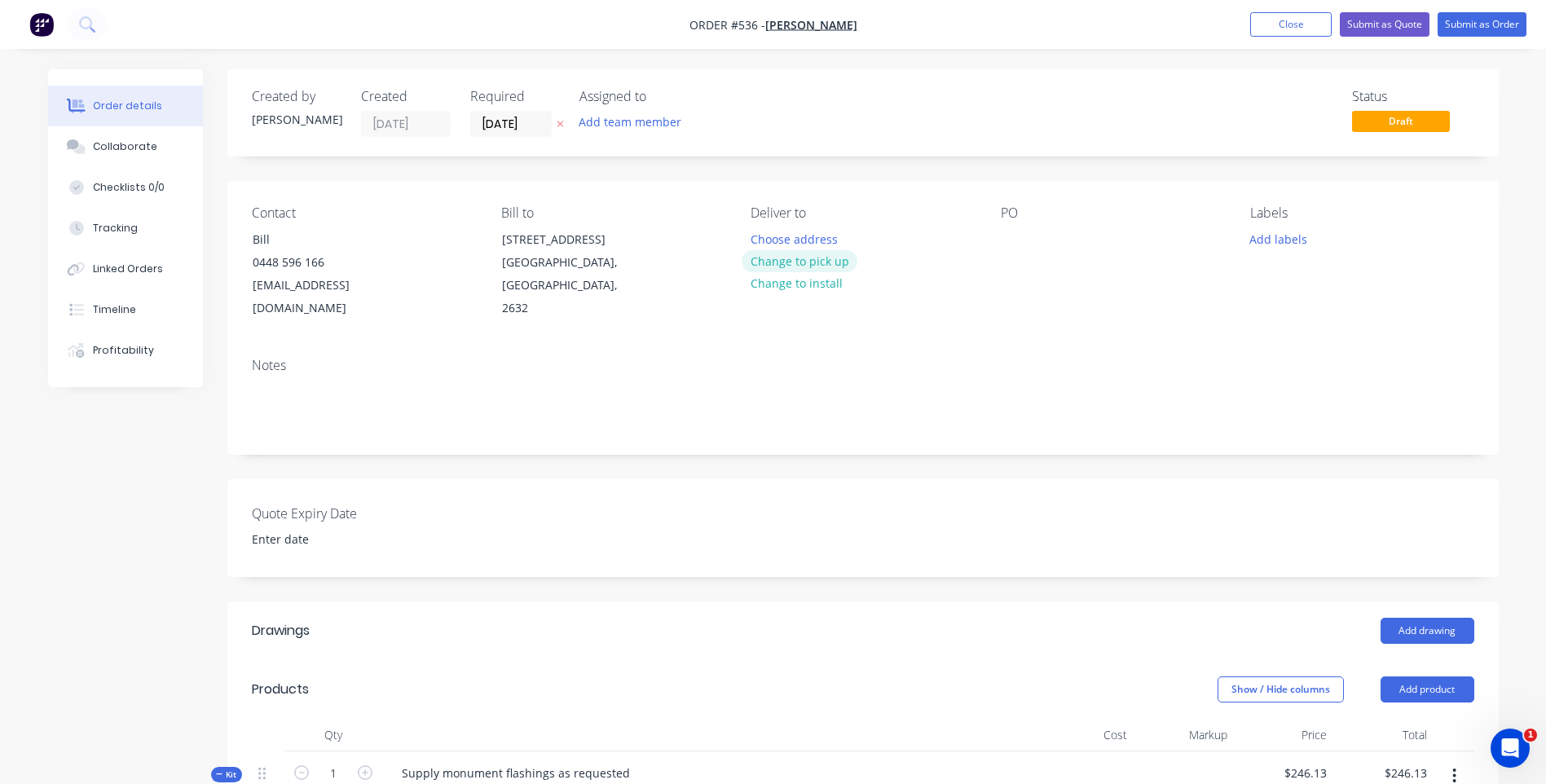
click at [809, 257] on button "Change to pick up" at bounding box center [799, 261] width 116 height 22
click at [1461, 16] on button "Submit as Order" at bounding box center [1481, 25] width 89 height 25
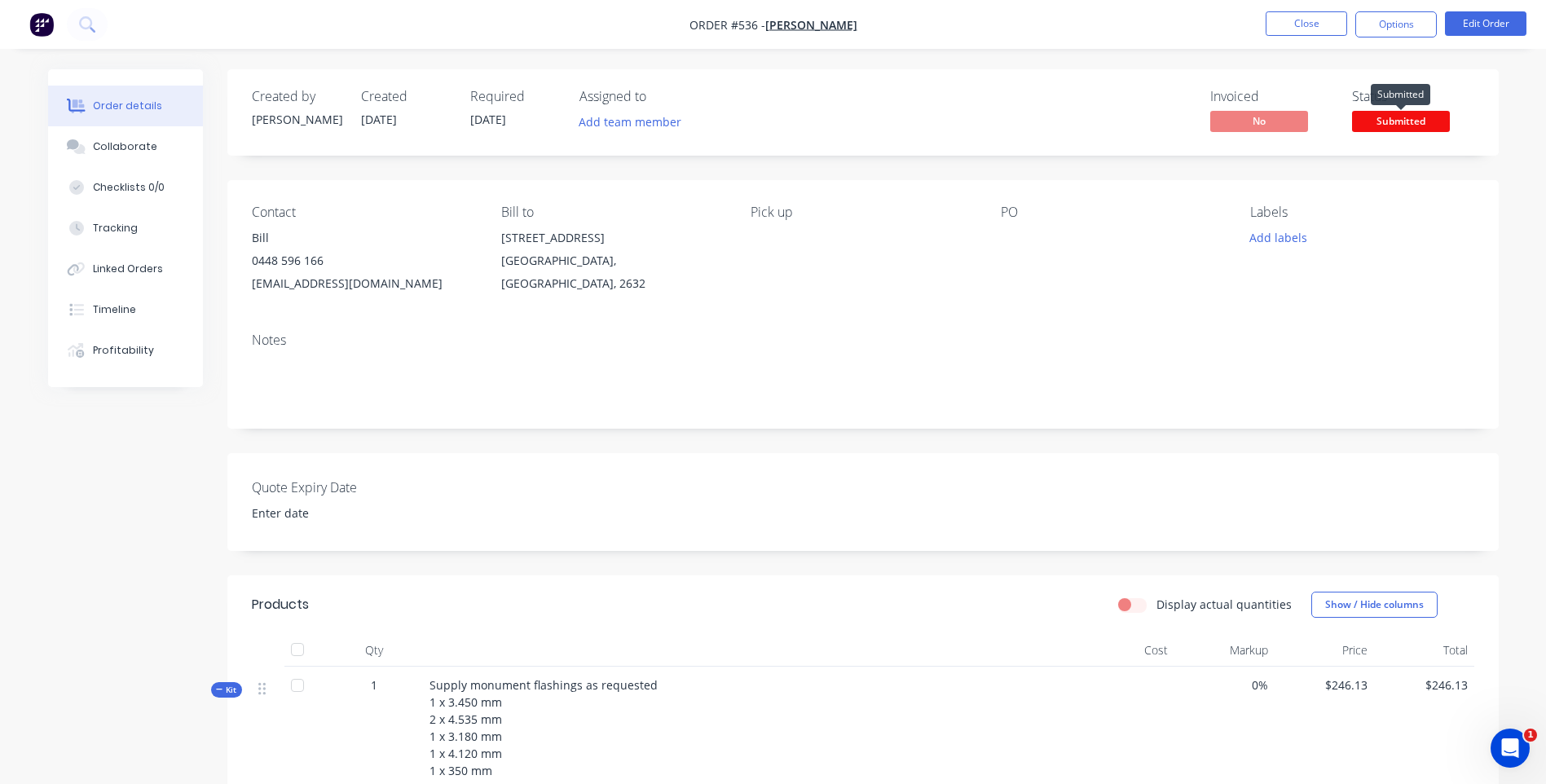
click at [1393, 120] on span "Submitted" at bounding box center [1400, 121] width 98 height 21
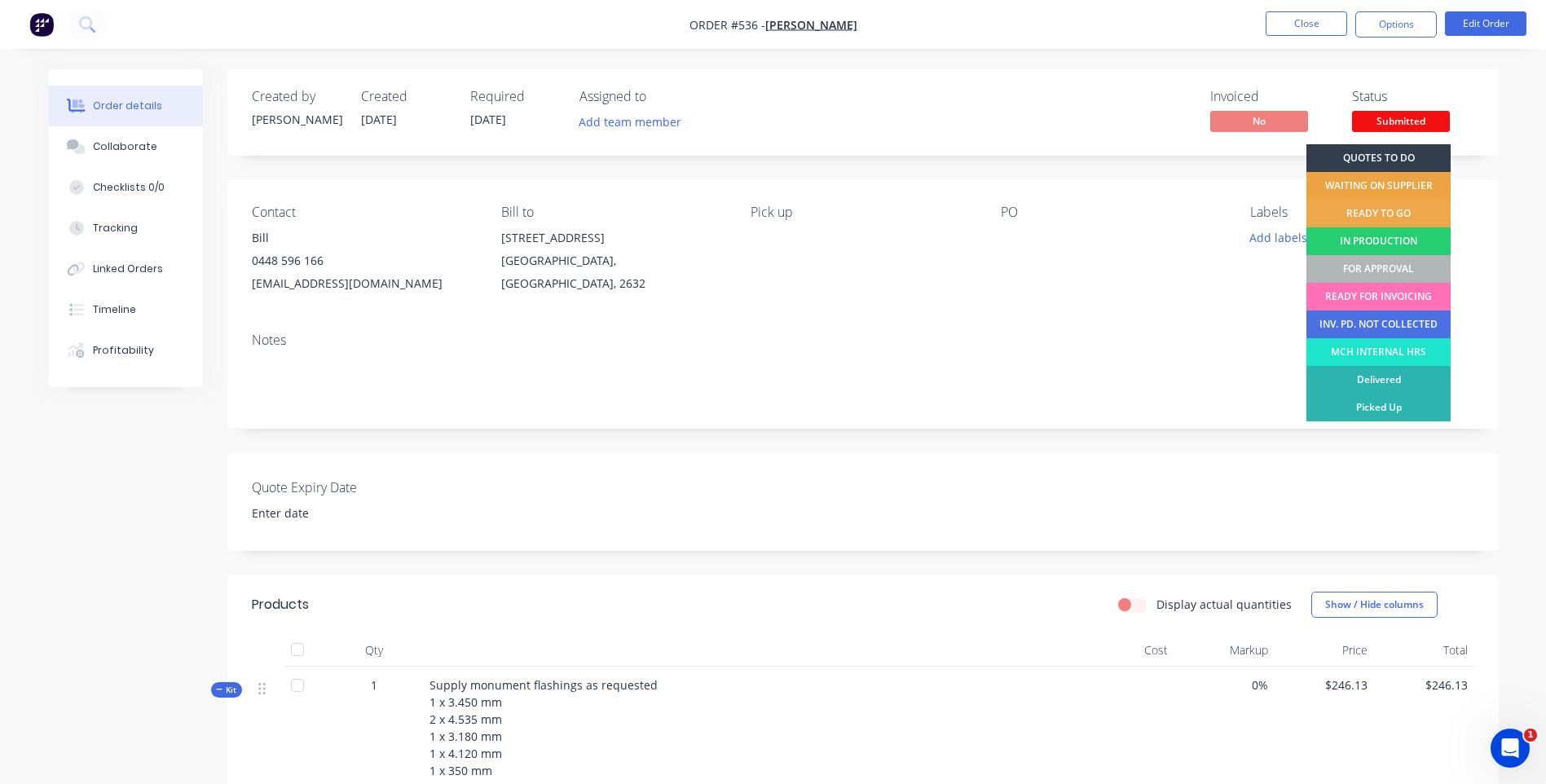
click at [1387, 180] on div "WAITING ON SUPPLIER" at bounding box center [1378, 186] width 144 height 28
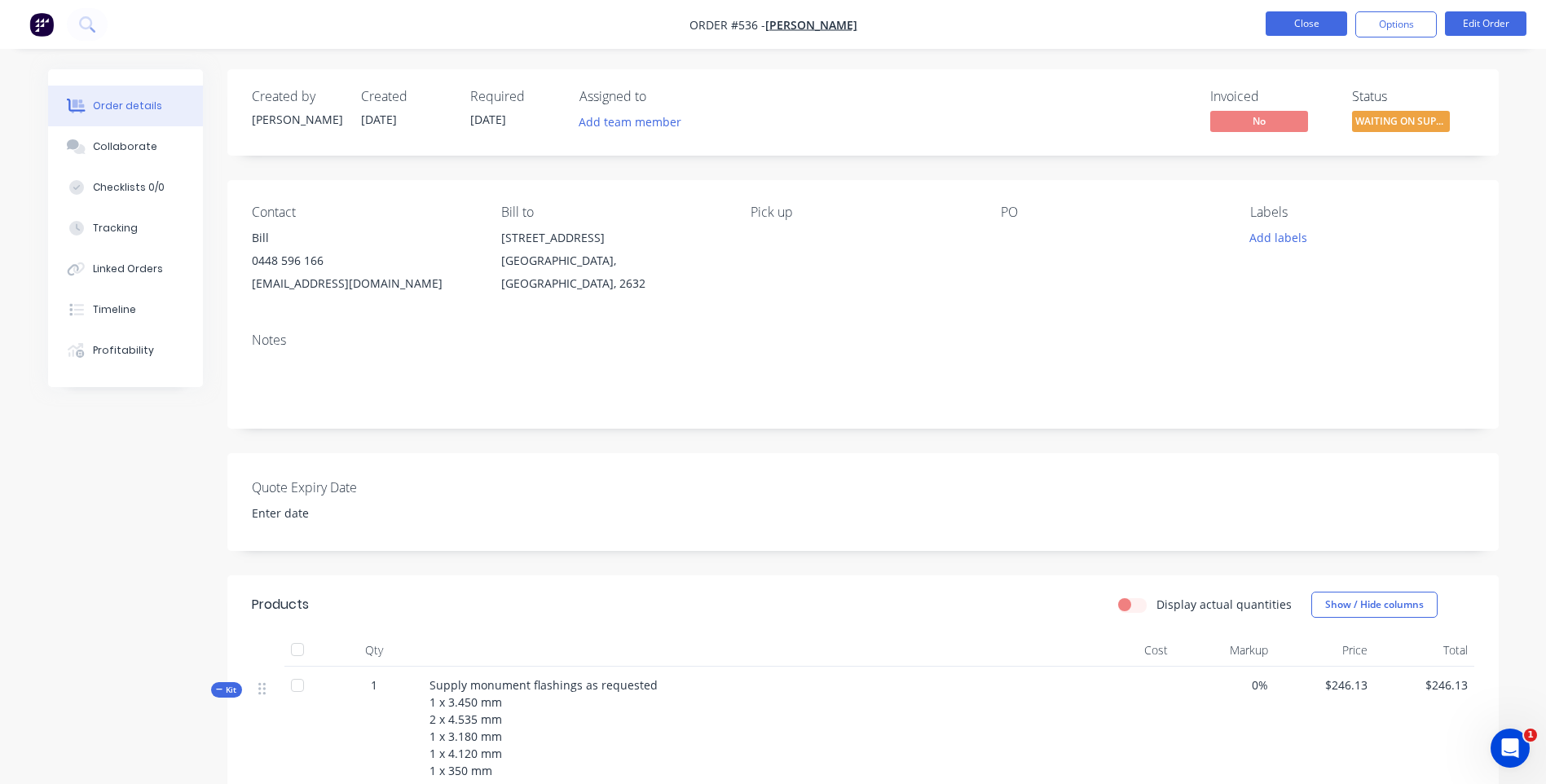
click at [1279, 18] on button "Close" at bounding box center [1306, 24] width 81 height 25
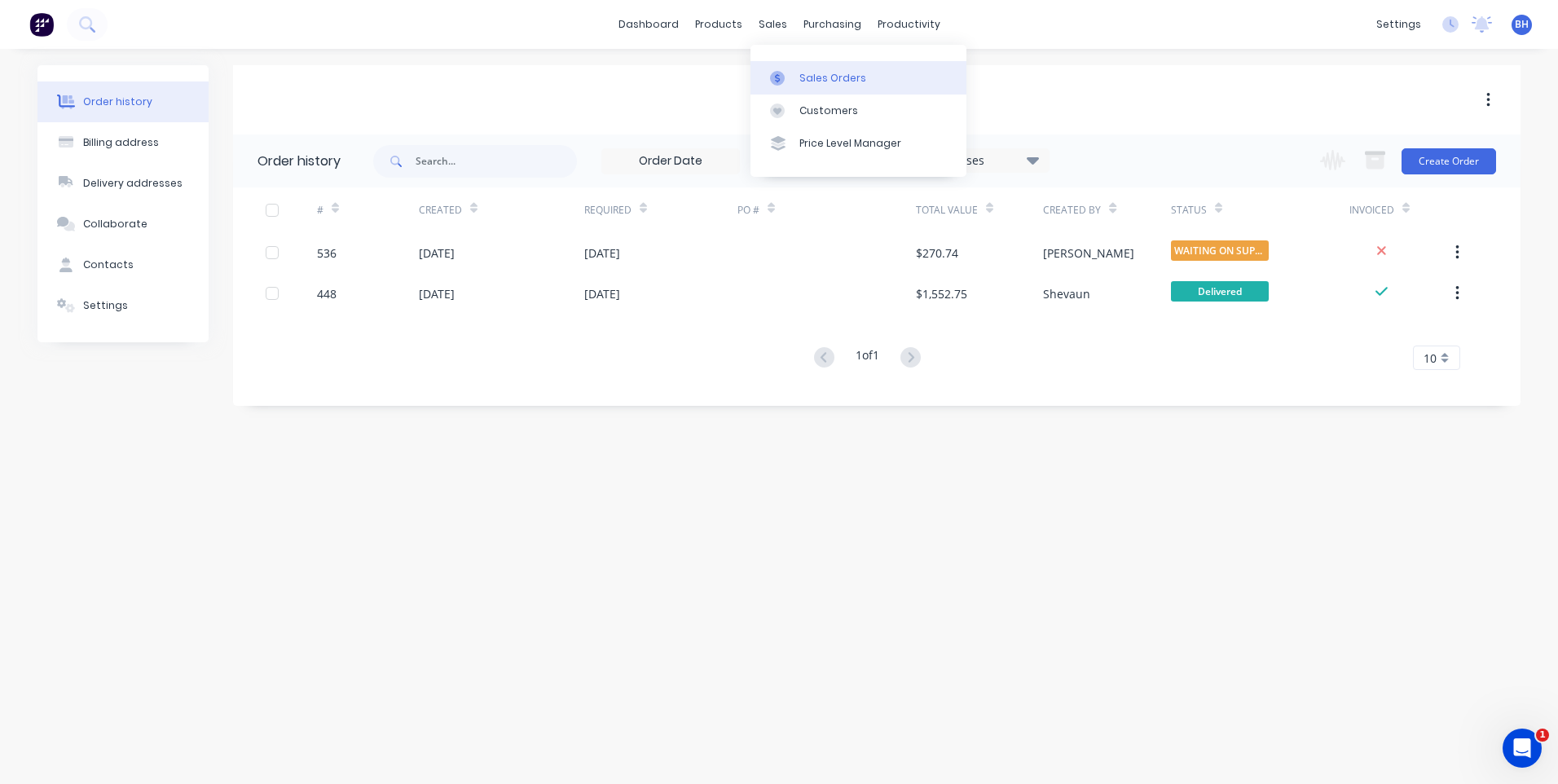
click at [818, 76] on div "Sales Orders" at bounding box center [833, 78] width 66 height 15
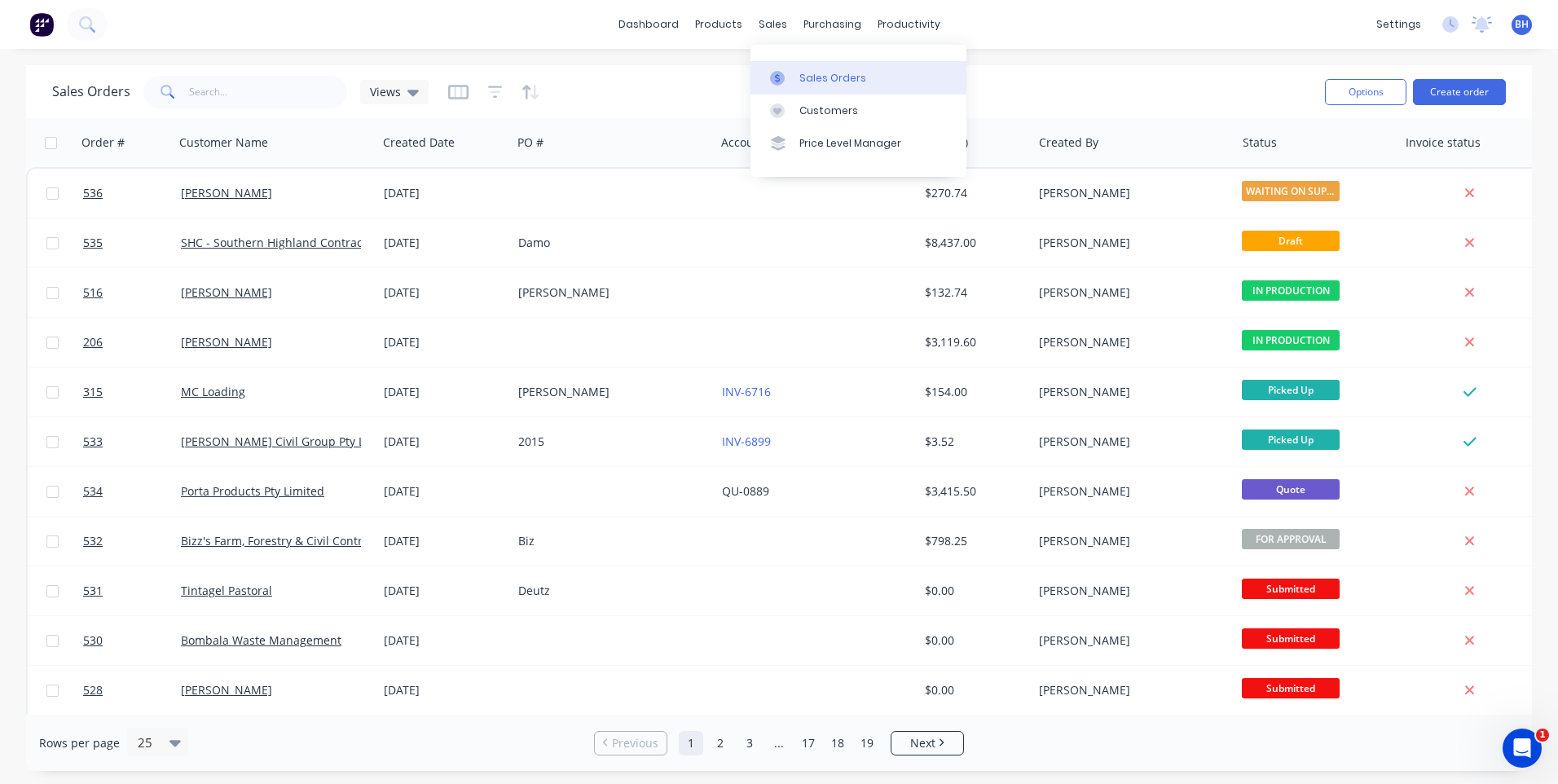
click at [823, 71] on div "Sales Orders" at bounding box center [833, 78] width 66 height 15
click at [1455, 89] on button "Create order" at bounding box center [1460, 92] width 93 height 26
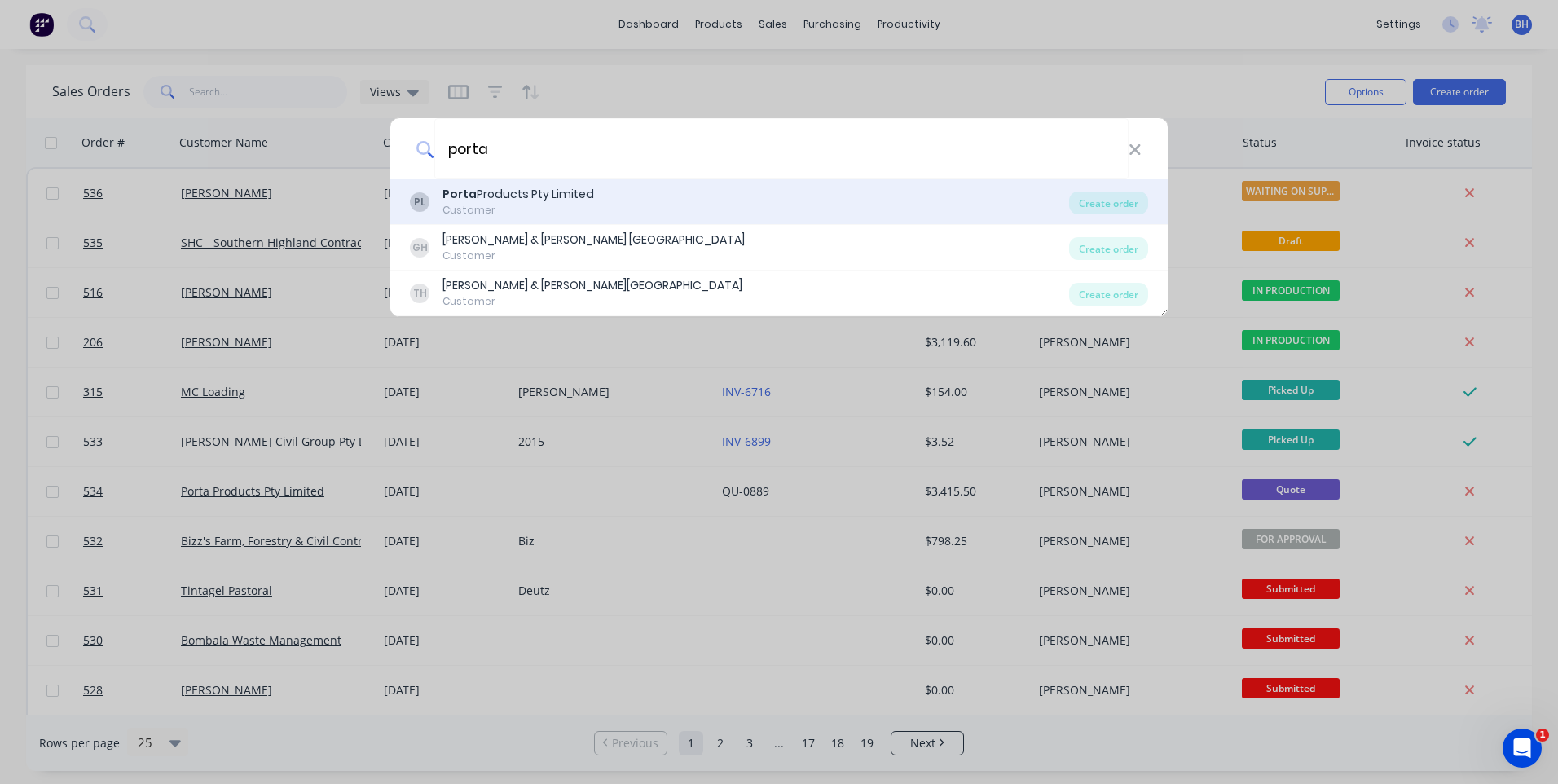
type input "porta"
click at [603, 196] on div "PL Porta Products Pty Limited Customer" at bounding box center [740, 201] width 660 height 32
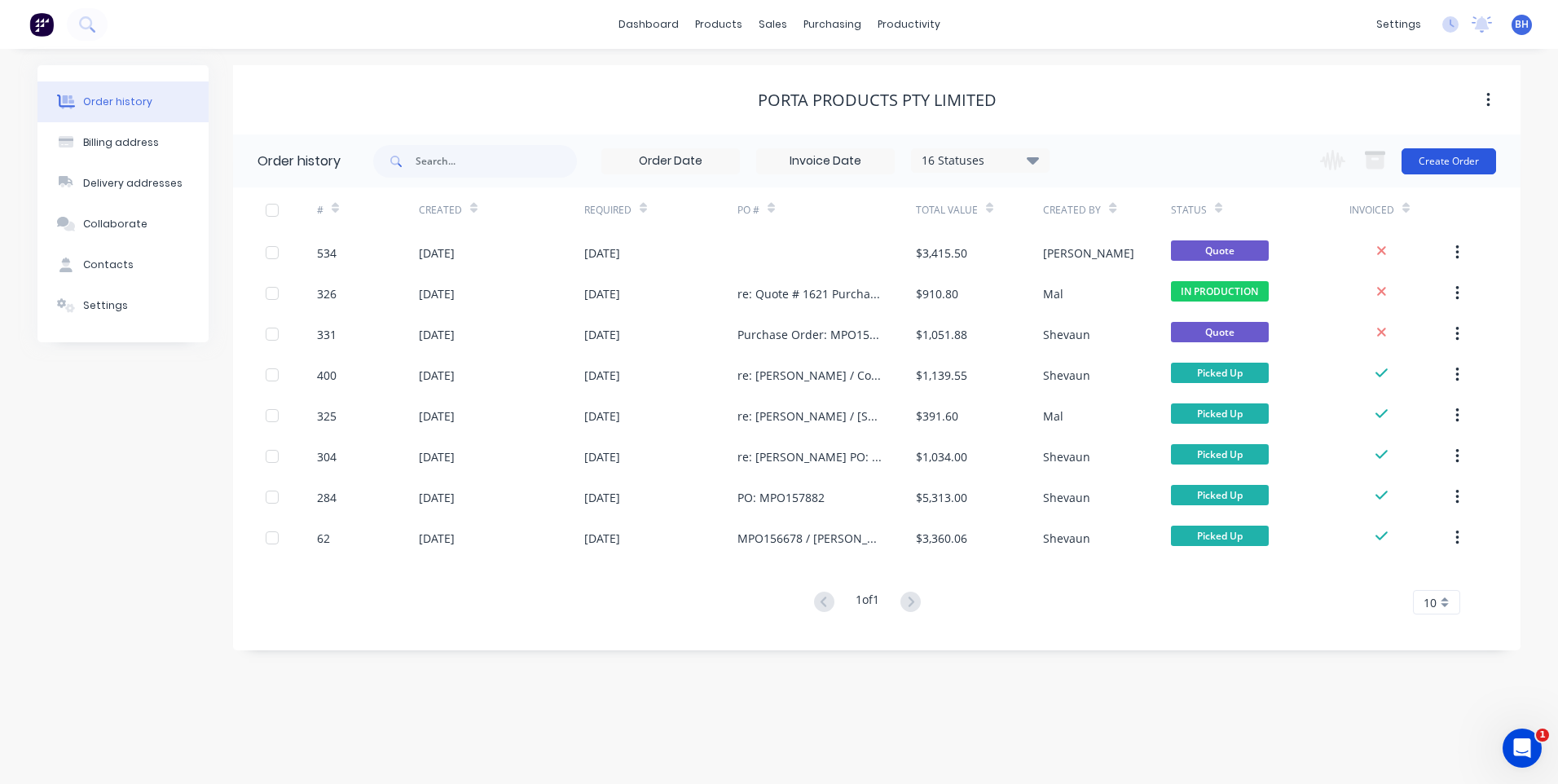
click at [1436, 153] on button "Create Order" at bounding box center [1449, 162] width 94 height 26
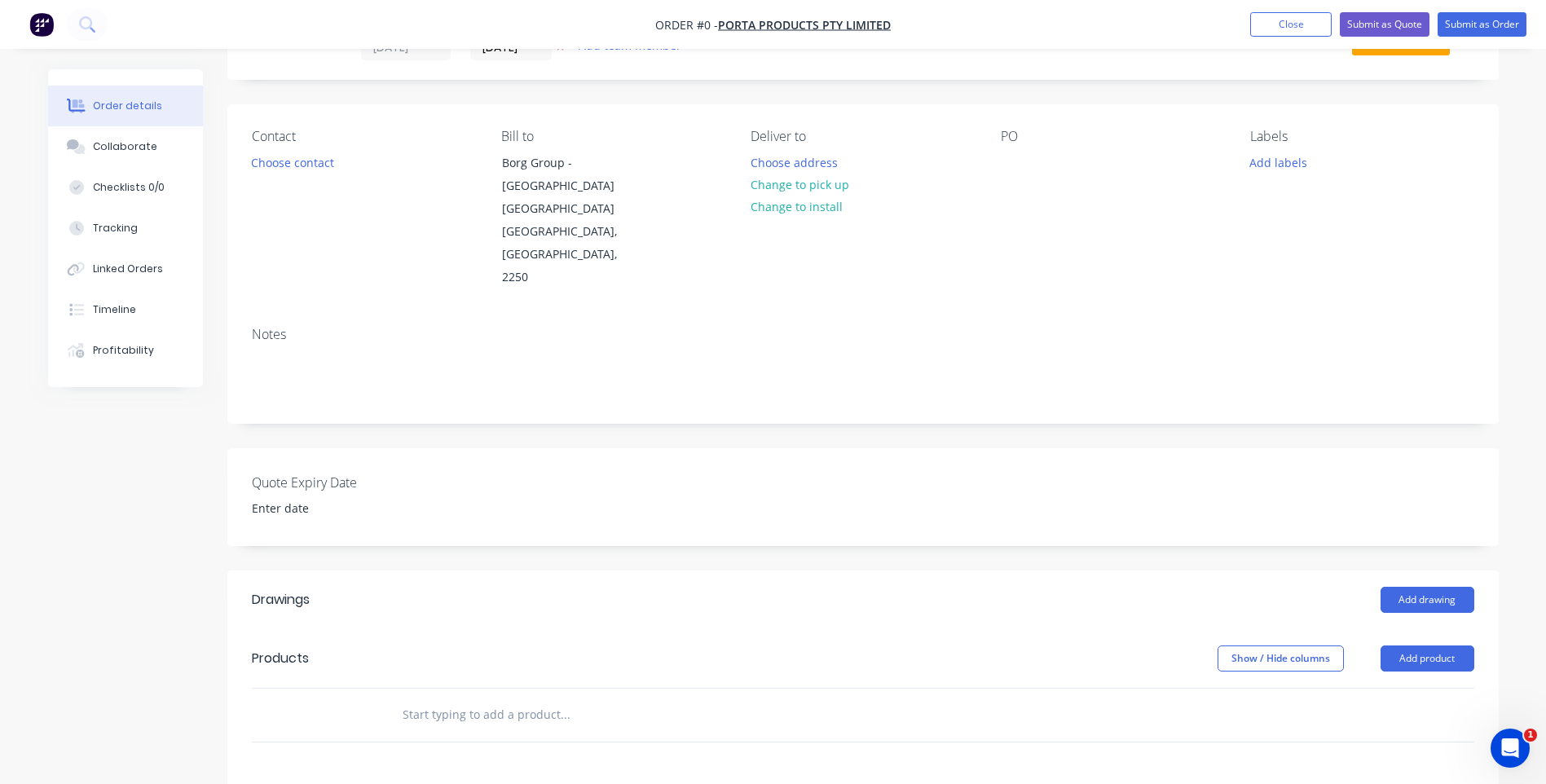
scroll to position [163, 0]
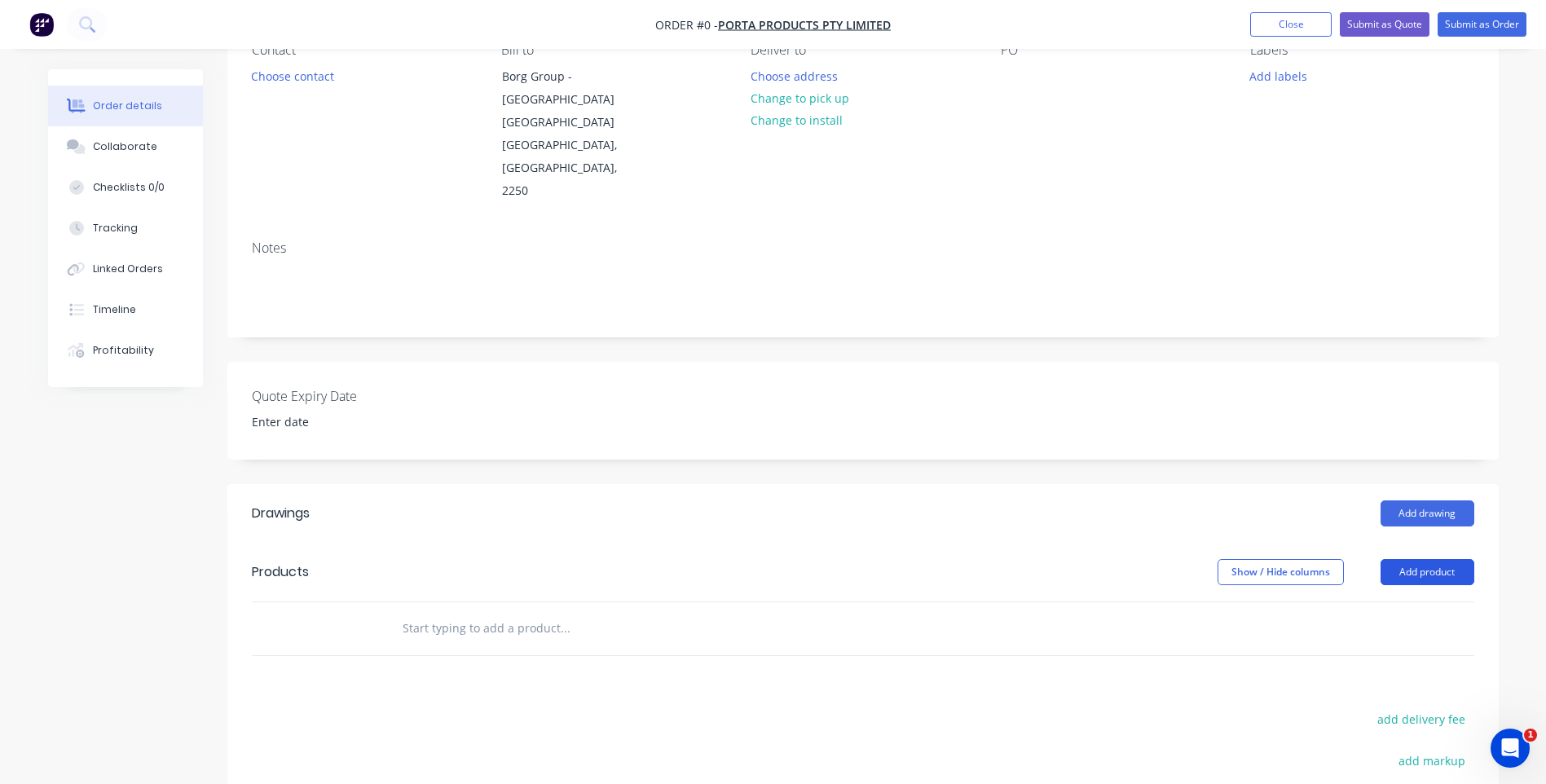
click at [1393, 558] on button "Add product" at bounding box center [1427, 572] width 93 height 26
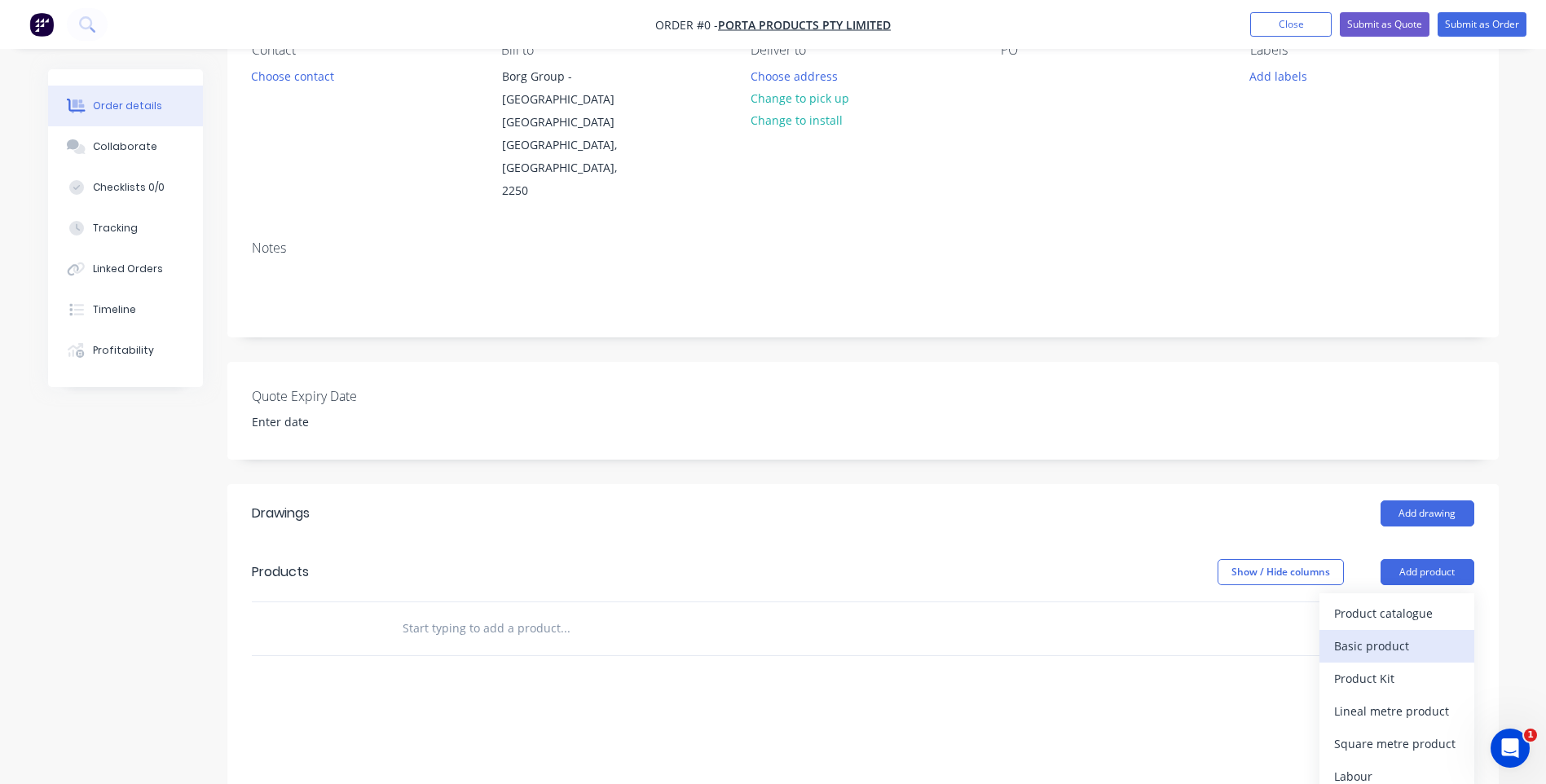
click at [1366, 634] on div "Basic product" at bounding box center [1396, 645] width 125 height 24
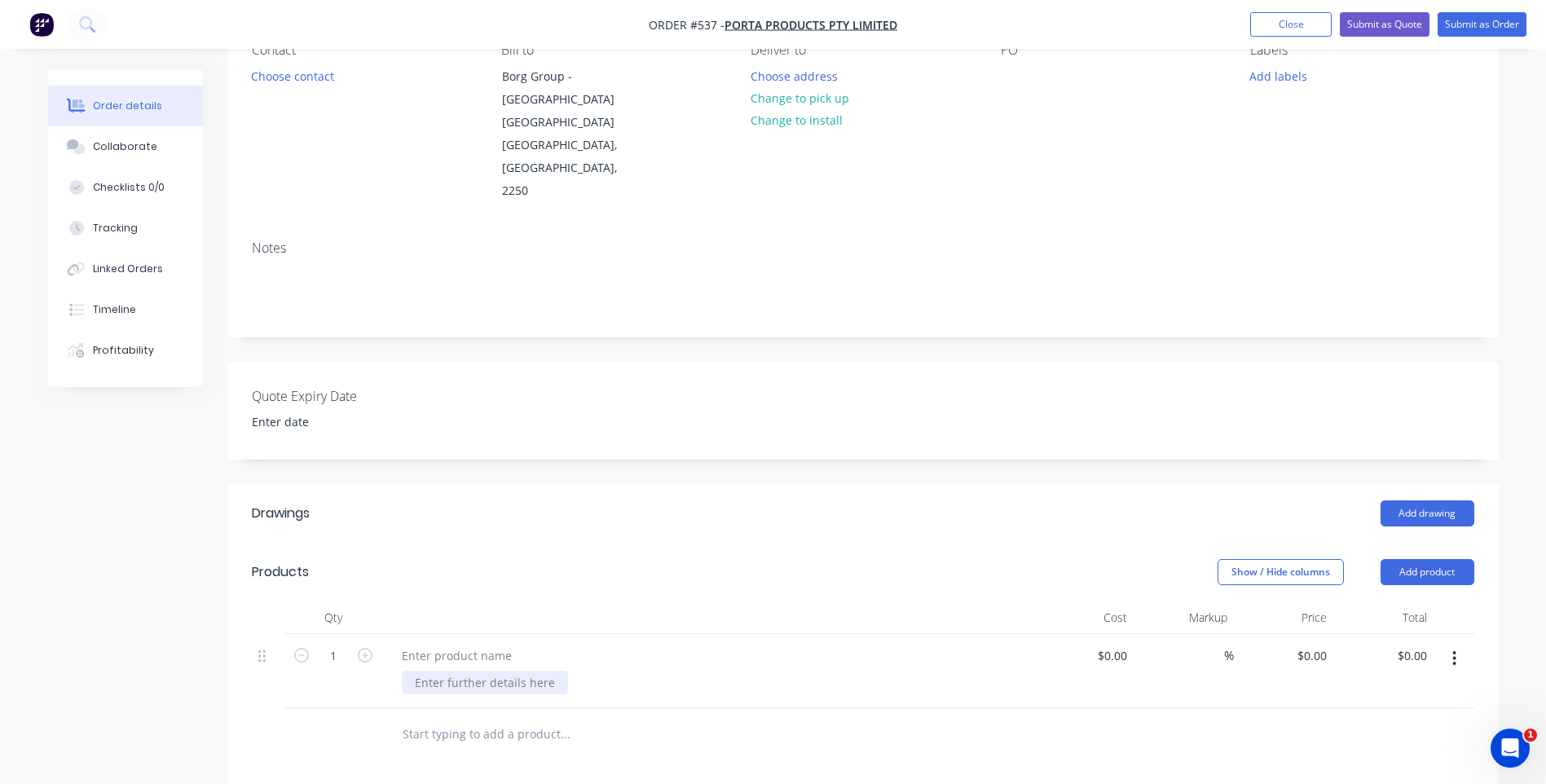
click at [454, 671] on div at bounding box center [485, 682] width 166 height 24
click at [411, 671] on div "Supply extra heavy Black 40 x 6.5" at bounding box center [504, 682] width 206 height 24
click at [453, 671] on div "Supply extra heavy Black 40 x 6.5" at bounding box center [504, 682] width 206 height 24
click at [577, 671] on div "Supply 2 x extra heavy Black 40 x 6.5" at bounding box center [514, 682] width 225 height 24
click at [563, 671] on div "Supply 2 x extra heavy Black 40nb x 6.5" at bounding box center [522, 682] width 239 height 24
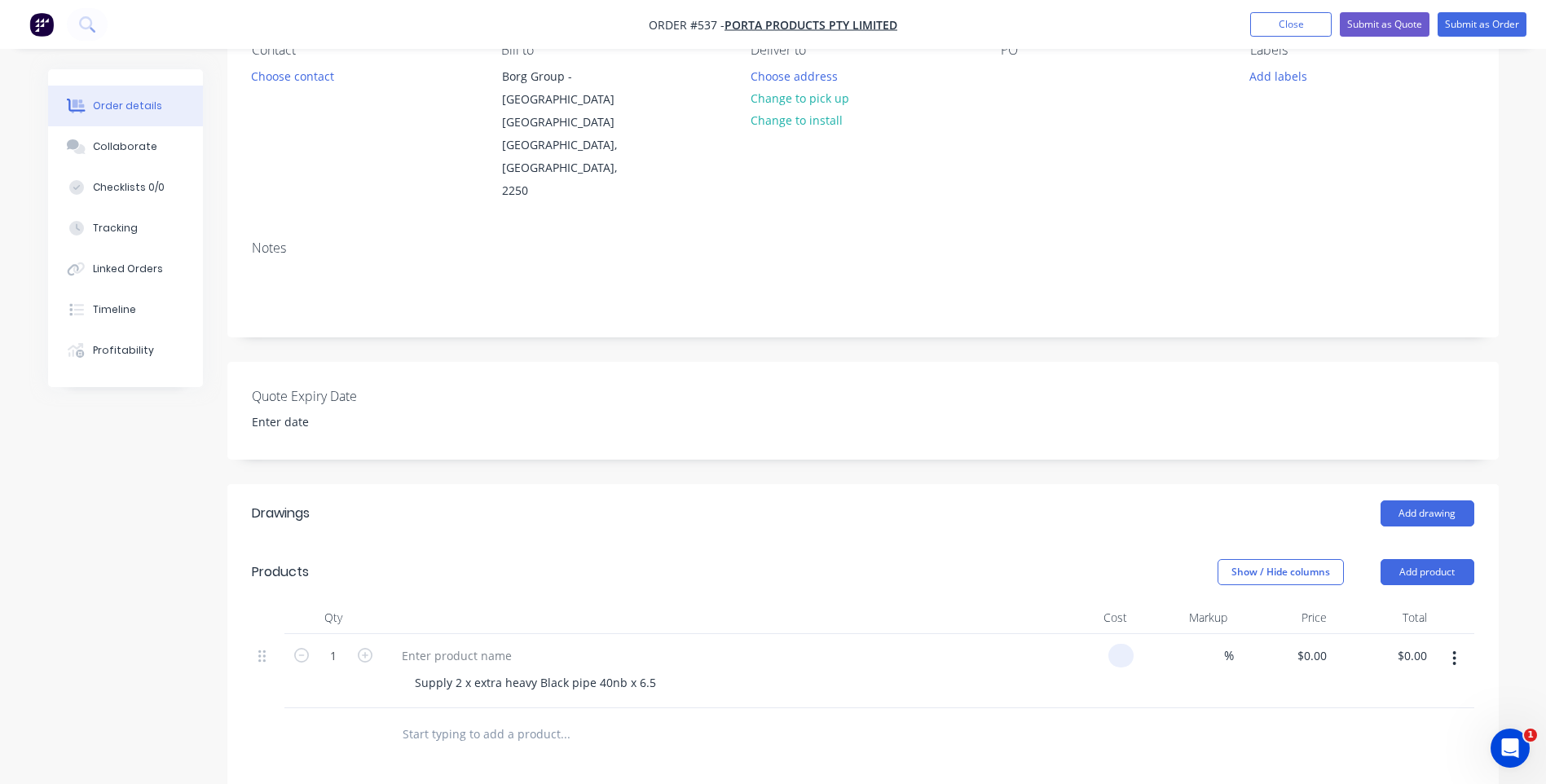
type input "$0.00"
click at [367, 648] on icon "button" at bounding box center [365, 655] width 15 height 15
type input "2"
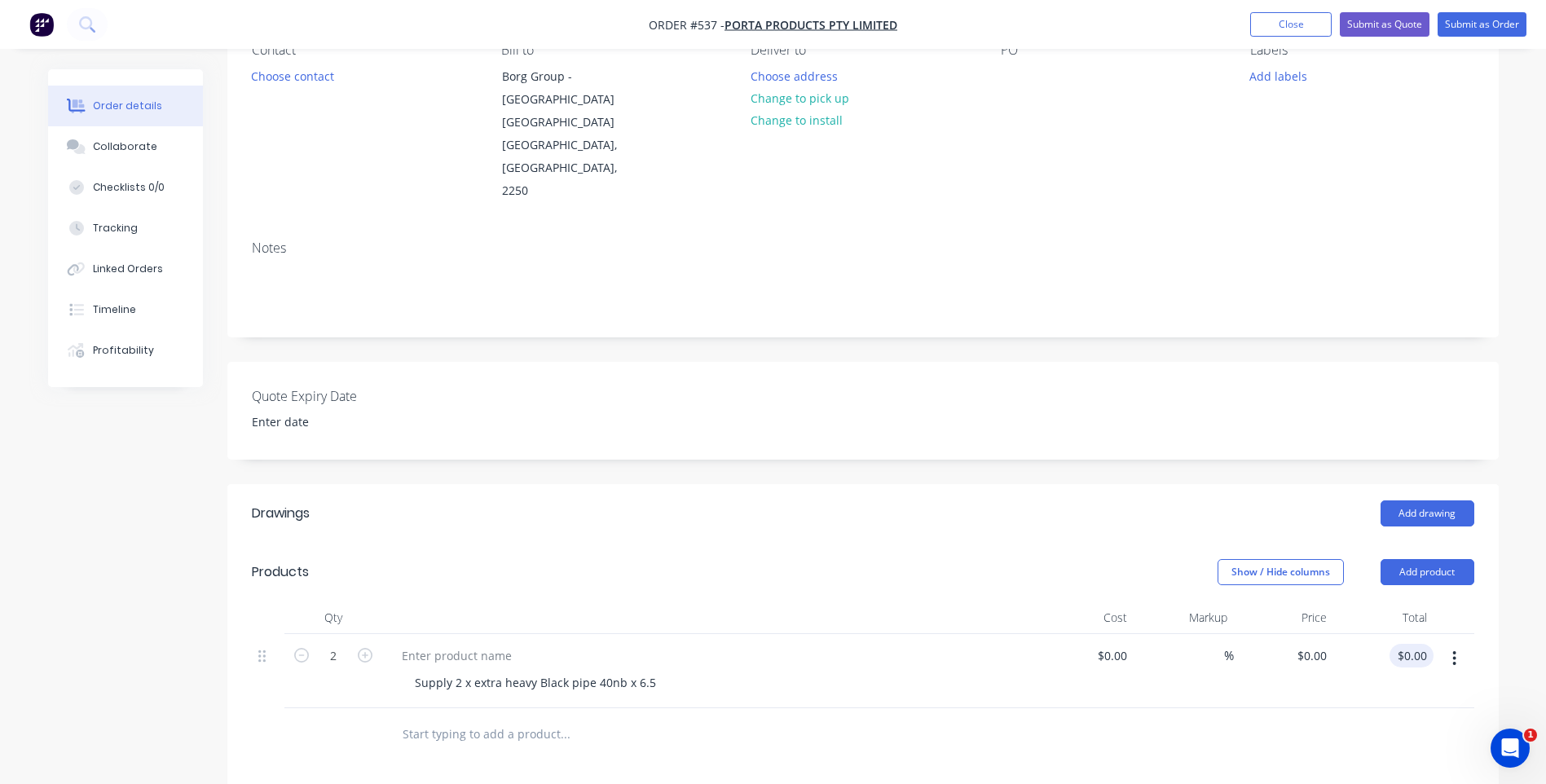
type input "0.00"
click at [1416, 644] on input "0.00" at bounding box center [1415, 655] width 38 height 24
type input "0"
type input "$0.00"
click at [1318, 644] on input "0" at bounding box center [1315, 655] width 38 height 24
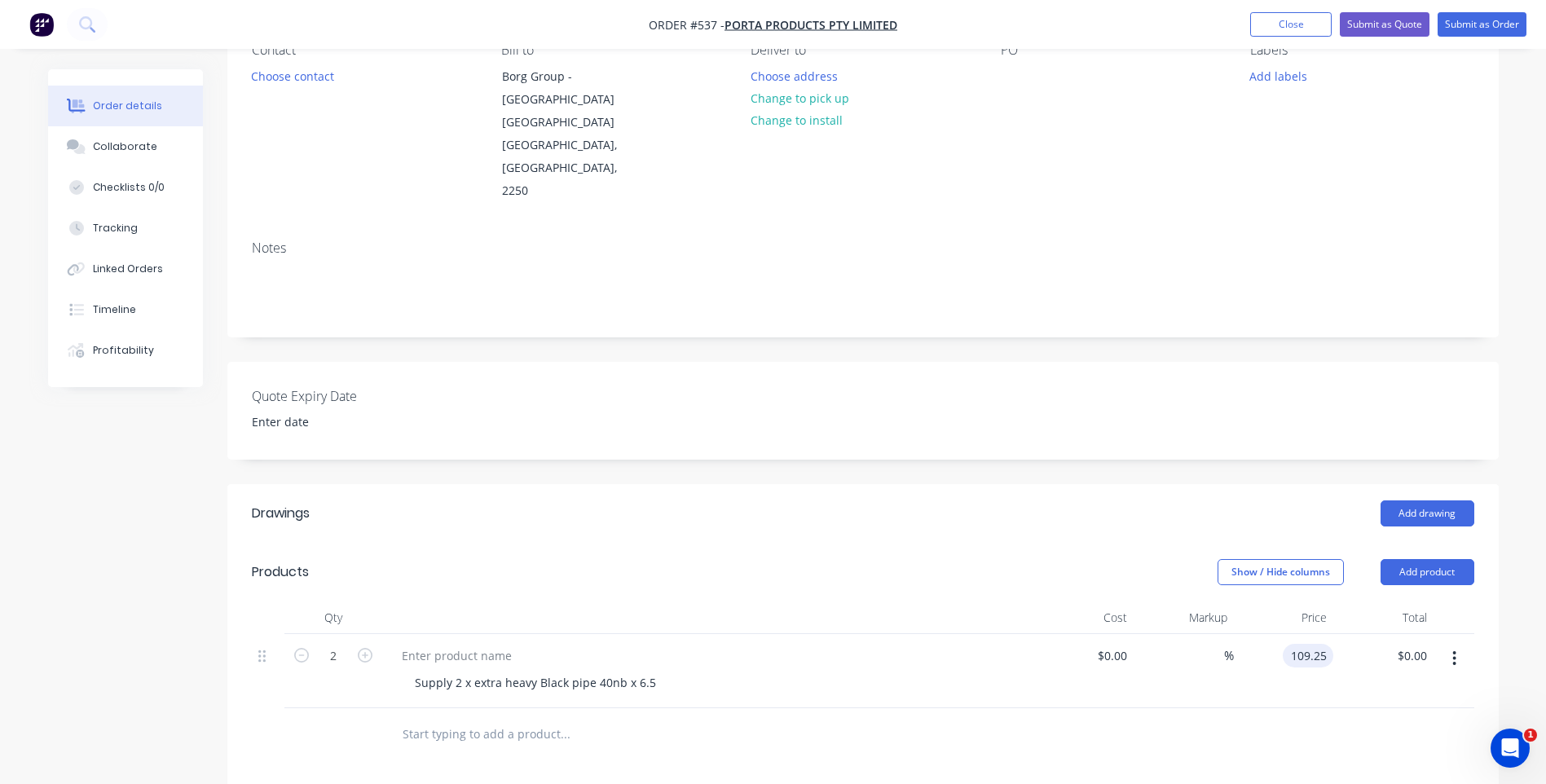
type input "$109.25"
type input "$218.50"
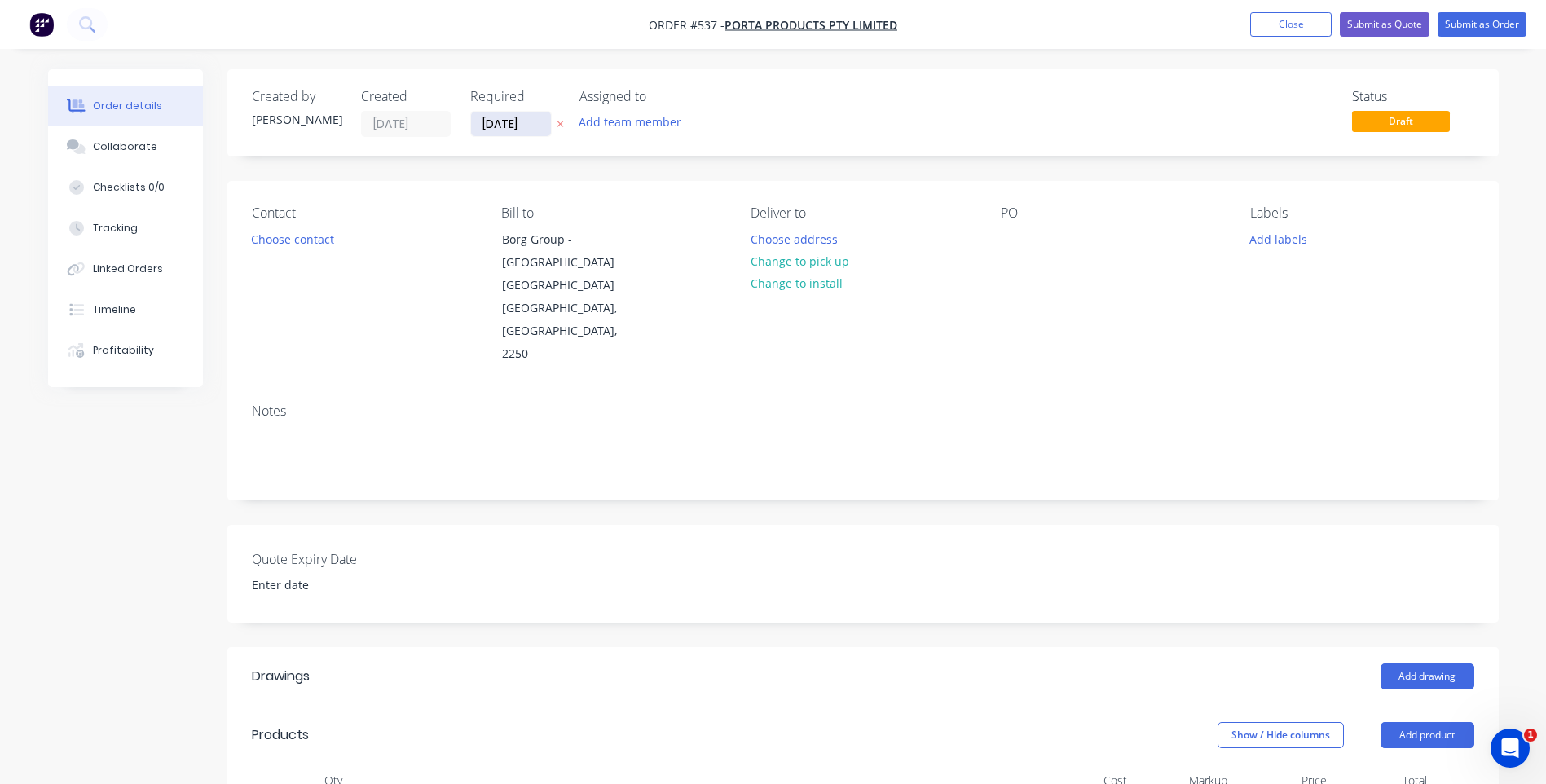
click at [535, 123] on input "03/09/25" at bounding box center [510, 124] width 80 height 25
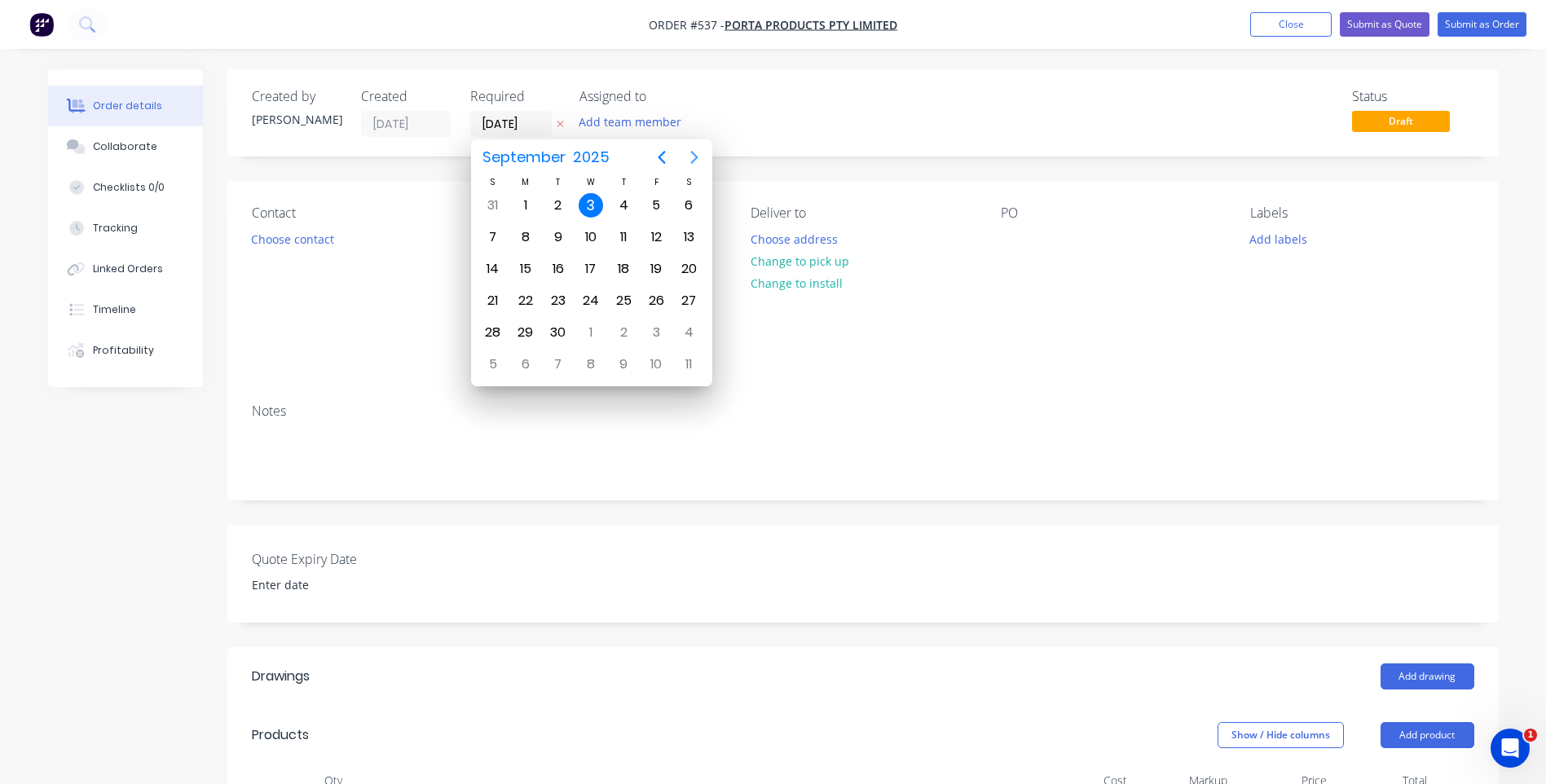
click at [687, 153] on icon "Next page" at bounding box center [694, 157] width 20 height 20
click at [652, 196] on div "3" at bounding box center [656, 205] width 25 height 25
type input "03/10/25"
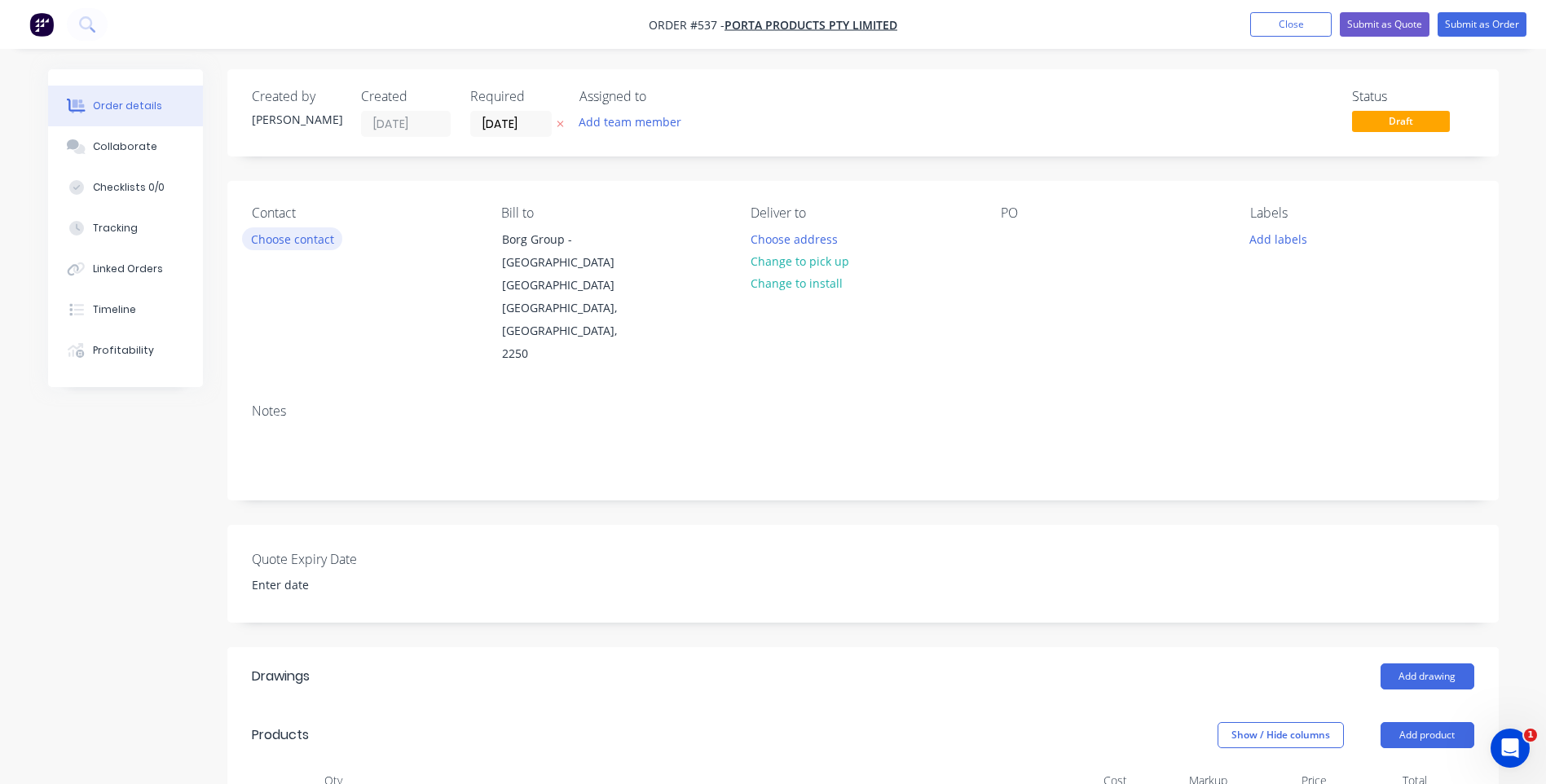
click at [309, 241] on button "Choose contact" at bounding box center [292, 238] width 100 height 22
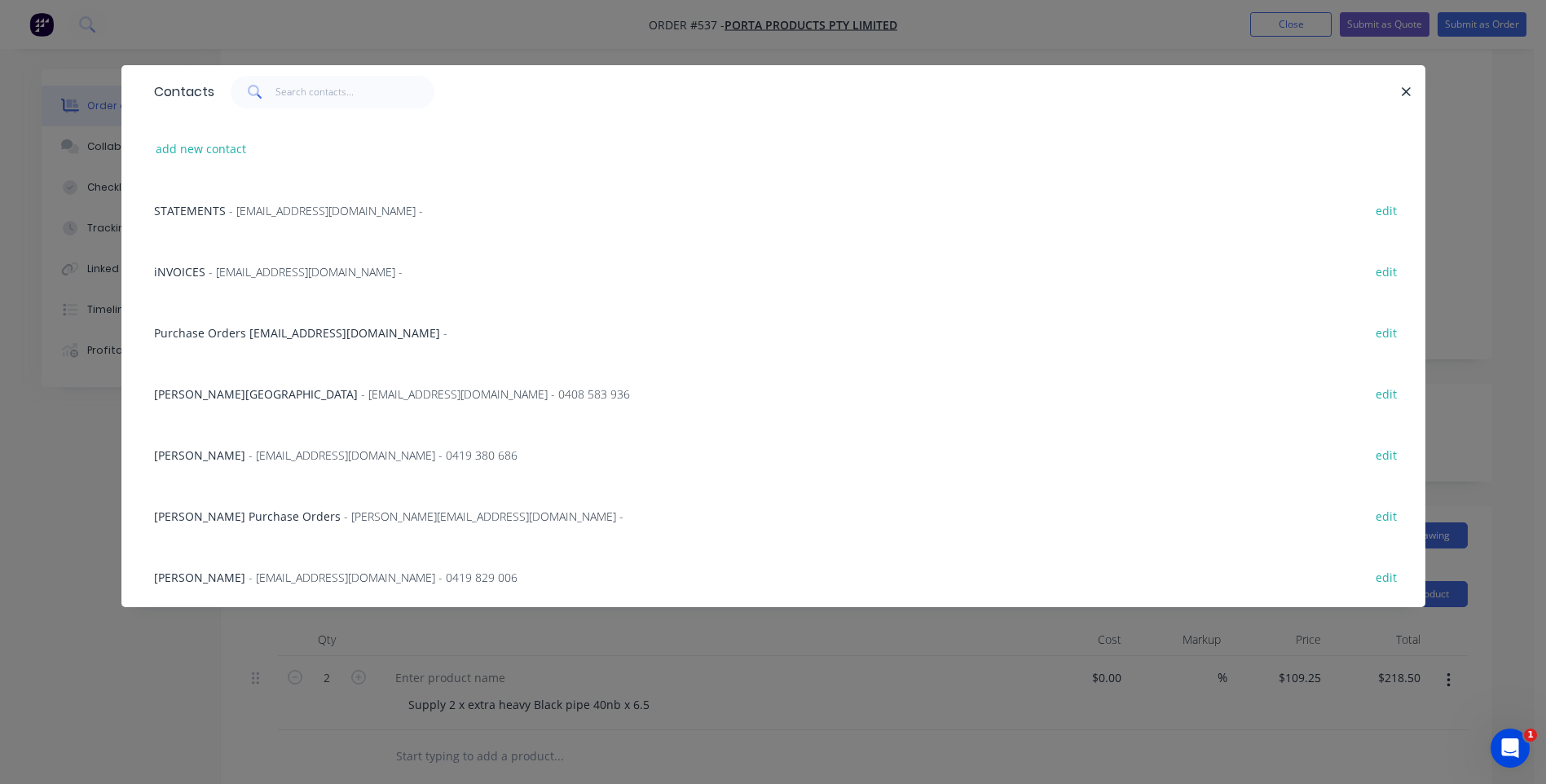
scroll to position [163, 0]
click at [358, 509] on span "- kanea@porta.com.au -" at bounding box center [483, 516] width 280 height 16
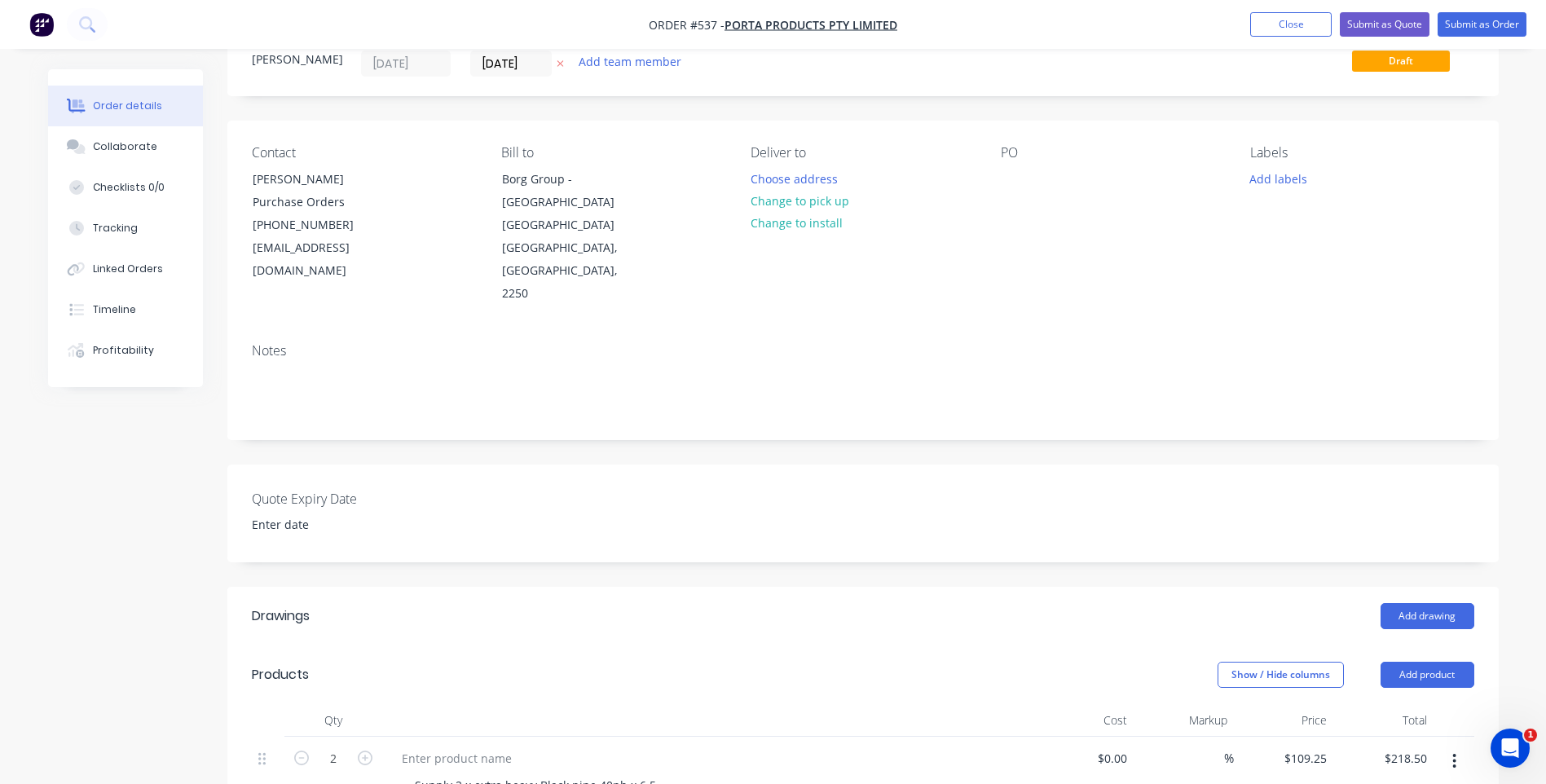
scroll to position [0, 0]
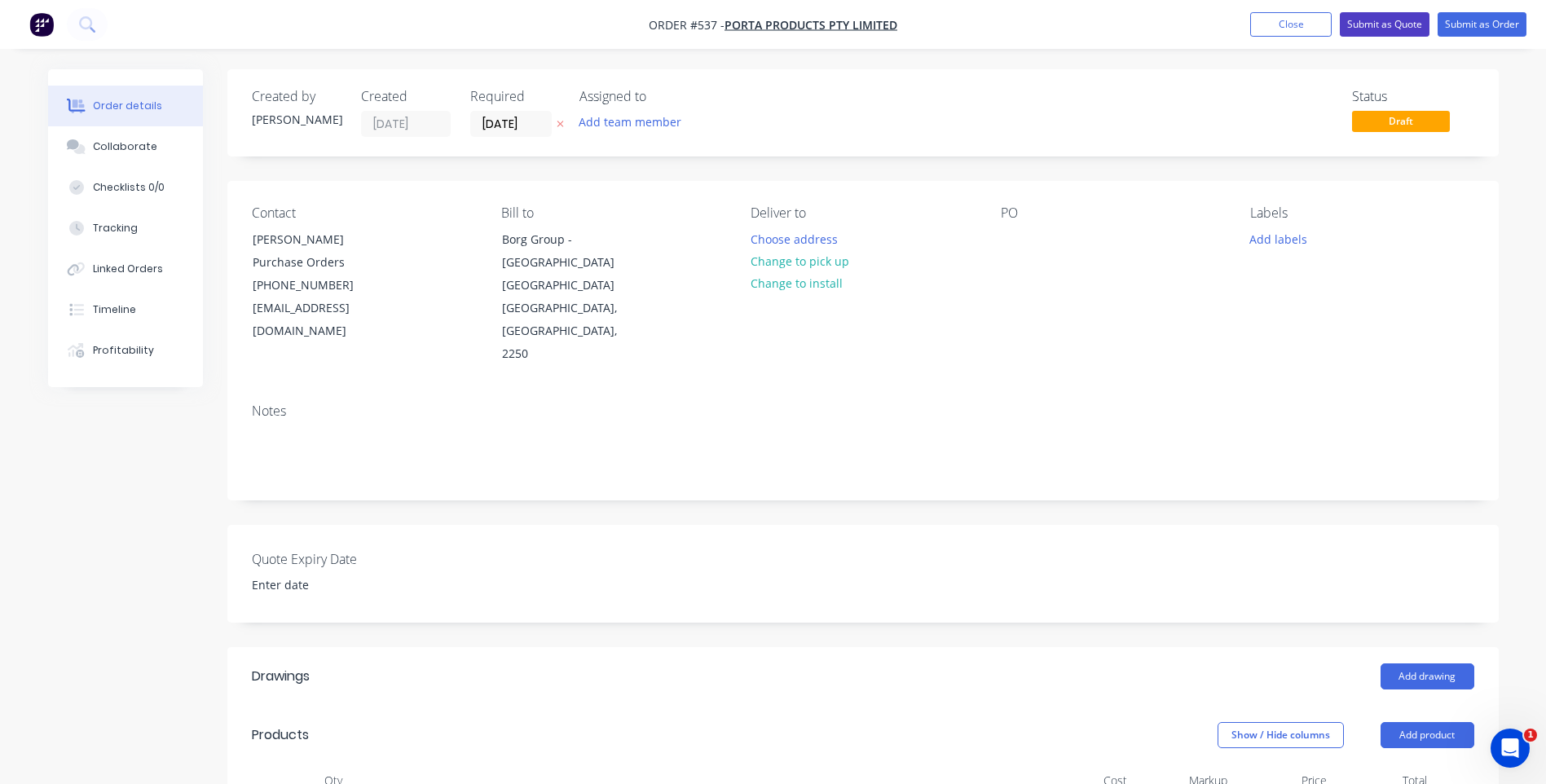
click at [1393, 23] on button "Submit as Quote" at bounding box center [1384, 25] width 89 height 25
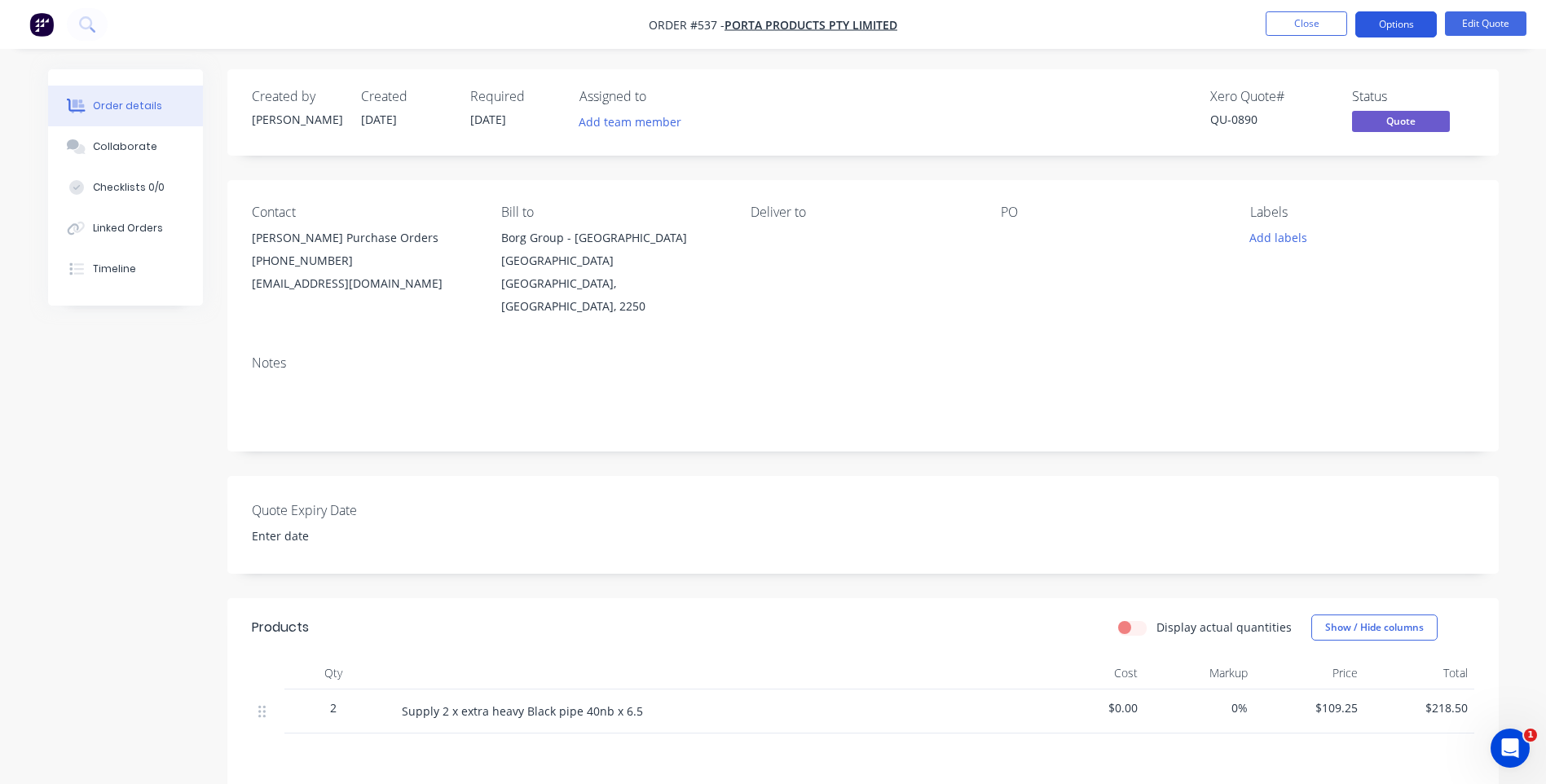
click at [1421, 26] on button "Options" at bounding box center [1395, 25] width 81 height 26
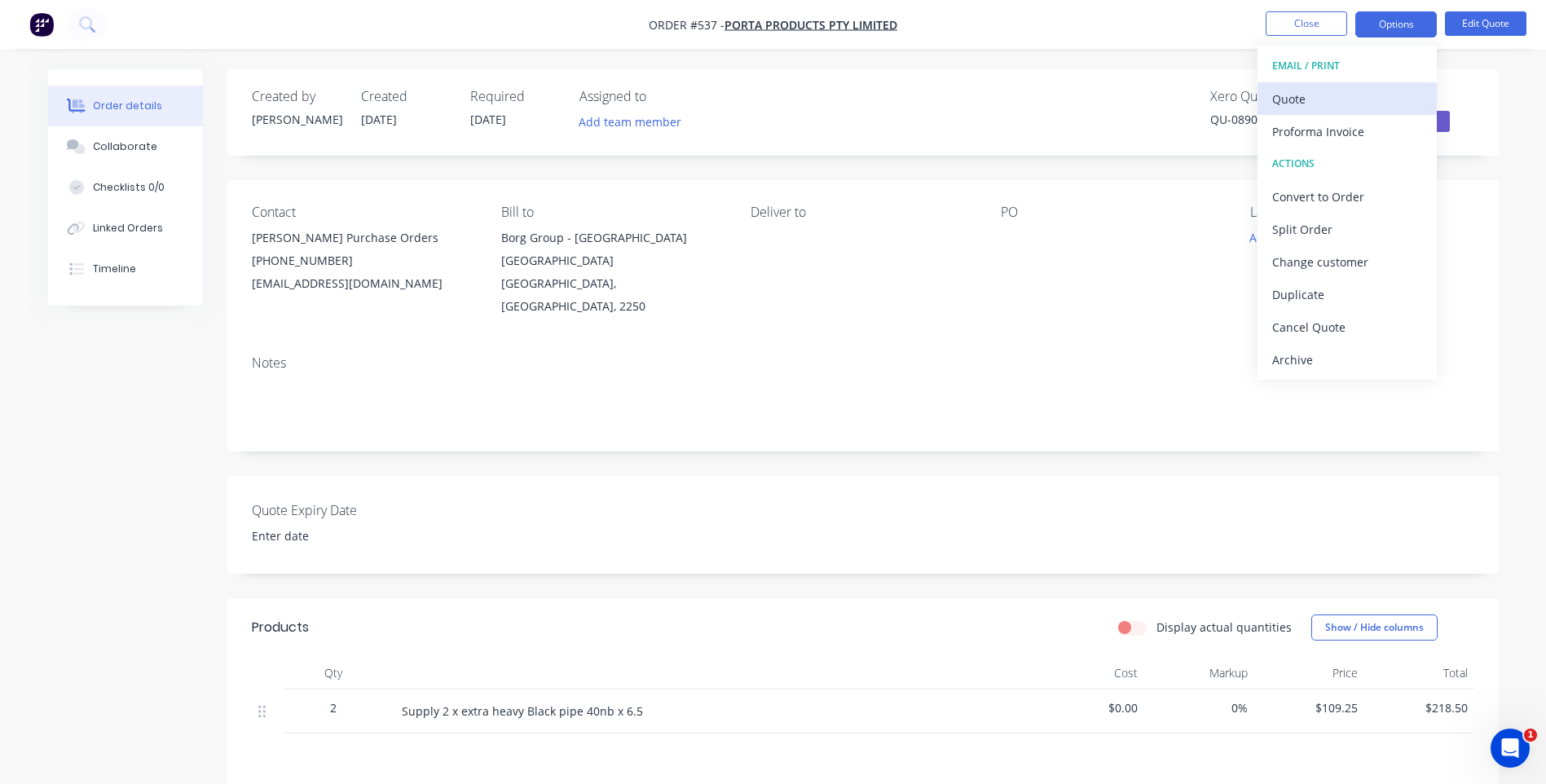
click at [1288, 94] on div "Quote" at bounding box center [1347, 98] width 150 height 24
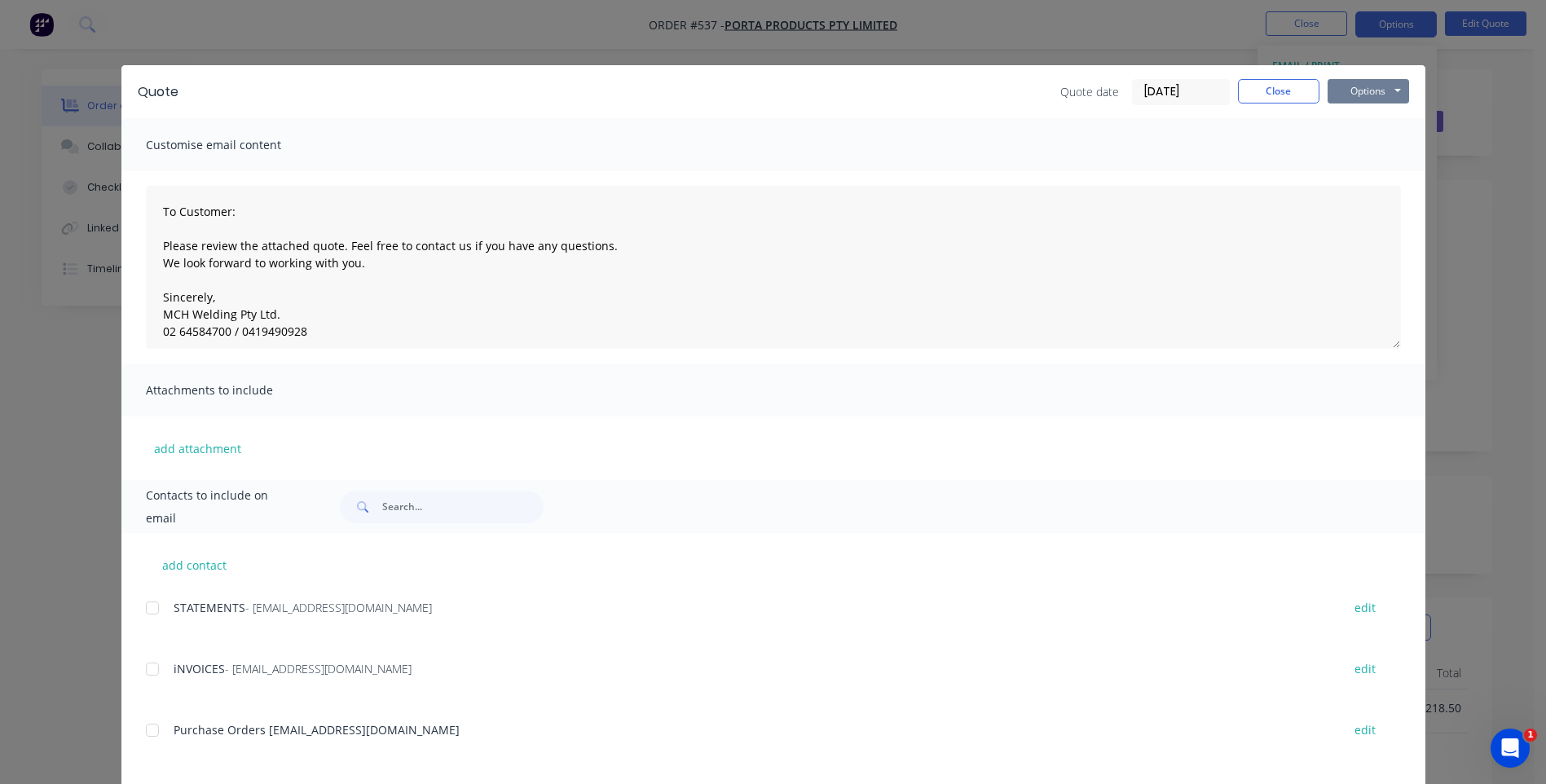
click at [1374, 89] on button "Options" at bounding box center [1367, 91] width 81 height 25
click at [1375, 114] on button "Preview" at bounding box center [1379, 120] width 104 height 27
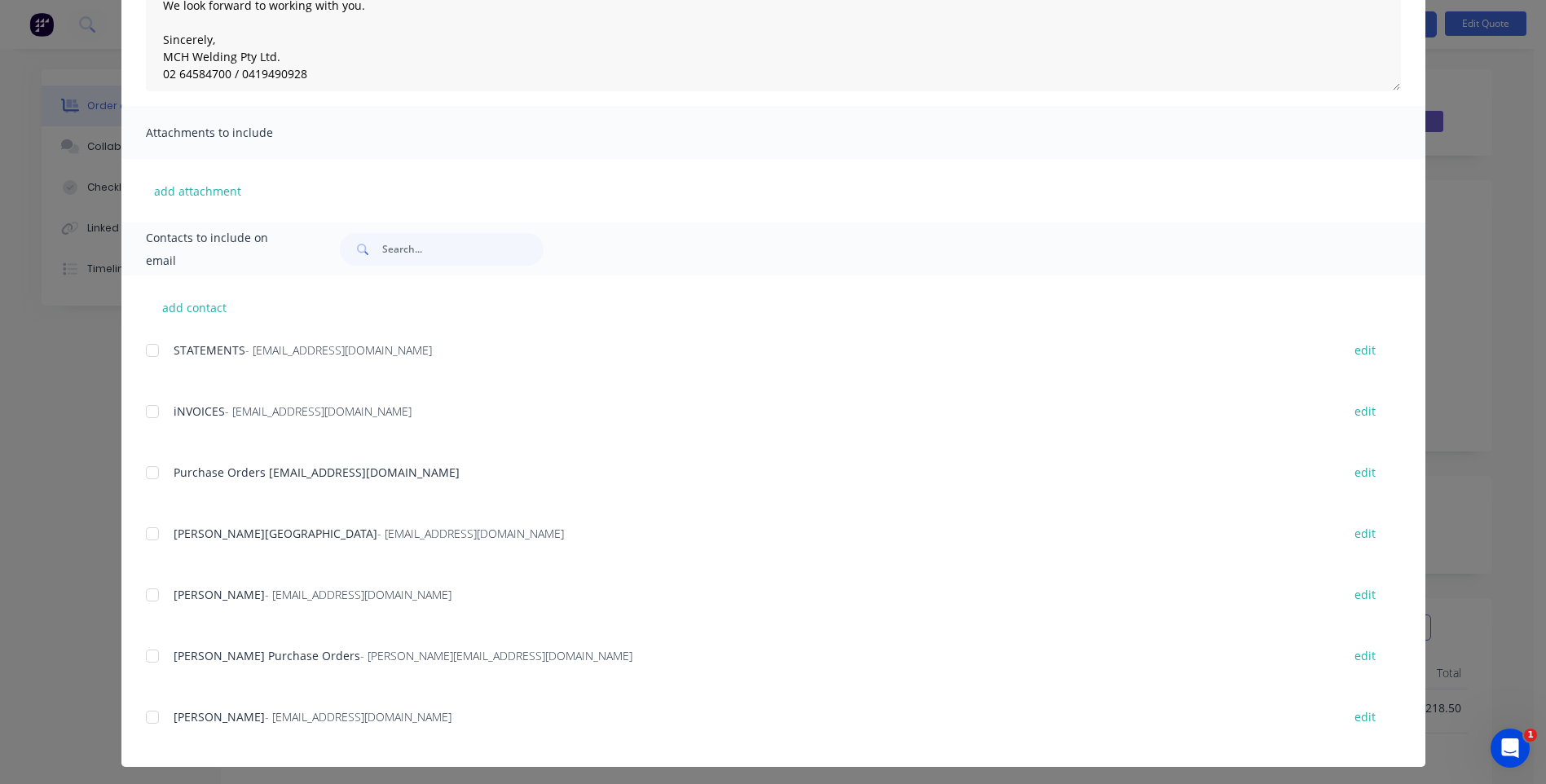
scroll to position [263, 0]
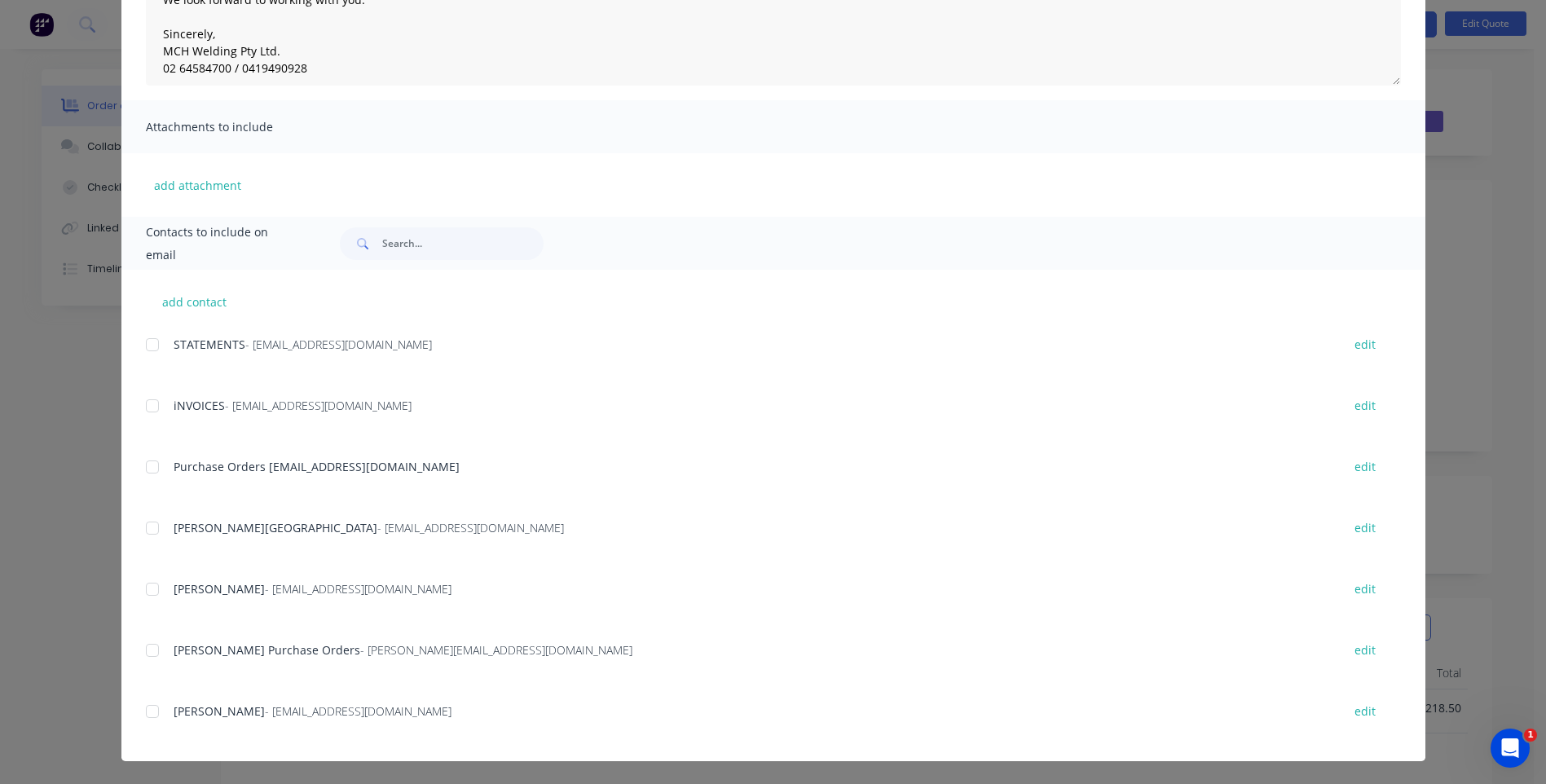
click at [148, 651] on div at bounding box center [153, 650] width 33 height 33
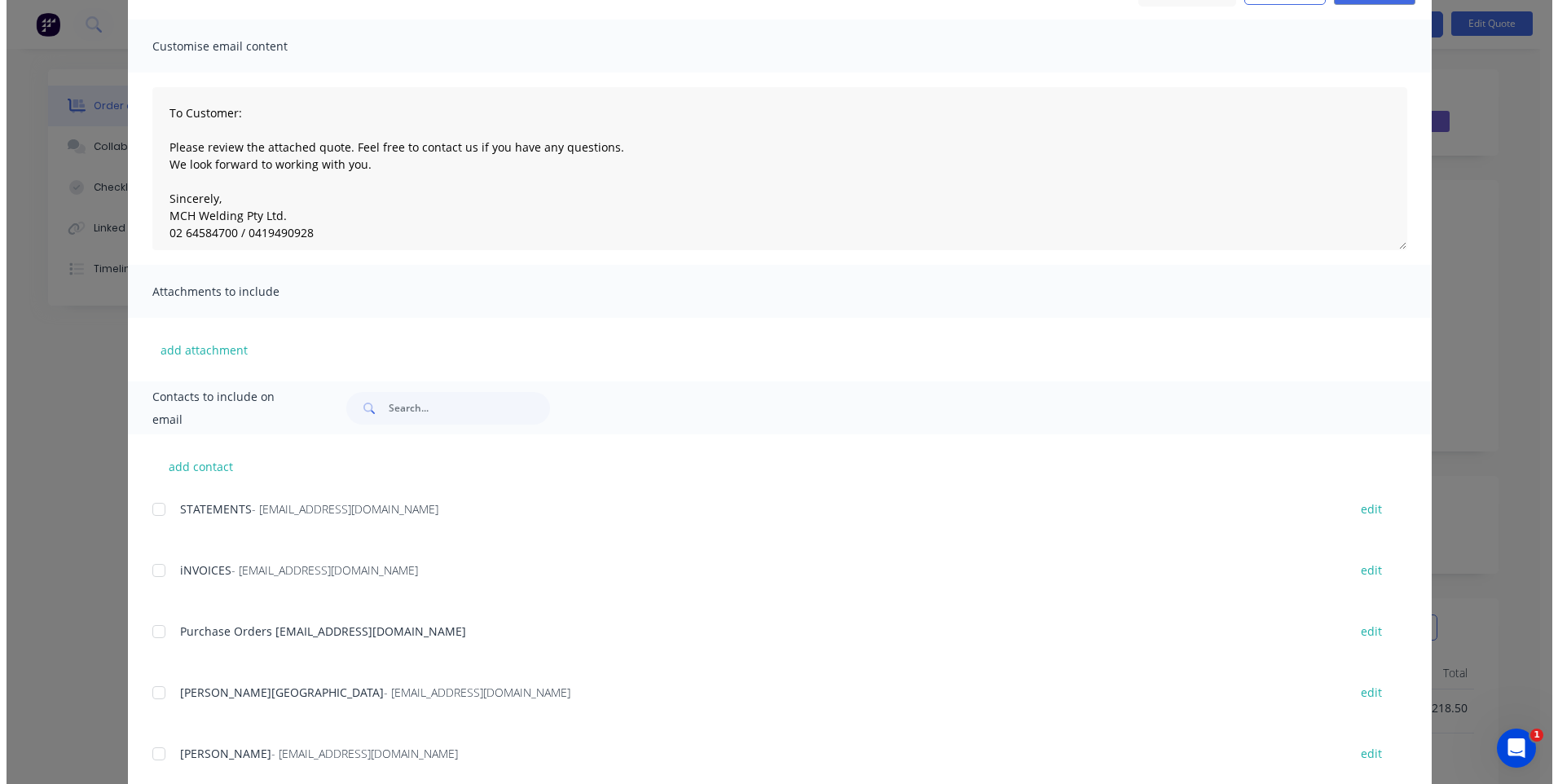
scroll to position [0, 0]
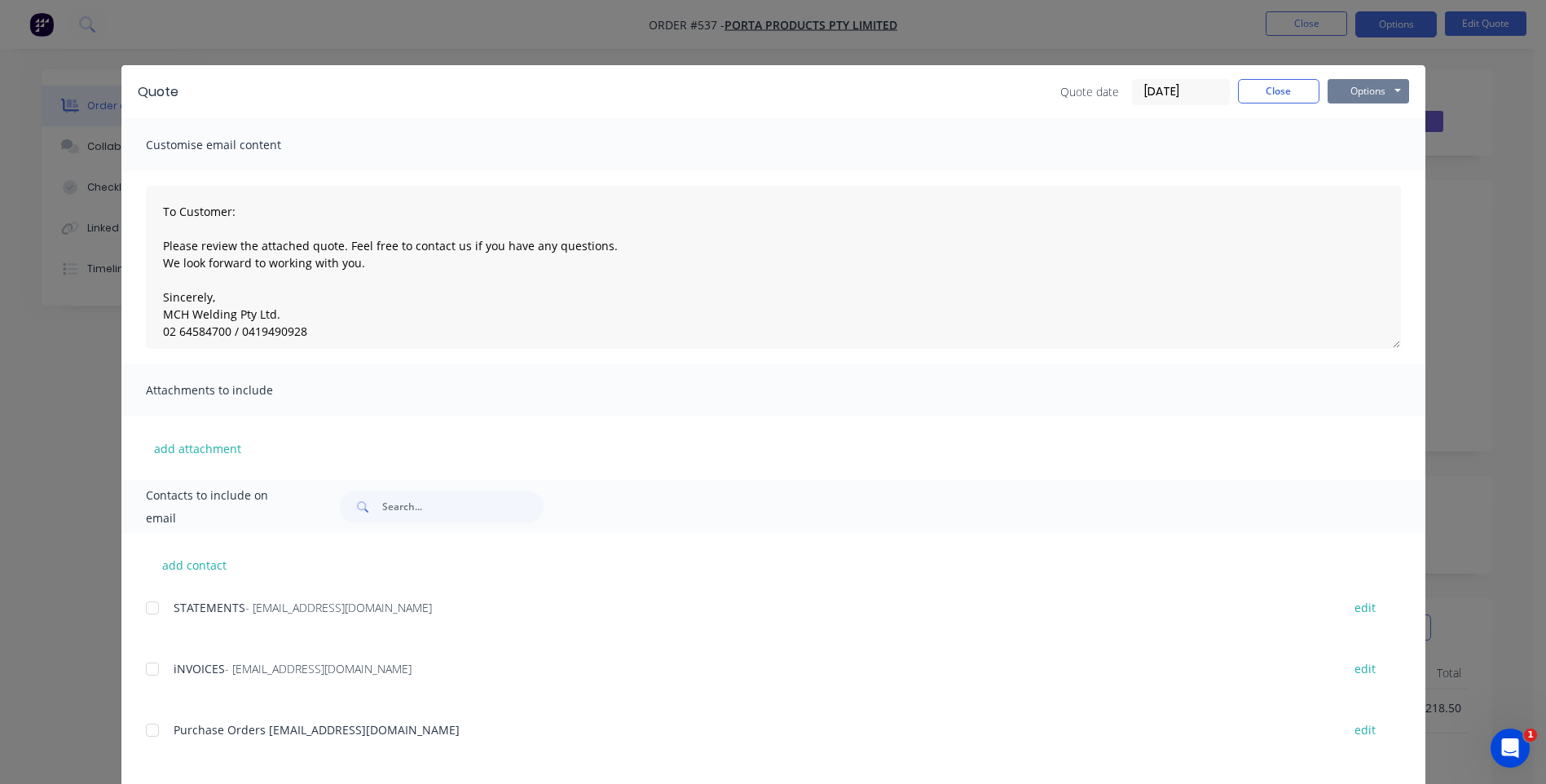
click at [1368, 96] on button "Options" at bounding box center [1367, 91] width 81 height 25
click at [1355, 173] on button "Email" at bounding box center [1379, 174] width 104 height 27
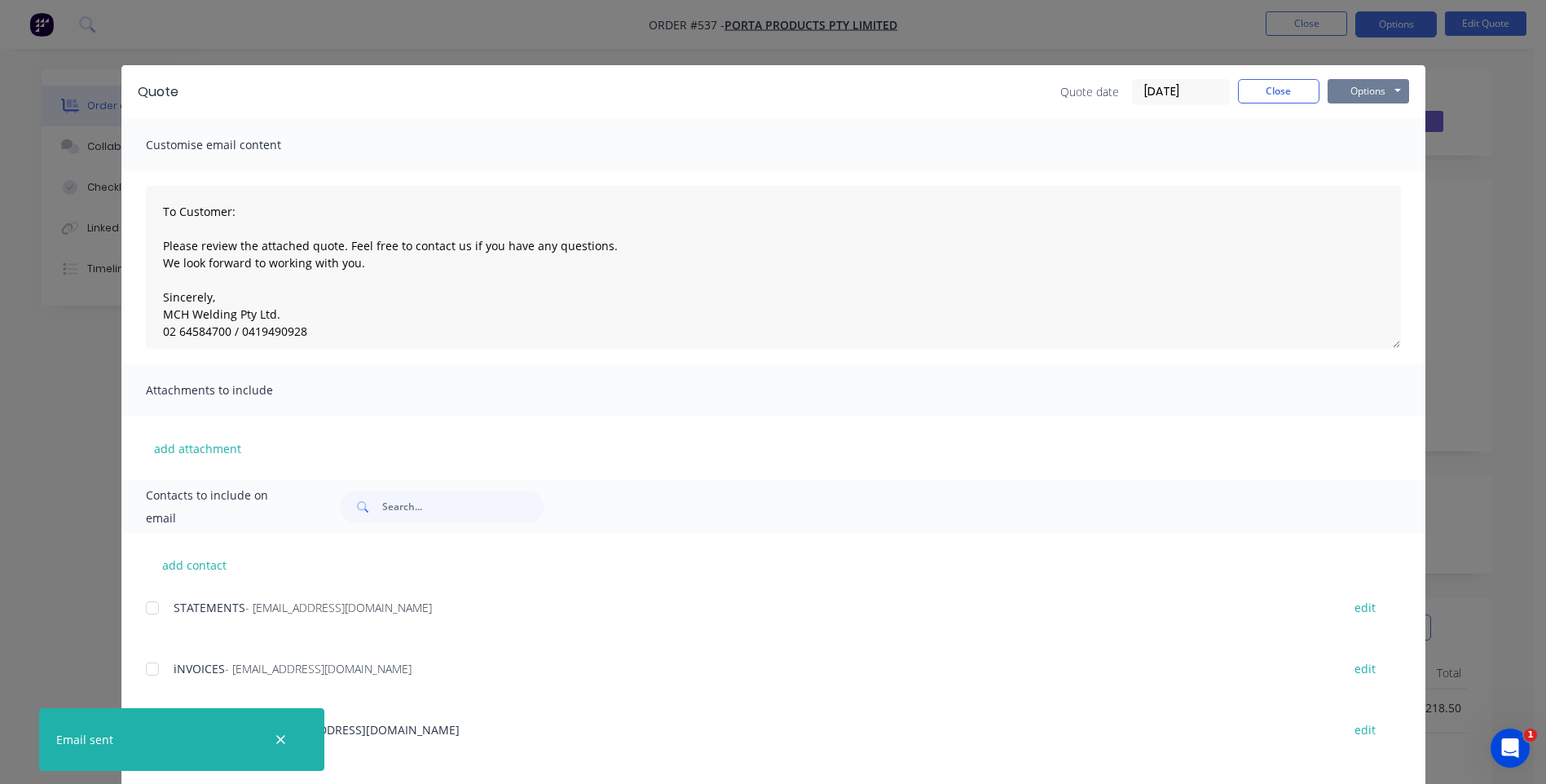
click at [1361, 93] on button "Options" at bounding box center [1367, 91] width 81 height 25
click at [1363, 147] on button "Print" at bounding box center [1379, 147] width 104 height 27
click at [1256, 88] on button "Close" at bounding box center [1278, 91] width 81 height 25
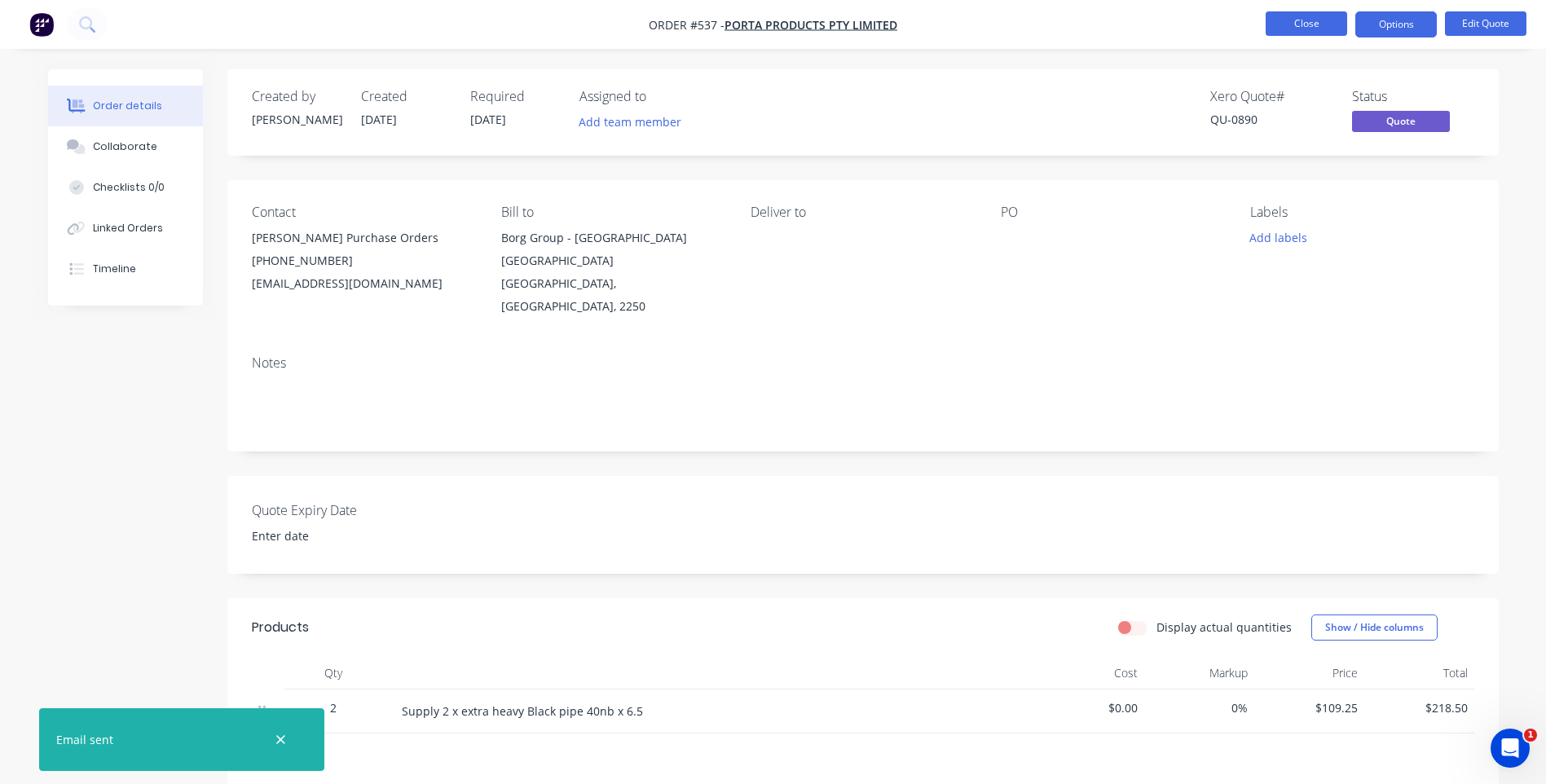
click at [1300, 17] on button "Close" at bounding box center [1306, 24] width 81 height 25
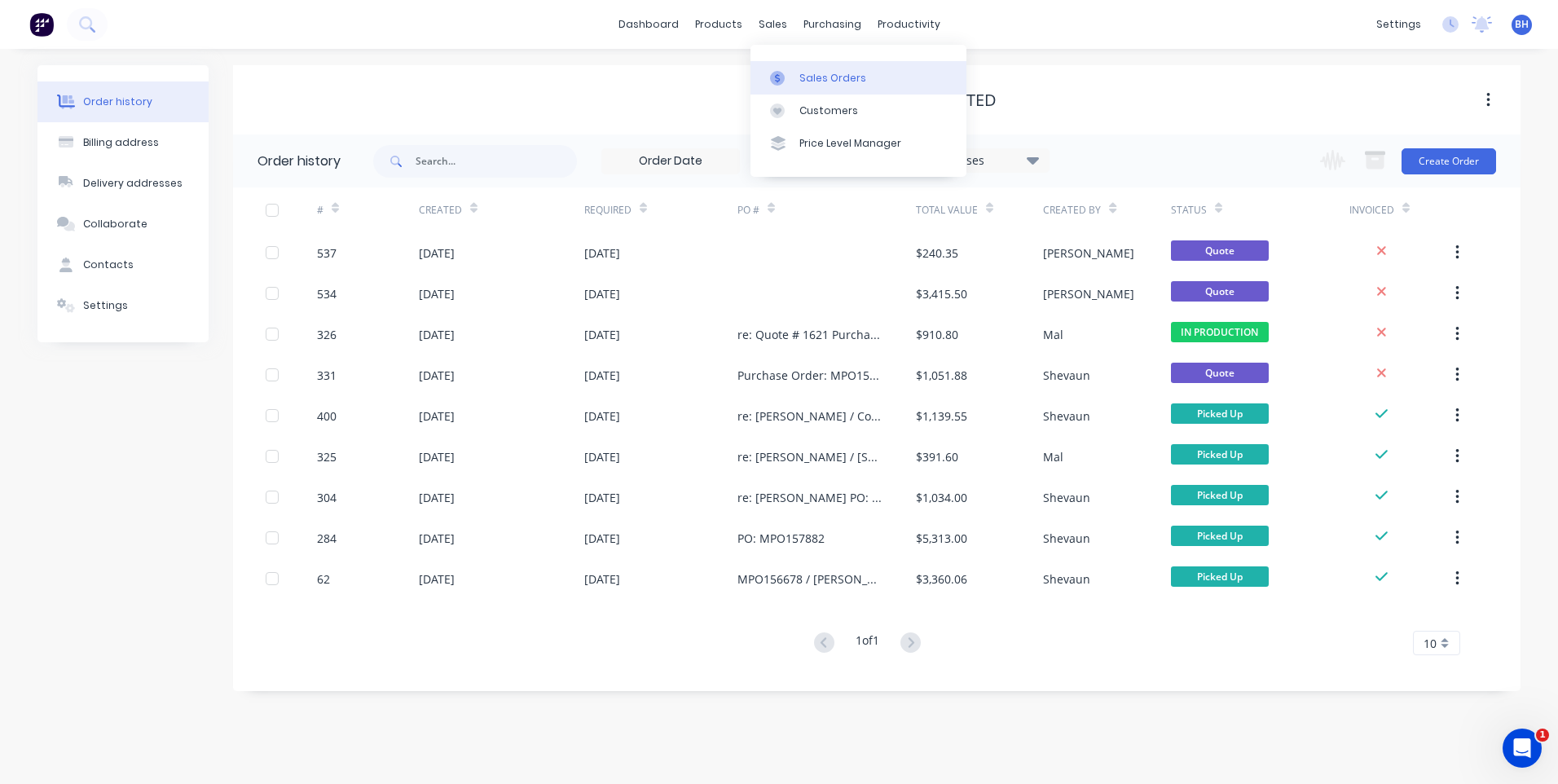
click at [809, 71] on div "Sales Orders" at bounding box center [833, 78] width 66 height 15
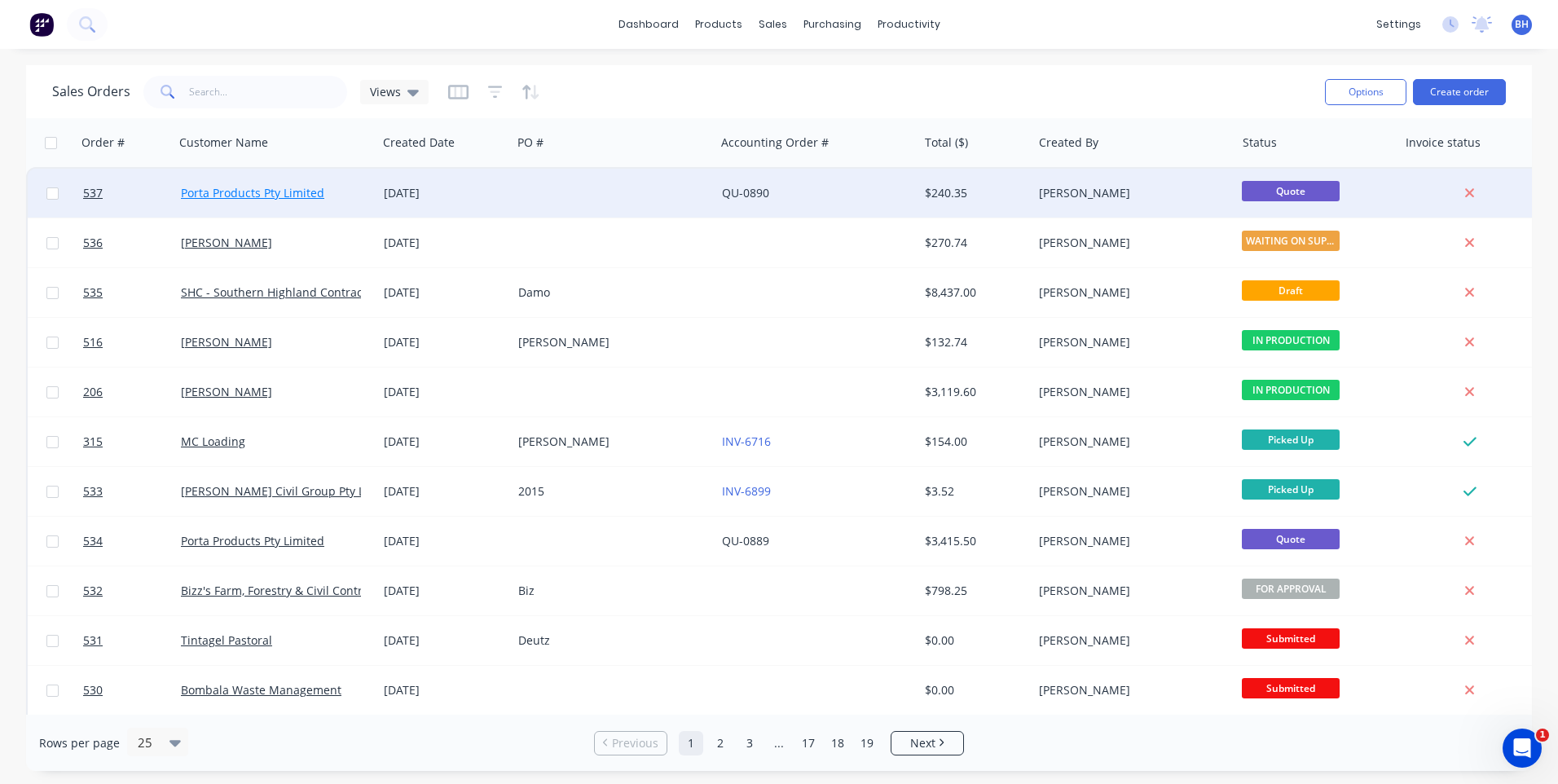
click at [290, 185] on link "Porta Products Pty Limited" at bounding box center [253, 193] width 144 height 16
